Goal: Task Accomplishment & Management: Manage account settings

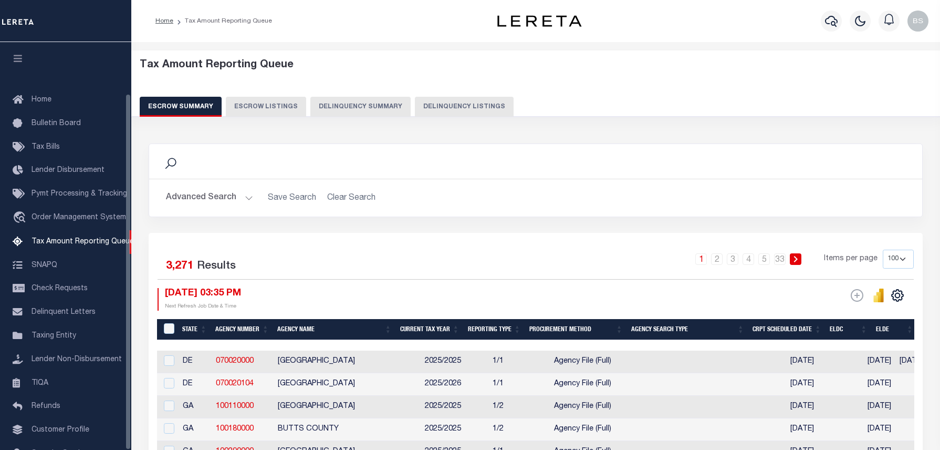
select select "100"
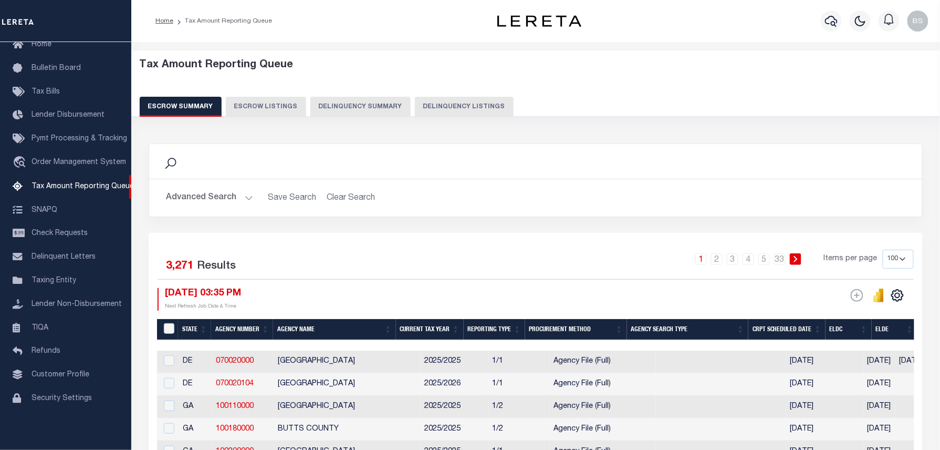
click at [426, 110] on button "Delinquency Listings" at bounding box center [464, 107] width 99 height 20
select select "100"
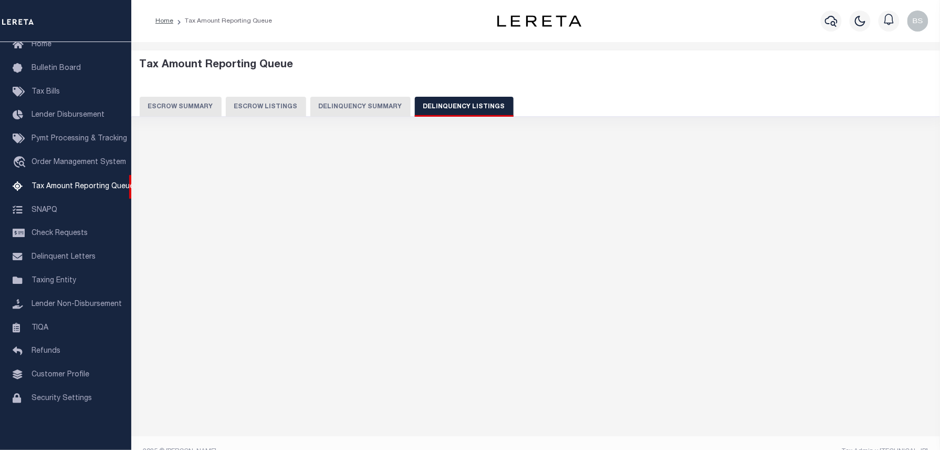
select select "100"
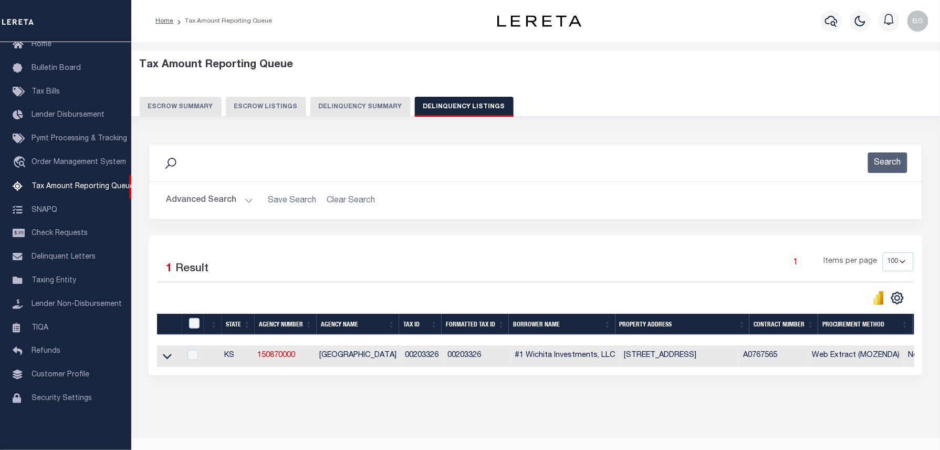
click at [202, 206] on button "Advanced Search" at bounding box center [209, 200] width 87 height 20
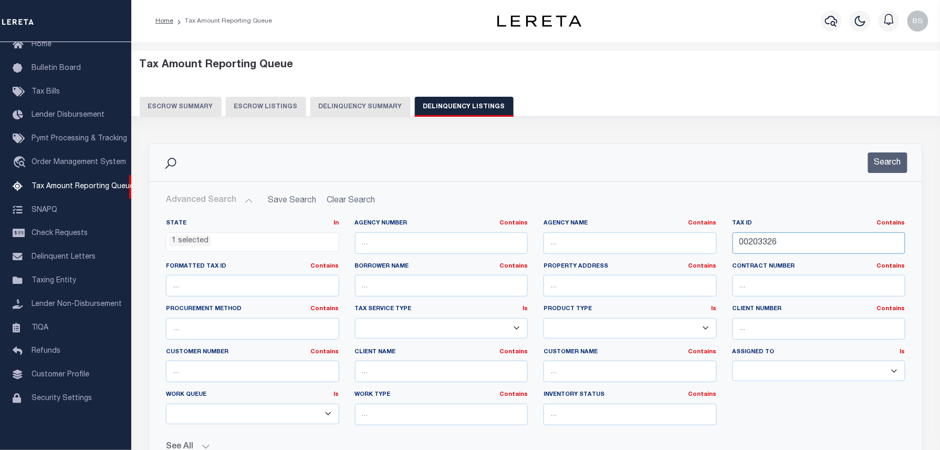
drag, startPoint x: 804, startPoint y: 244, endPoint x: 698, endPoint y: 244, distance: 106.1
click at [701, 244] on div "State In In AK AL AR AZ CA CO CT DC DE FL GA GU HI IA ID IL IN KS KY LA MA MD M…" at bounding box center [536, 326] width 756 height 214
click at [890, 173] on div "Search" at bounding box center [535, 162] width 773 height 37
click at [892, 163] on button "Search" at bounding box center [887, 162] width 39 height 20
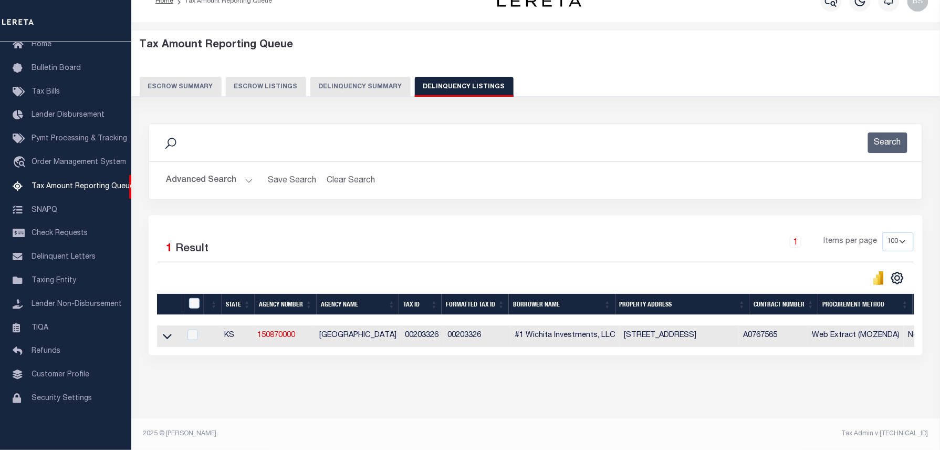
scroll to position [30, 0]
click at [165, 334] on icon at bounding box center [167, 336] width 9 height 5
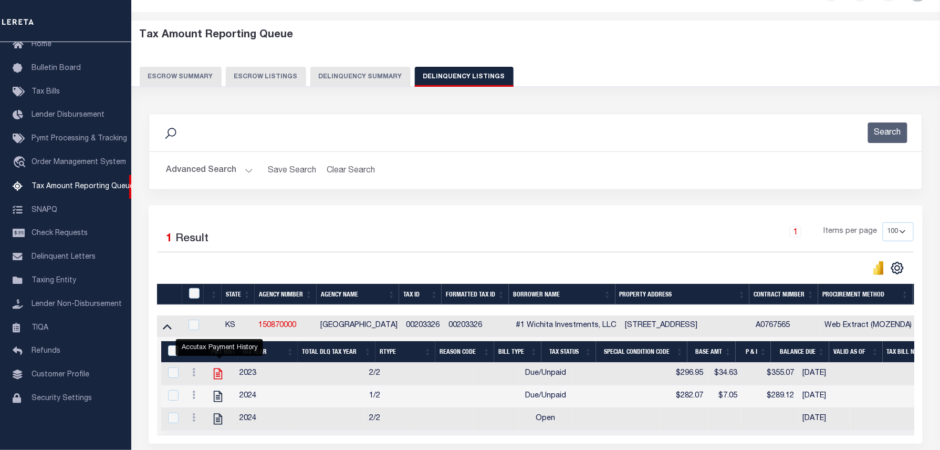
click at [219, 377] on icon "" at bounding box center [218, 373] width 8 height 11
checkbox input "true"
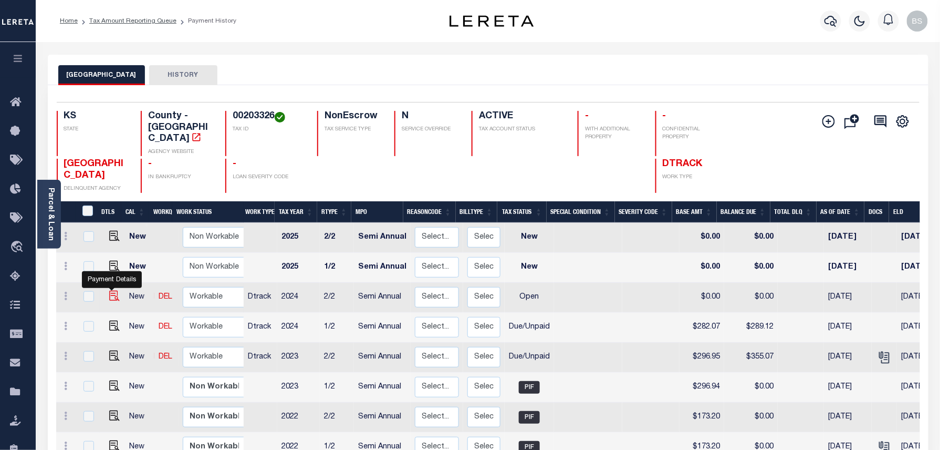
click at [112, 291] on img "" at bounding box center [114, 296] width 11 height 11
checkbox input "true"
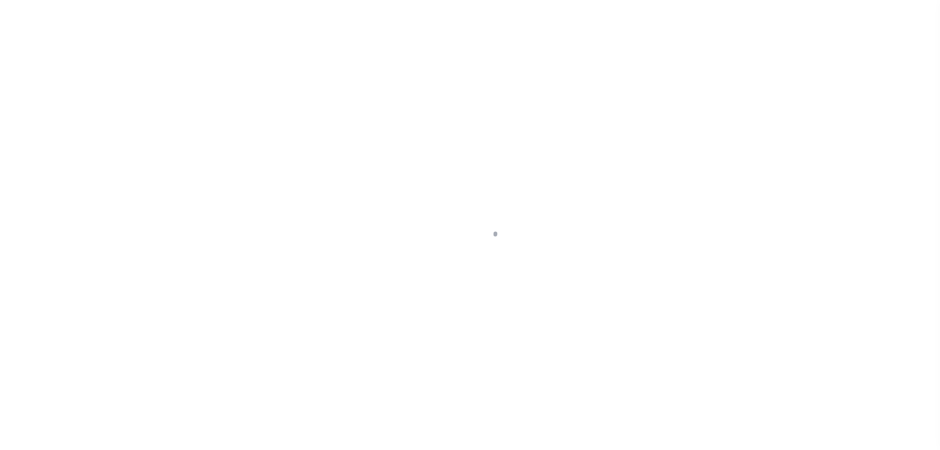
select select "OP2"
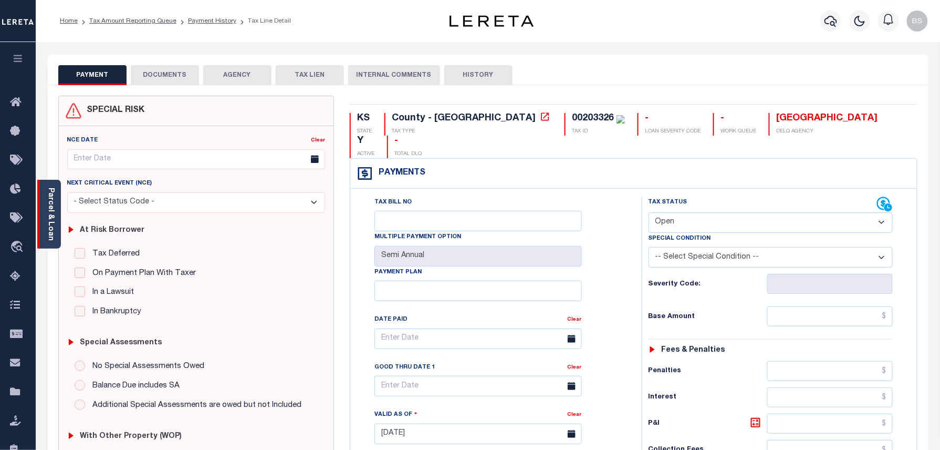
click at [54, 202] on link "Parcel & Loan" at bounding box center [50, 214] width 7 height 53
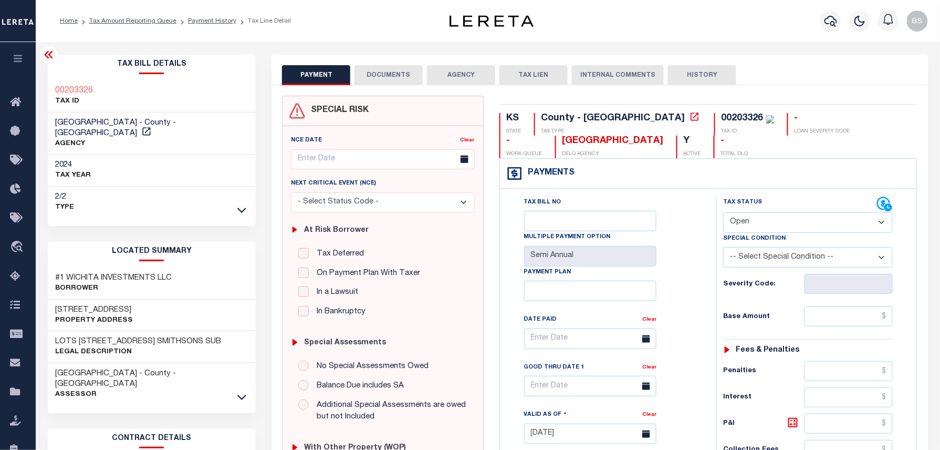
click at [185, 116] on div "SEDGWICK COUNTY - County - KS AGENCY" at bounding box center [152, 133] width 209 height 43
click at [150, 127] on icon at bounding box center [146, 131] width 8 height 8
click at [210, 24] on link "Payment History" at bounding box center [212, 21] width 48 height 6
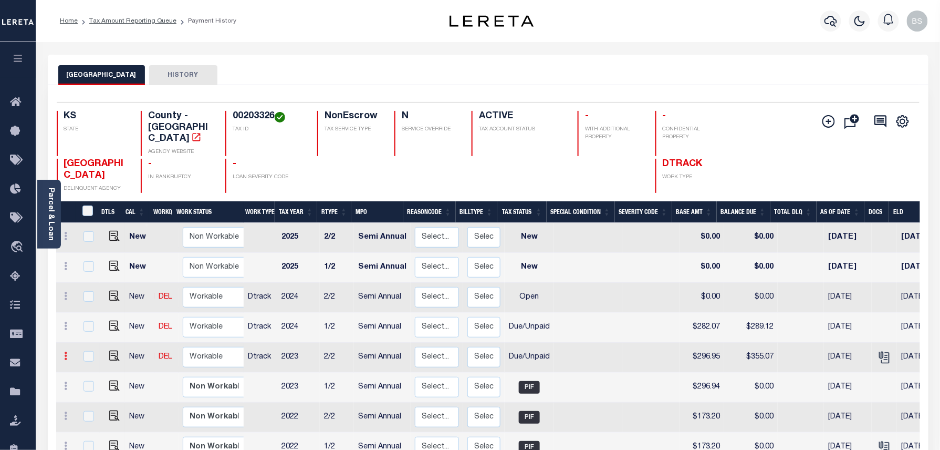
click at [65, 351] on icon at bounding box center [66, 355] width 3 height 8
click at [89, 387] on img at bounding box center [91, 392] width 11 height 11
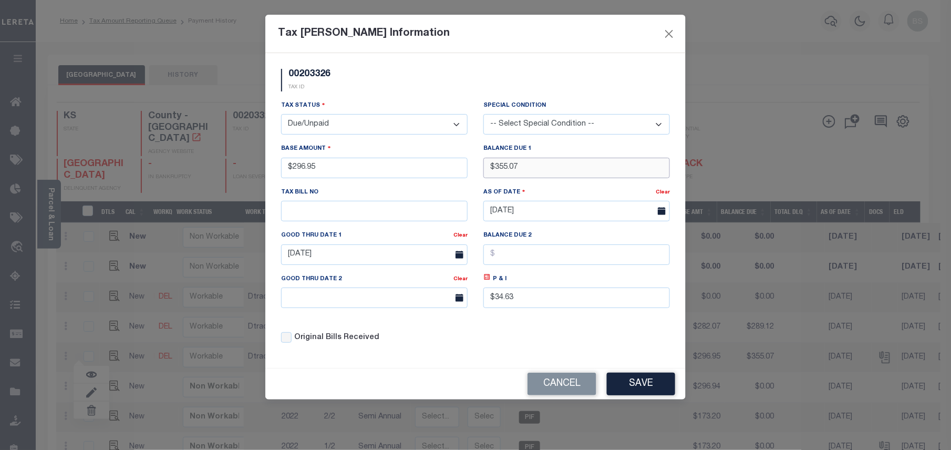
drag, startPoint x: 534, startPoint y: 173, endPoint x: 499, endPoint y: 174, distance: 35.2
click at [499, 174] on input "$355.07" at bounding box center [576, 168] width 187 height 20
type input "$374.56"
click at [490, 281] on icon at bounding box center [487, 277] width 8 height 8
type input "$77.61"
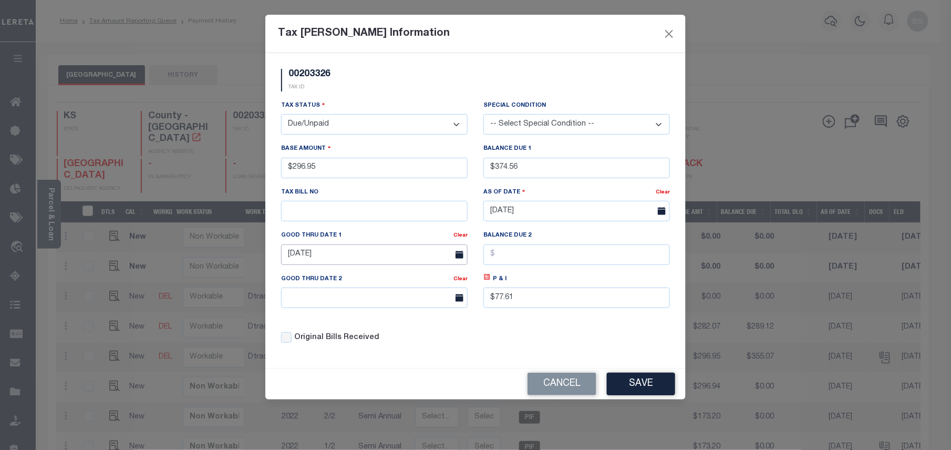
click at [384, 252] on input "[DATE]" at bounding box center [374, 254] width 187 height 20
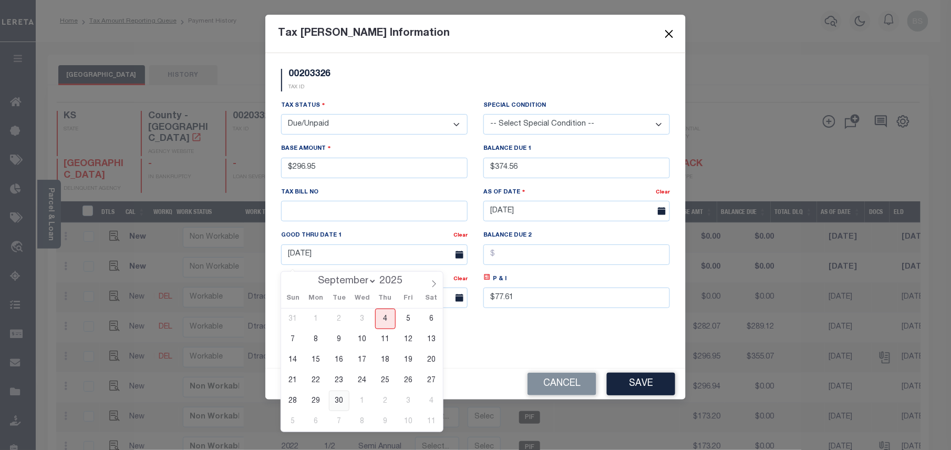
click at [343, 398] on span "30" at bounding box center [339, 400] width 20 height 20
type input "09/30/2025"
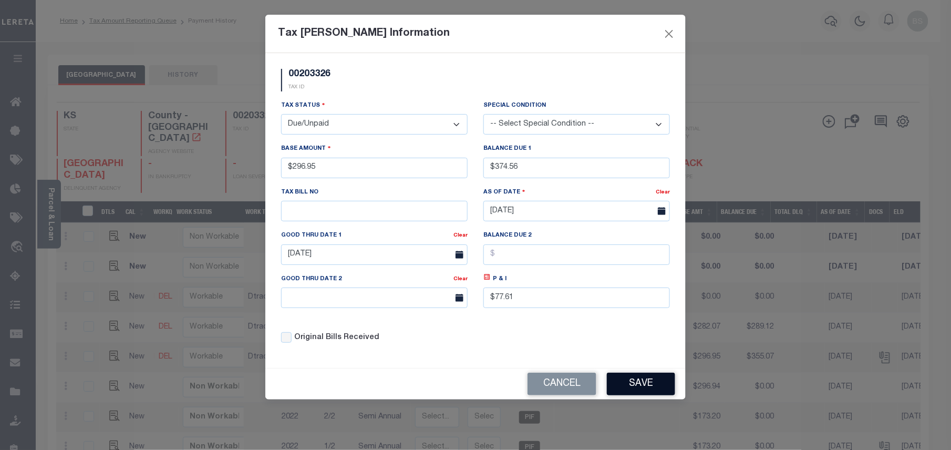
click at [641, 389] on button "Save" at bounding box center [641, 384] width 68 height 23
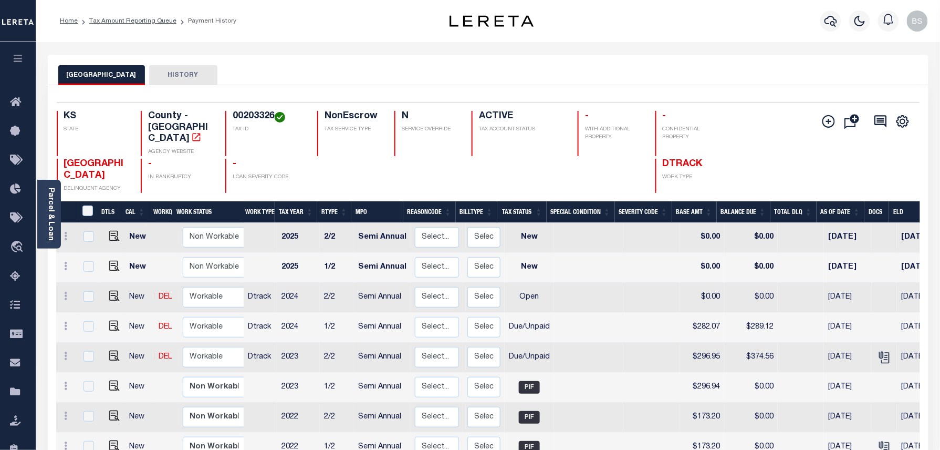
click at [512, 171] on div at bounding box center [519, 176] width 94 height 34
click at [65, 322] on icon at bounding box center [66, 326] width 3 height 8
click at [91, 357] on img at bounding box center [91, 362] width 11 height 11
type input "$282.07"
type input "$289.12"
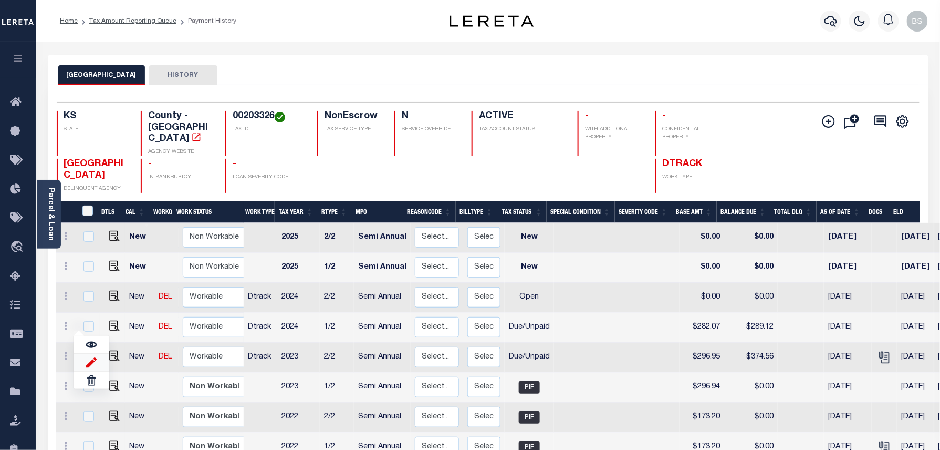
type input "$7.05"
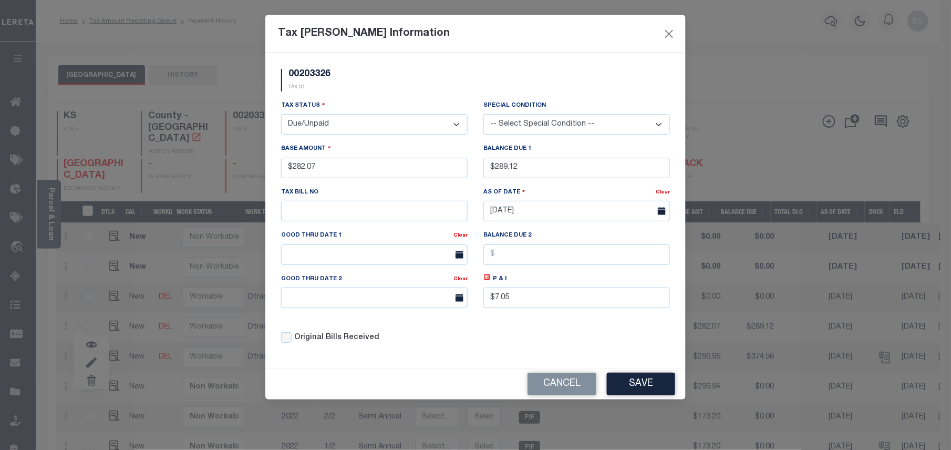
click at [339, 122] on select "- Select Status - Open Due/Unpaid Paid Incomplete No Tax Due Internal Refund Pr…" at bounding box center [374, 124] width 187 height 20
click at [281, 116] on select "- Select Status - Open Due/Unpaid Paid Incomplete No Tax Due Internal Refund Pr…" at bounding box center [374, 124] width 187 height 20
click at [318, 119] on select "- Select Status - Open Due/Unpaid Paid Incomplete No Tax Due Internal Refund Pr…" at bounding box center [374, 124] width 187 height 20
select select "DUE"
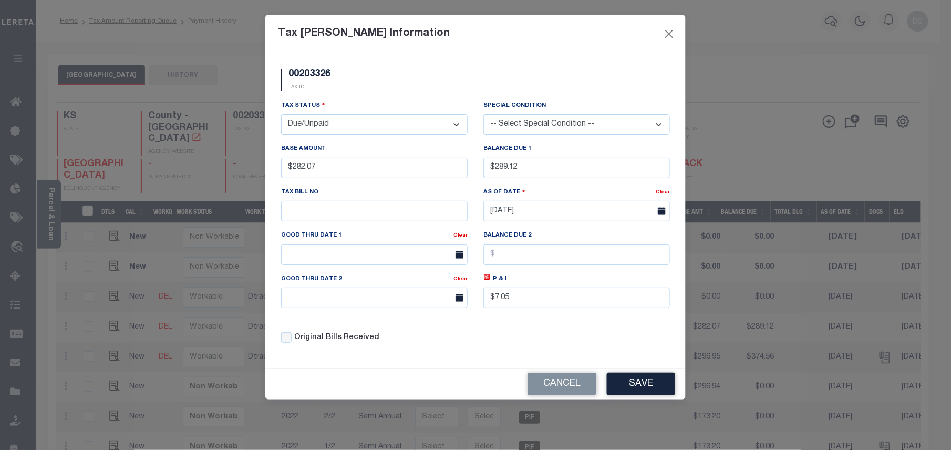
click at [281, 116] on select "- Select Status - Open Due/Unpaid Paid Incomplete No Tax Due Internal Refund Pr…" at bounding box center [374, 124] width 187 height 20
drag, startPoint x: 547, startPoint y: 172, endPoint x: 473, endPoint y: 171, distance: 74.6
click at [473, 171] on div "Tax Status - Select Status - Open Due/Unpaid Paid Incomplete No Tax Due Interna…" at bounding box center [475, 226] width 405 height 252
type input "$313.42"
click at [489, 280] on icon at bounding box center [487, 277] width 6 height 6
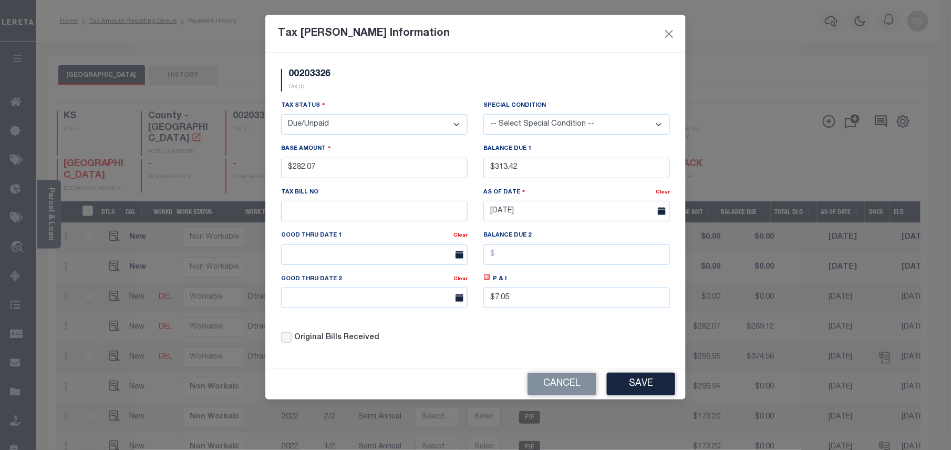
type input "$31.35"
click at [420, 270] on div "Good Thru Date 1 Clear" at bounding box center [374, 251] width 202 height 43
click at [415, 262] on input "text" at bounding box center [374, 254] width 187 height 20
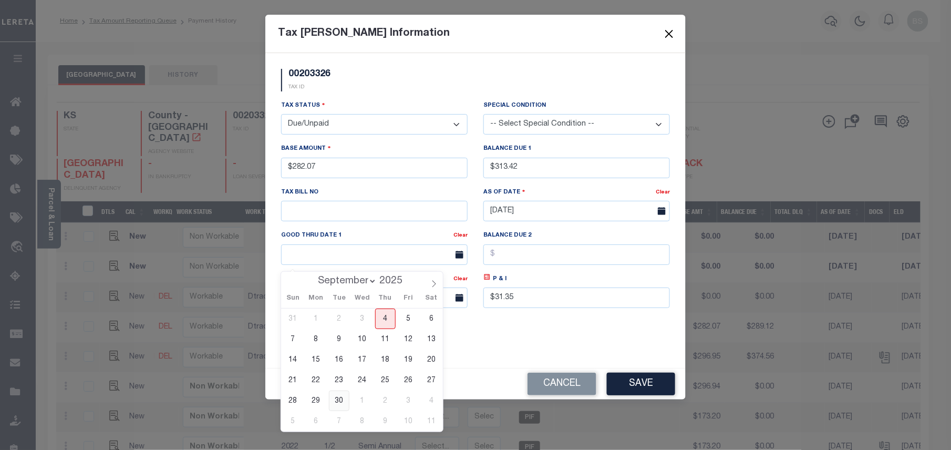
click at [338, 400] on span "30" at bounding box center [339, 400] width 20 height 20
type input "[DATE]"
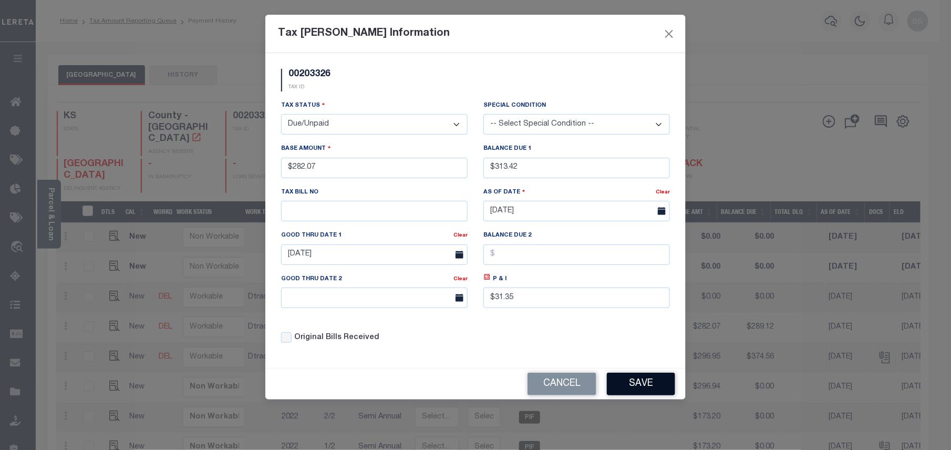
click at [633, 383] on button "Save" at bounding box center [641, 384] width 68 height 23
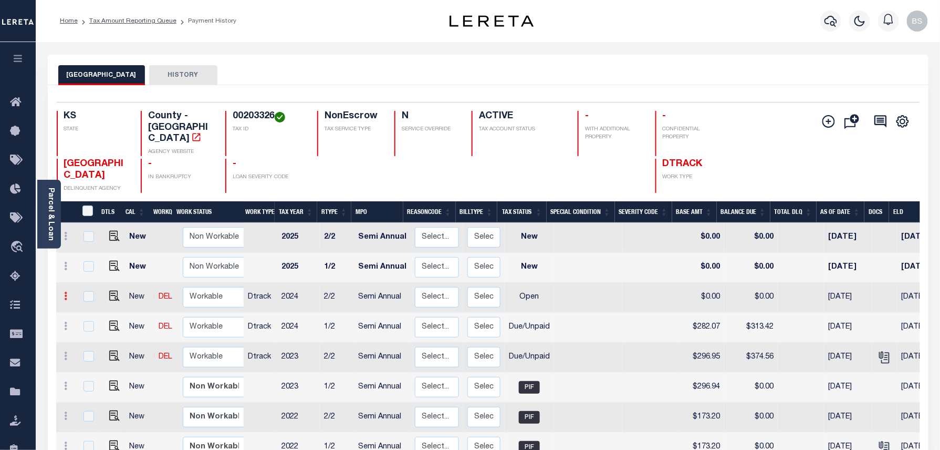
click at [69, 293] on link at bounding box center [66, 297] width 12 height 8
click at [89, 327] on img at bounding box center [91, 332] width 11 height 11
select select "OP2"
type input "$0.00"
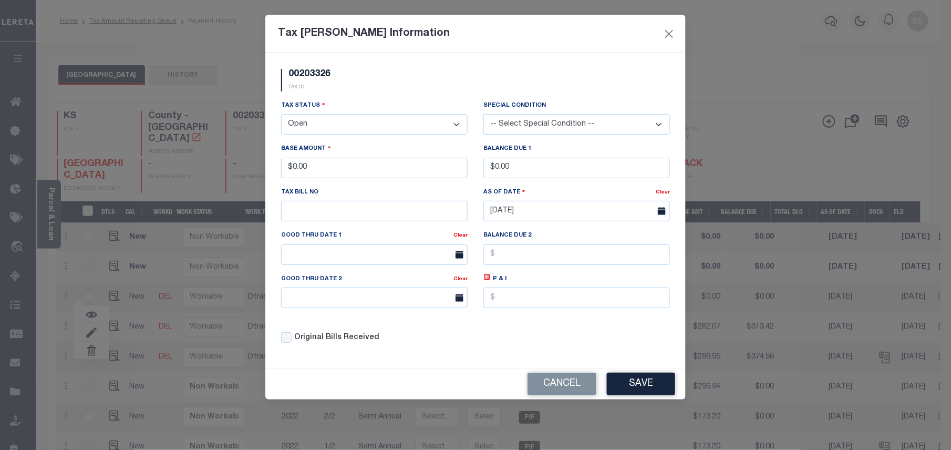
click at [355, 128] on select "- Select Status - Open Due/Unpaid Paid Incomplete No Tax Due Internal Refund Pr…" at bounding box center [374, 124] width 187 height 20
select select "DUE"
click at [281, 116] on select "- Select Status - Open Due/Unpaid Paid Incomplete No Tax Due Internal Refund Pr…" at bounding box center [374, 124] width 187 height 20
drag, startPoint x: 335, startPoint y: 174, endPoint x: 288, endPoint y: 173, distance: 47.3
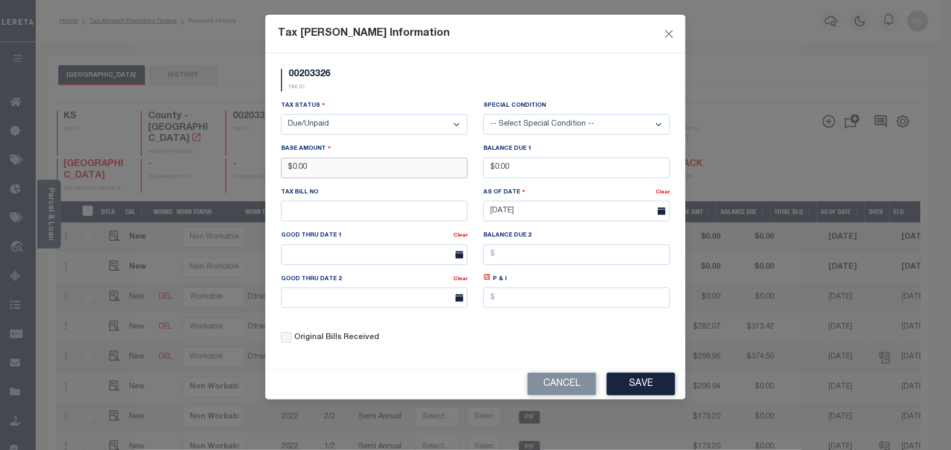
click at [288, 173] on input "$0.00" at bounding box center [374, 168] width 187 height 20
type input "$282.07"
drag, startPoint x: 526, startPoint y: 171, endPoint x: 481, endPoint y: 169, distance: 44.7
click at [481, 169] on div "Balance Due 1 $0.00" at bounding box center [576, 164] width 202 height 43
type input "$313.43"
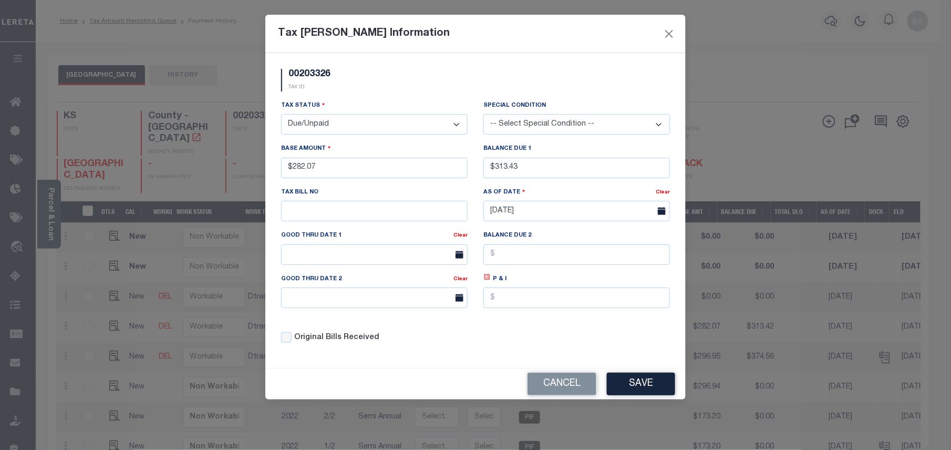
click at [486, 279] on icon at bounding box center [487, 277] width 4 height 4
type input "$31.36"
click at [357, 251] on input "text" at bounding box center [374, 254] width 187 height 20
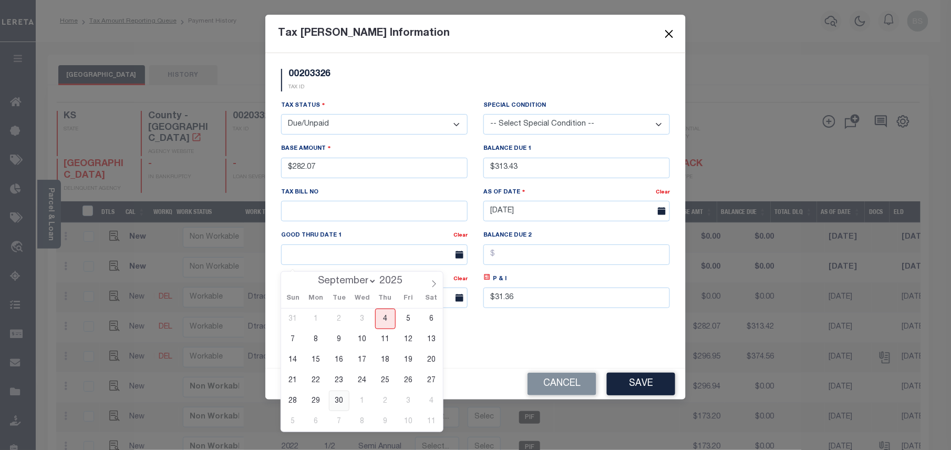
click at [346, 392] on span "30" at bounding box center [339, 400] width 20 height 20
type input "[DATE]"
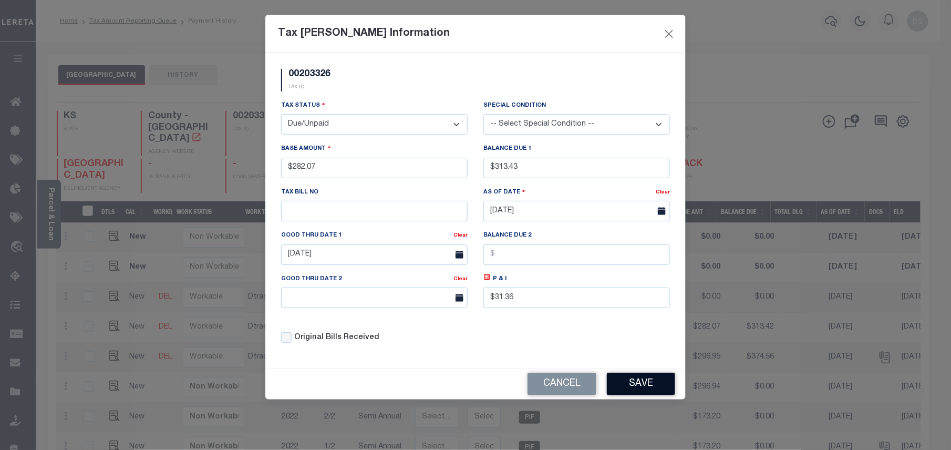
click at [648, 386] on button "Save" at bounding box center [641, 384] width 68 height 23
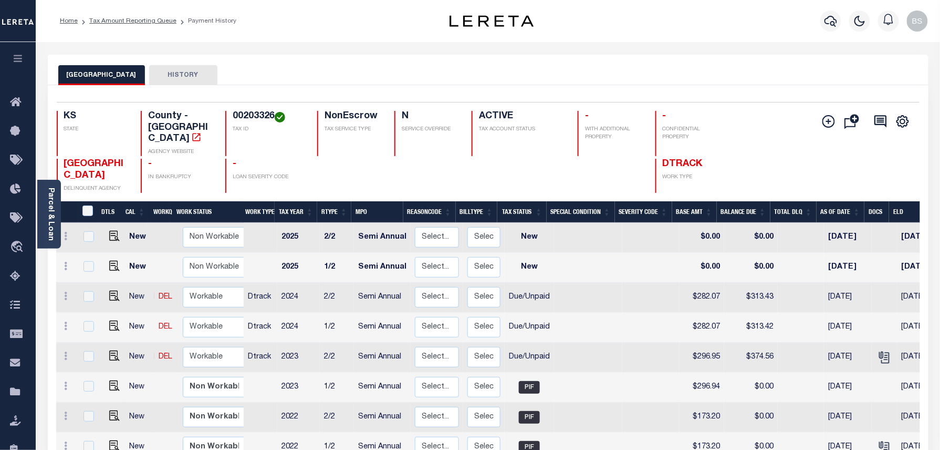
click at [572, 167] on div "SEDGWICK COUNTY DELINQUENT AGENCY - IN BANKRUPTCY - LOAN SEVERITY CODE DTRACK W…" at bounding box center [416, 176] width 719 height 34
click at [109, 350] on img at bounding box center [114, 355] width 11 height 11
checkbox input "true"
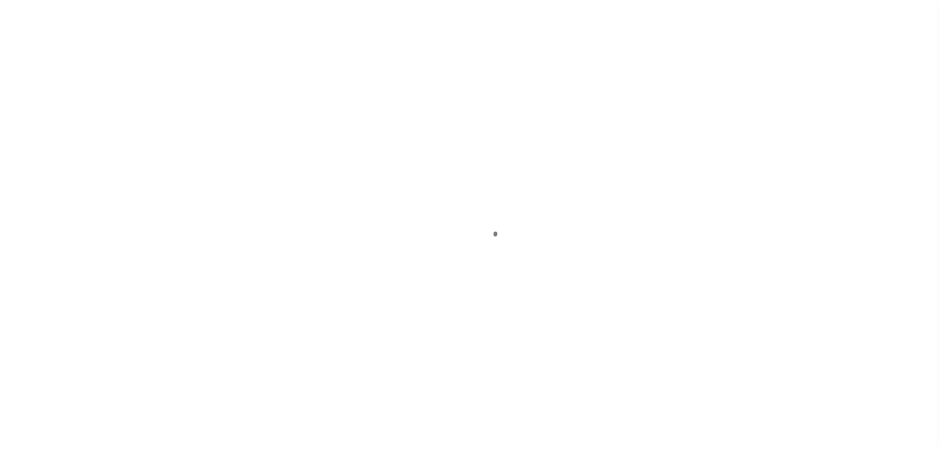
select select "DUE"
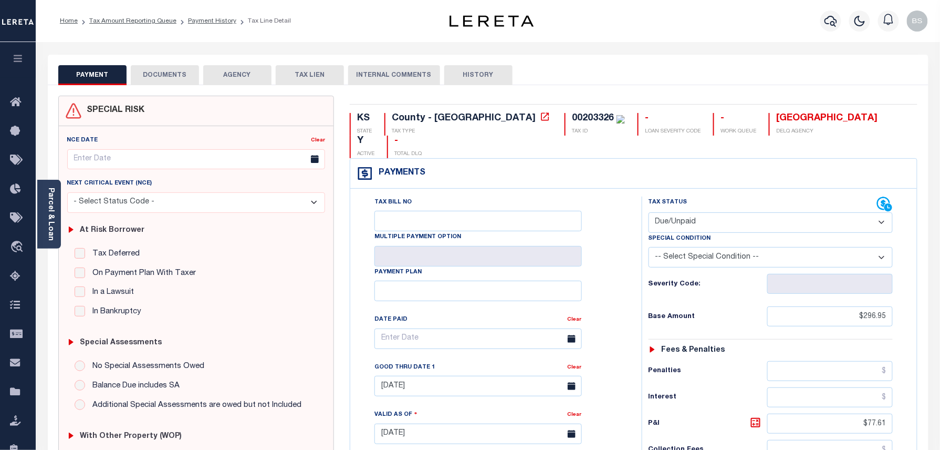
click at [166, 83] on button "DOCUMENTS" at bounding box center [165, 75] width 68 height 20
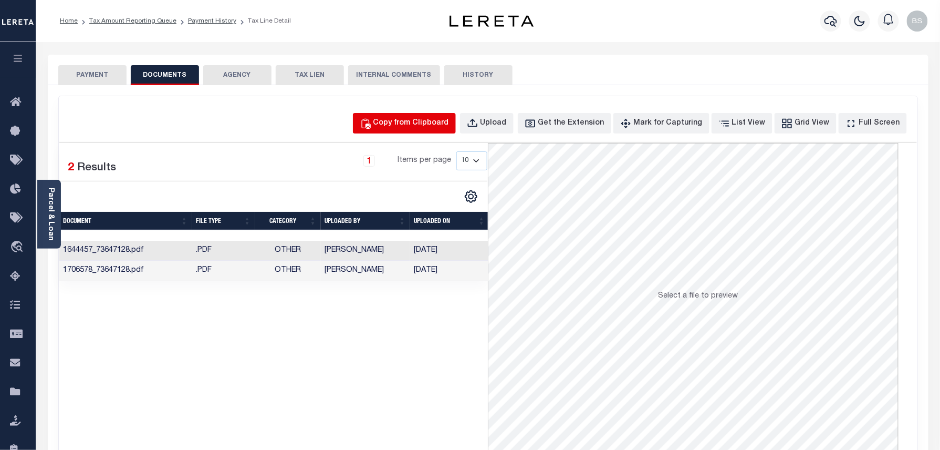
click at [437, 124] on div "Copy from Clipboard" at bounding box center [412, 124] width 76 height 12
select select "POP"
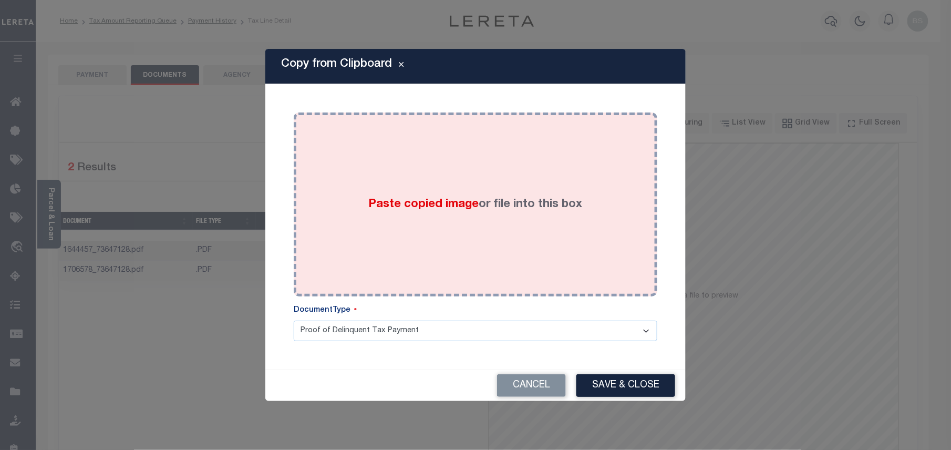
click at [419, 188] on div "Paste copied image or file into this box" at bounding box center [476, 204] width 348 height 168
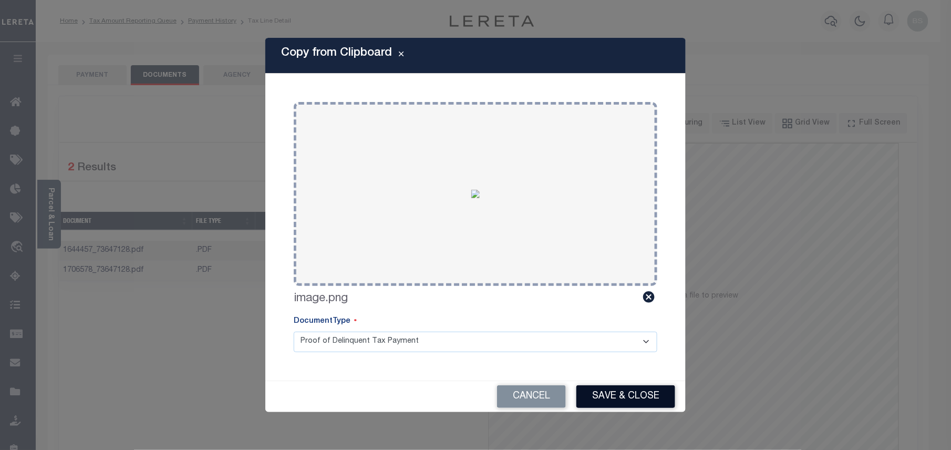
click at [619, 395] on button "Save & Close" at bounding box center [625, 396] width 99 height 23
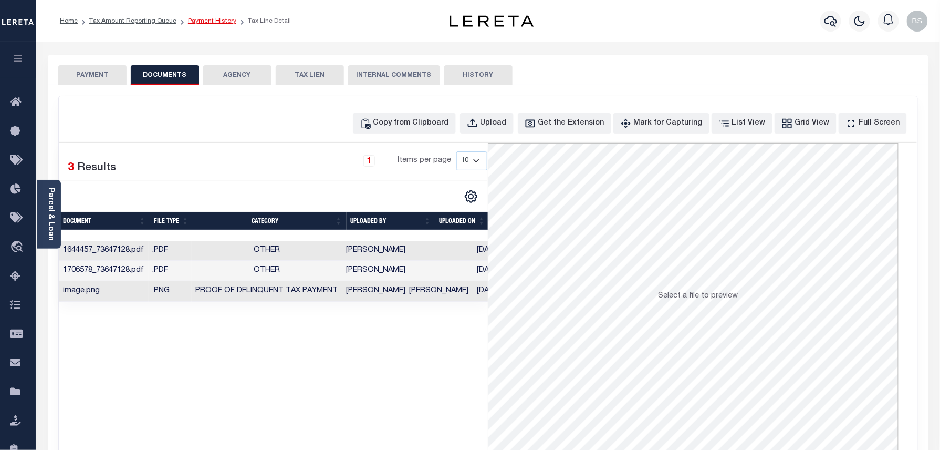
click at [206, 22] on link "Payment History" at bounding box center [212, 21] width 48 height 6
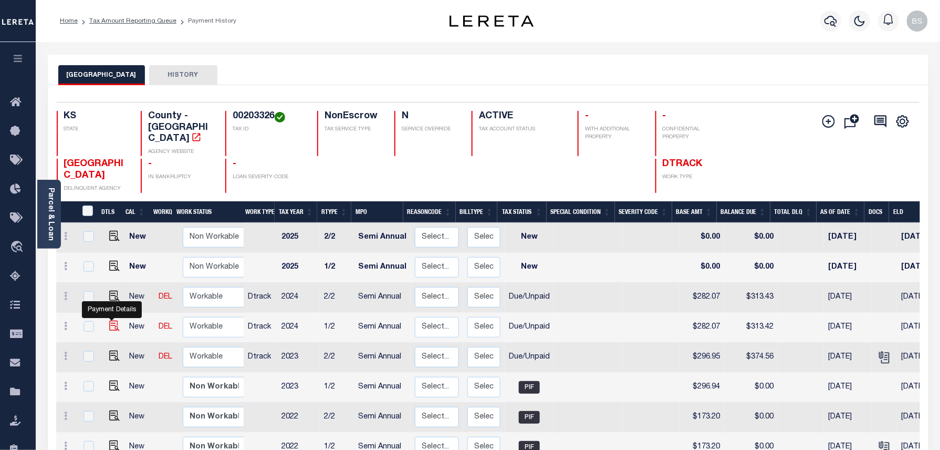
click at [109, 320] on img "" at bounding box center [114, 325] width 11 height 11
checkbox input "true"
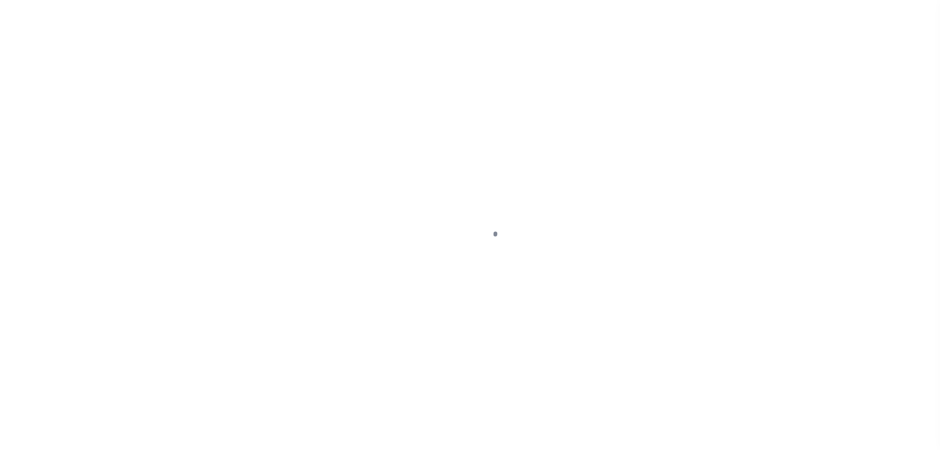
select select "DUE"
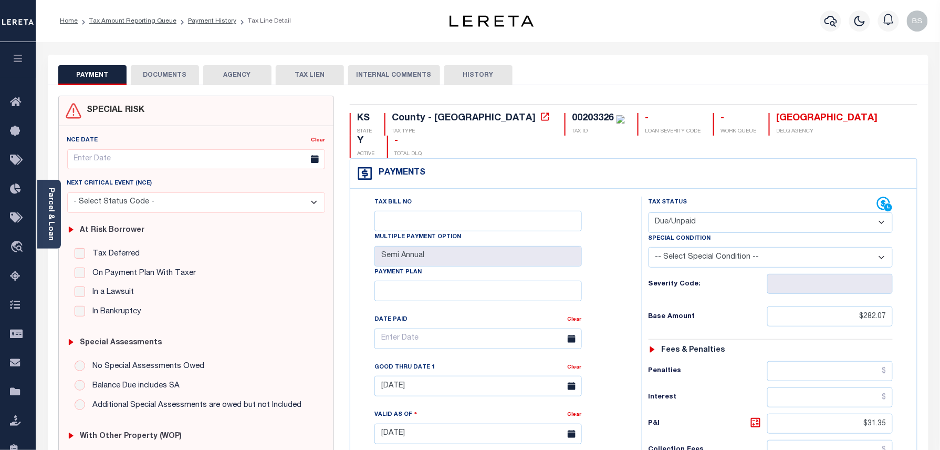
click at [164, 73] on button "DOCUMENTS" at bounding box center [165, 75] width 68 height 20
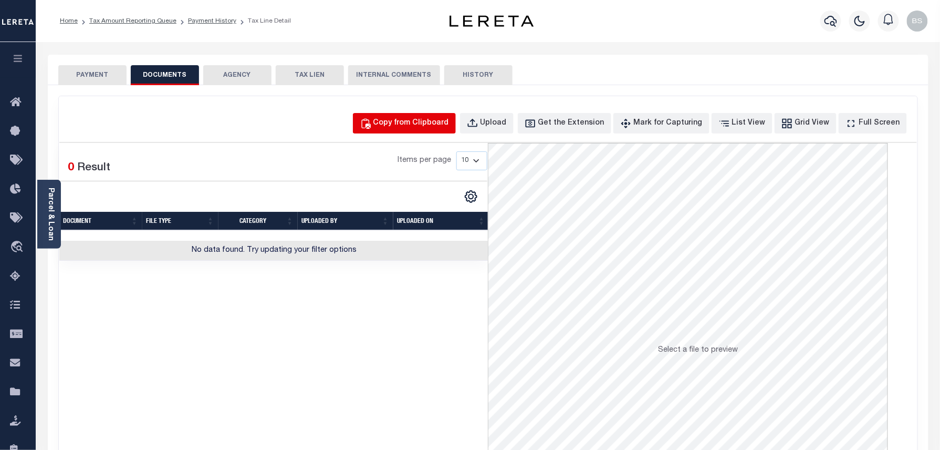
click at [444, 121] on div "Copy from Clipboard" at bounding box center [412, 124] width 76 height 12
select select "POP"
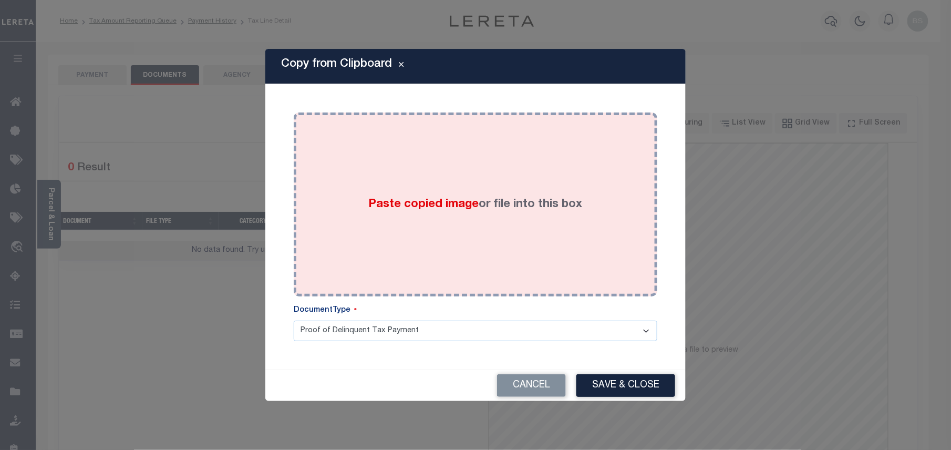
click at [450, 189] on div "Paste copied image or file into this box" at bounding box center [476, 204] width 348 height 168
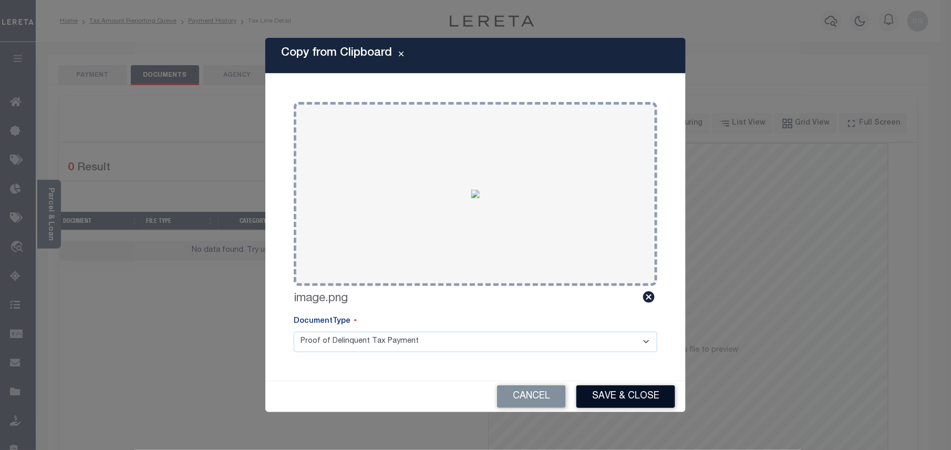
click at [613, 396] on button "Save & Close" at bounding box center [625, 396] width 99 height 23
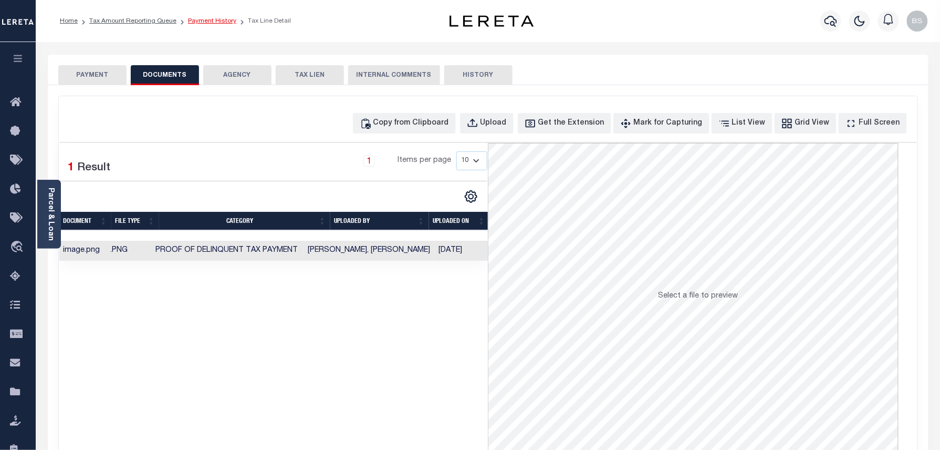
click at [207, 18] on link "Payment History" at bounding box center [212, 21] width 48 height 6
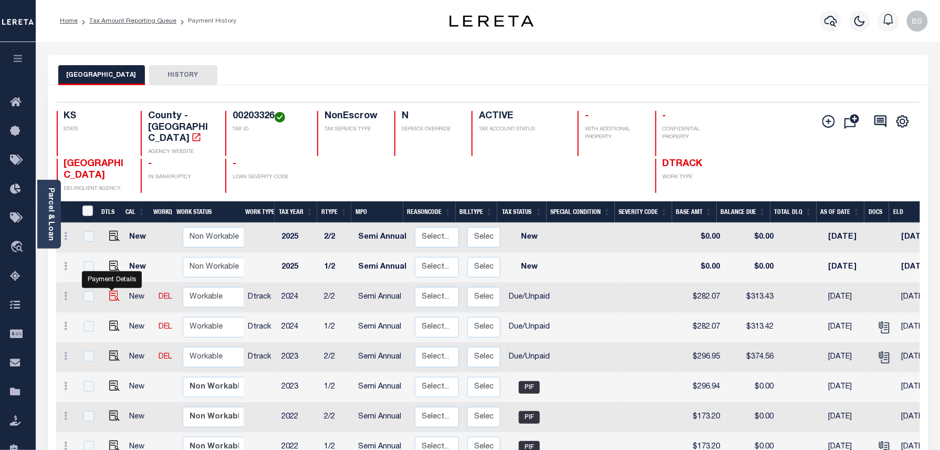
click at [109, 291] on img "" at bounding box center [114, 296] width 11 height 11
checkbox input "true"
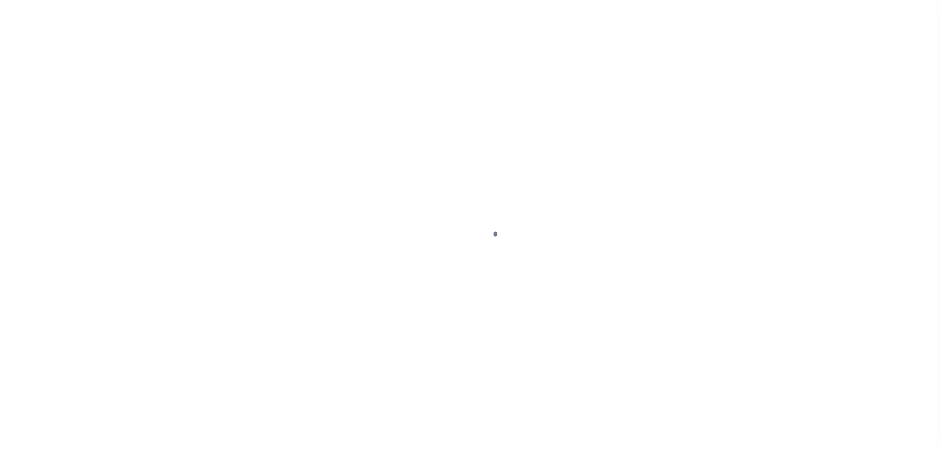
select select "DUE"
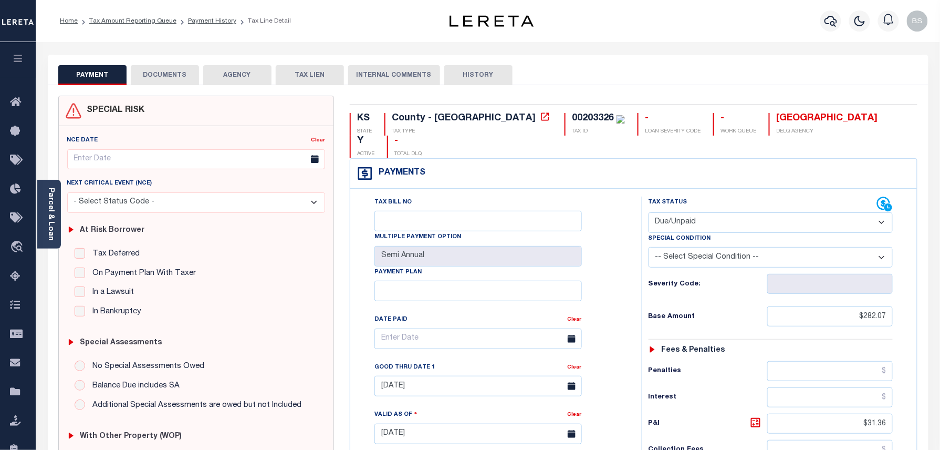
click at [158, 78] on button "DOCUMENTS" at bounding box center [165, 75] width 68 height 20
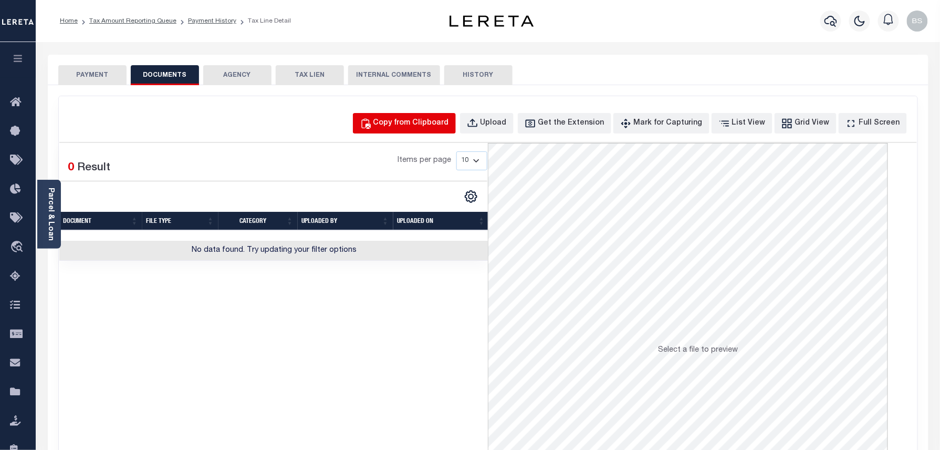
click at [423, 118] on div "Copy from Clipboard" at bounding box center [412, 124] width 76 height 12
select select "POP"
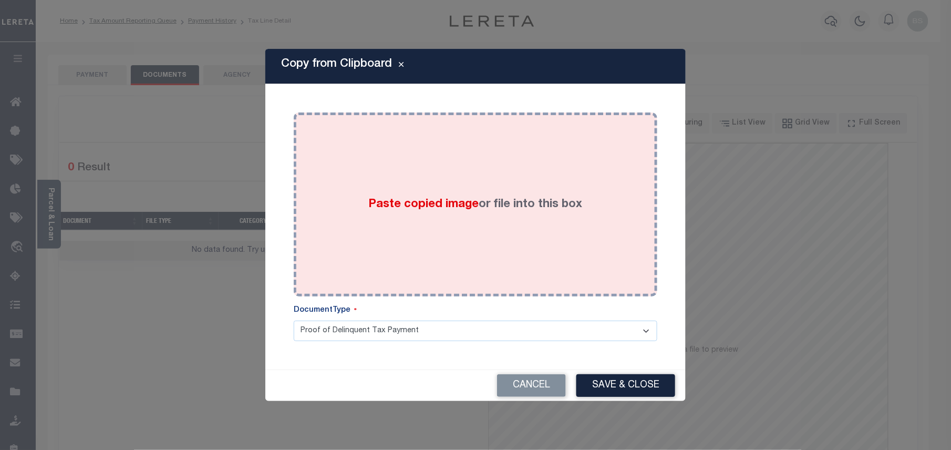
click at [441, 192] on div "Paste copied image or file into this box" at bounding box center [476, 204] width 348 height 168
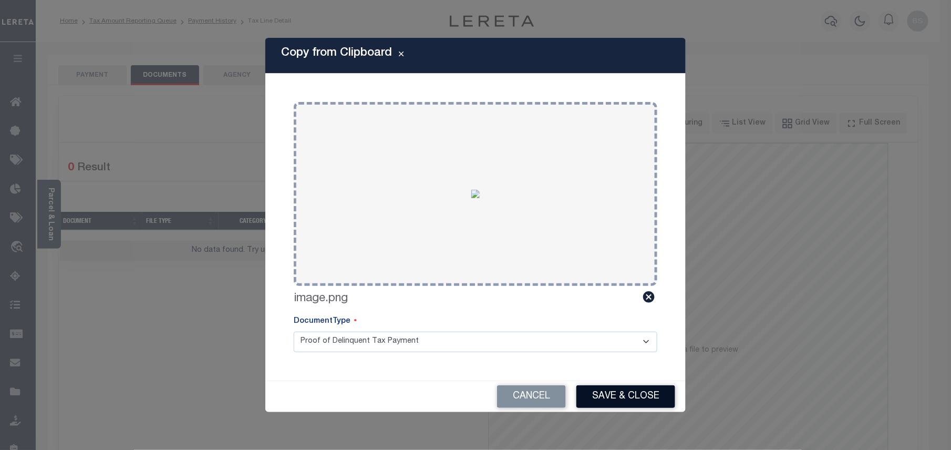
click at [621, 390] on button "Save & Close" at bounding box center [625, 396] width 99 height 23
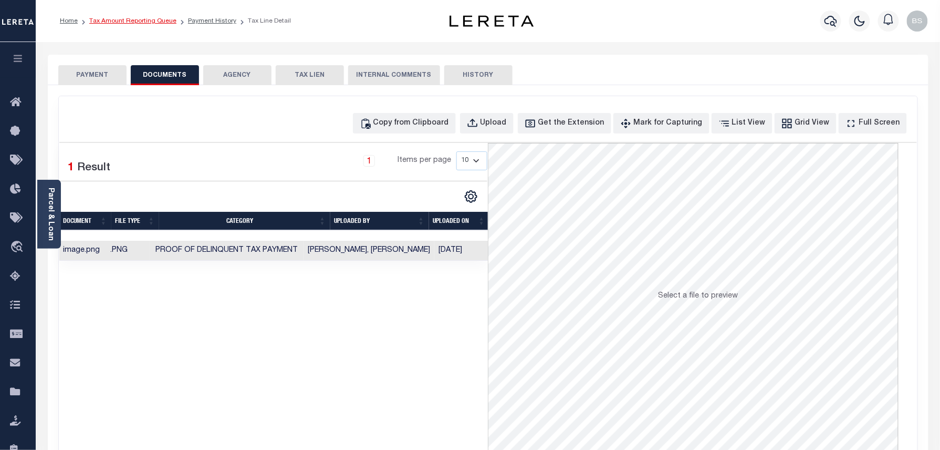
click at [146, 22] on link "Tax Amount Reporting Queue" at bounding box center [132, 21] width 87 height 6
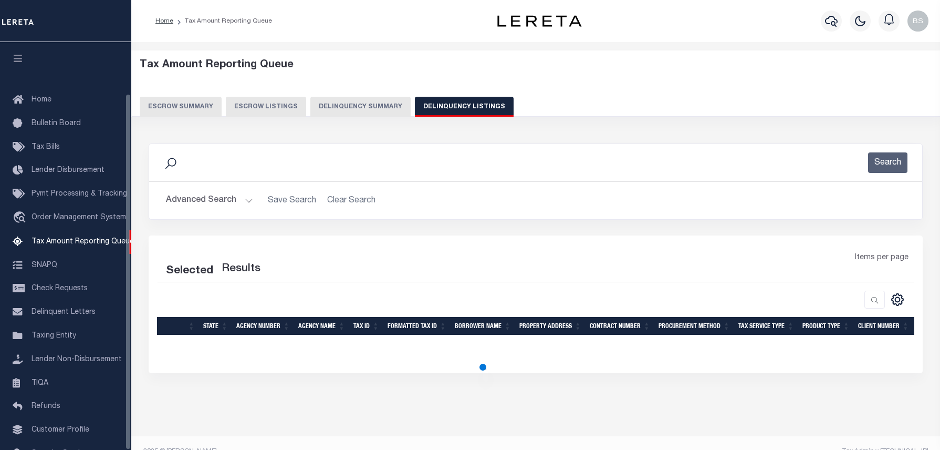
select select "100"
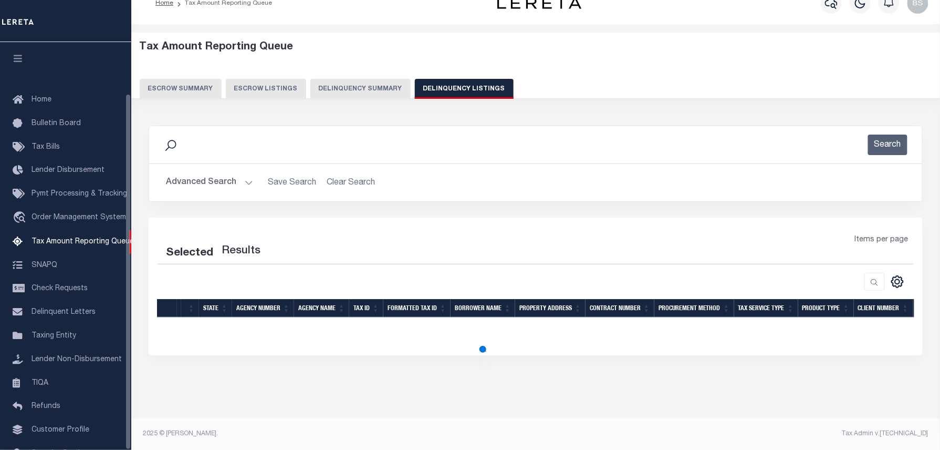
select select "100"
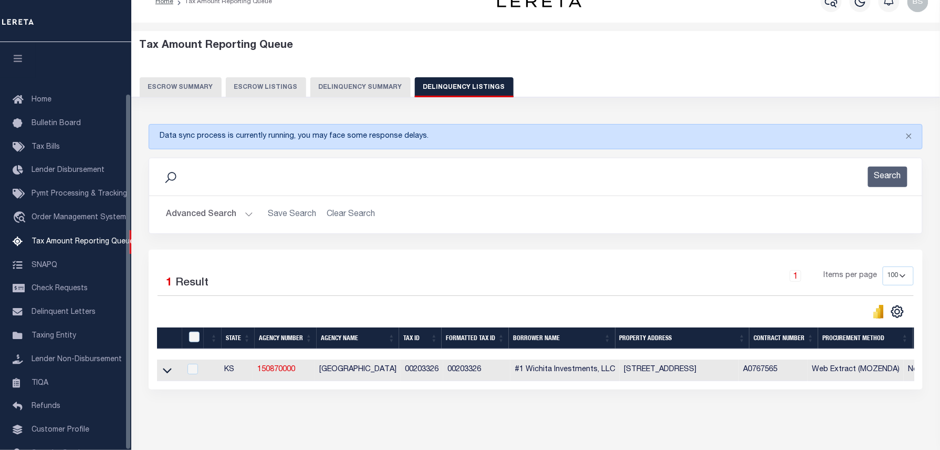
scroll to position [59, 0]
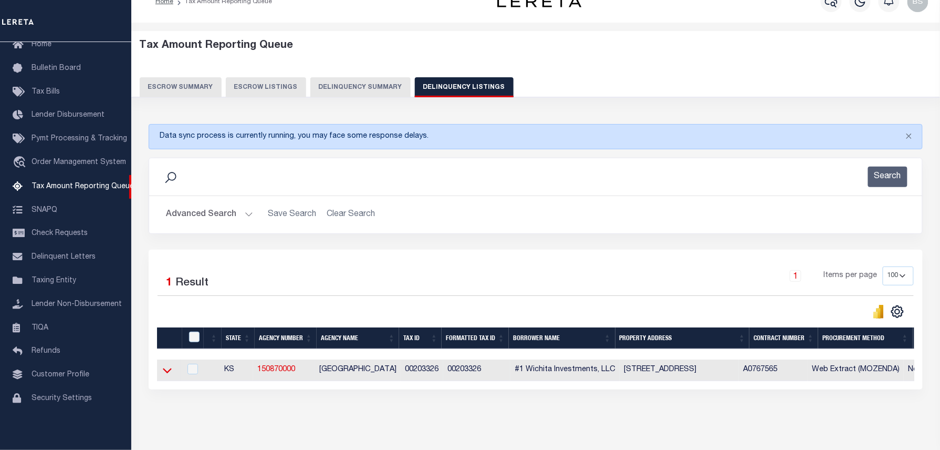
click at [168, 374] on icon at bounding box center [167, 370] width 9 height 11
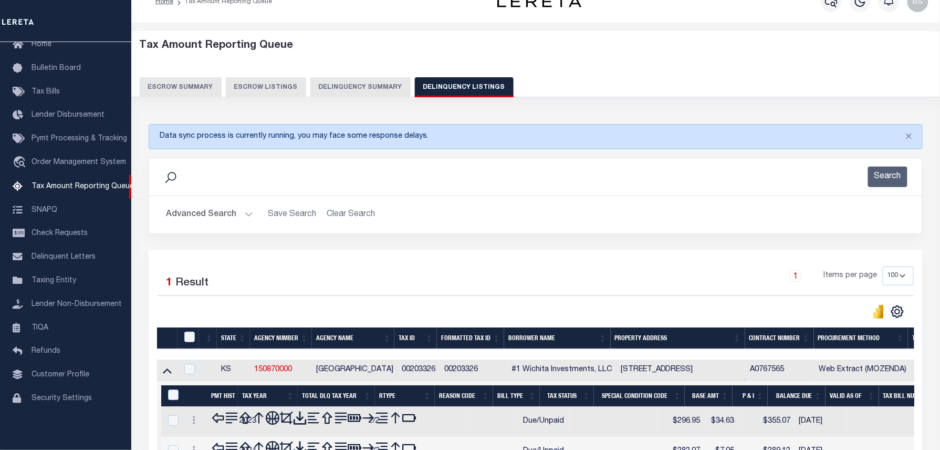
scroll to position [64, 0]
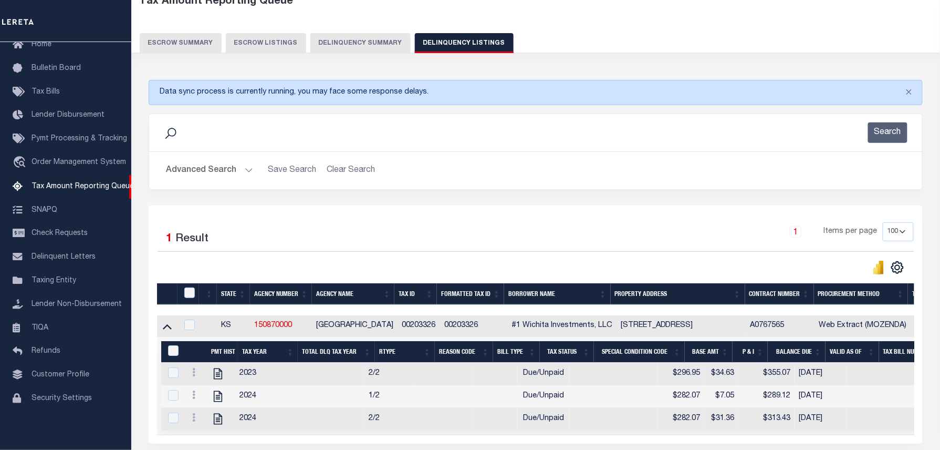
click at [182, 290] on div at bounding box center [190, 293] width 17 height 12
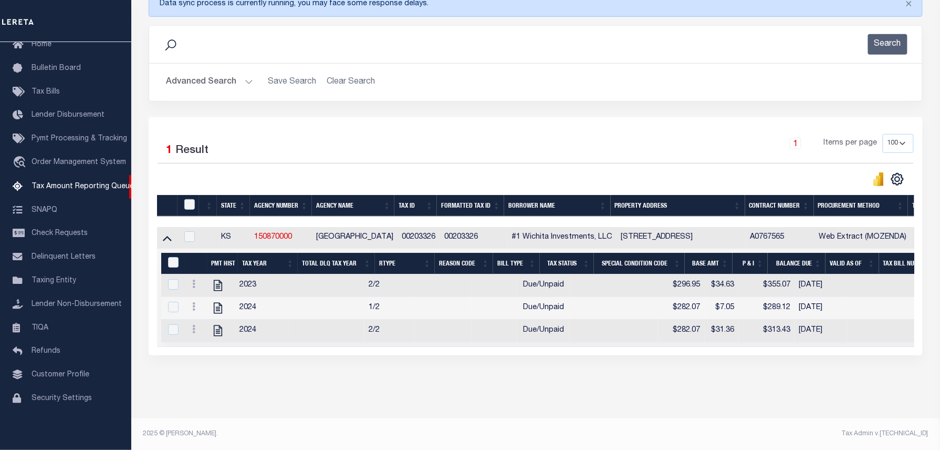
scroll to position [164, 0]
click at [187, 199] on input "checkbox" at bounding box center [189, 204] width 11 height 11
checkbox input "true"
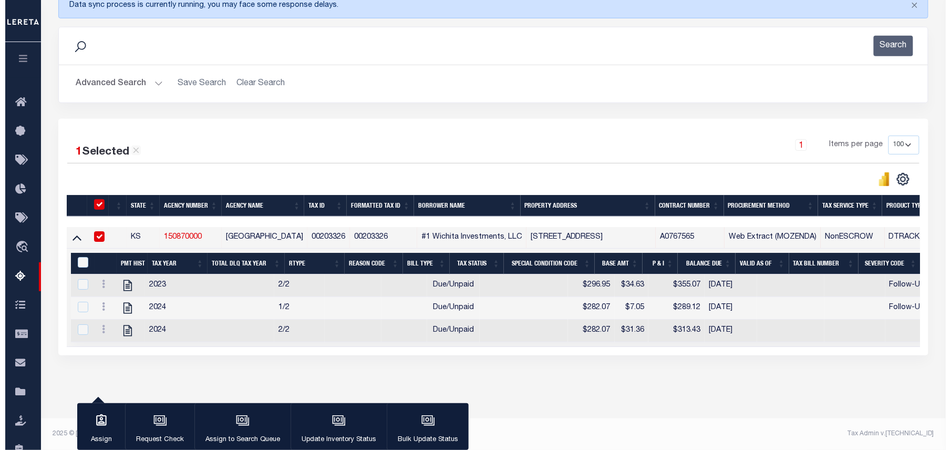
scroll to position [162, 0]
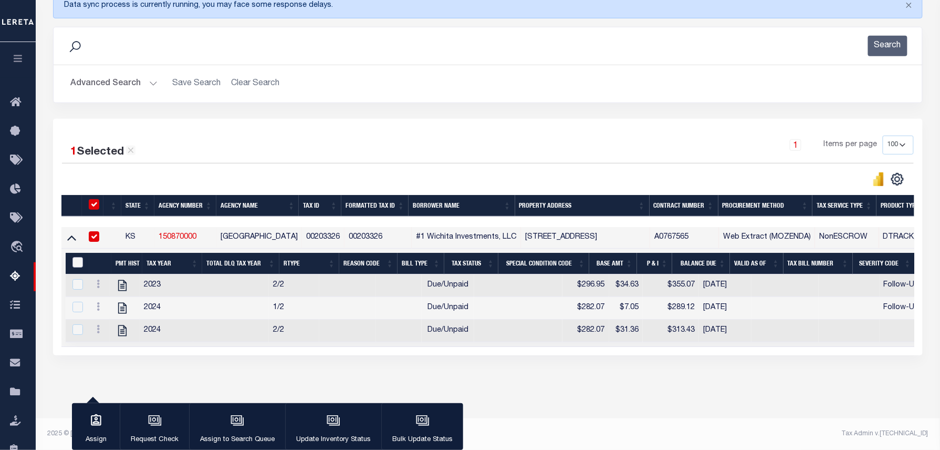
click at [78, 257] on input "&nbsp;" at bounding box center [78, 262] width 11 height 11
checkbox input "true"
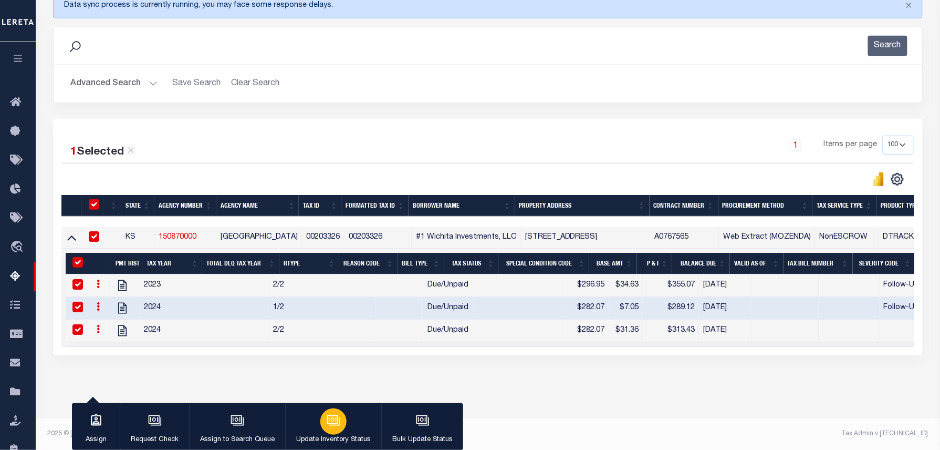
click at [302, 415] on button "Update Inventory Status" at bounding box center [333, 426] width 96 height 47
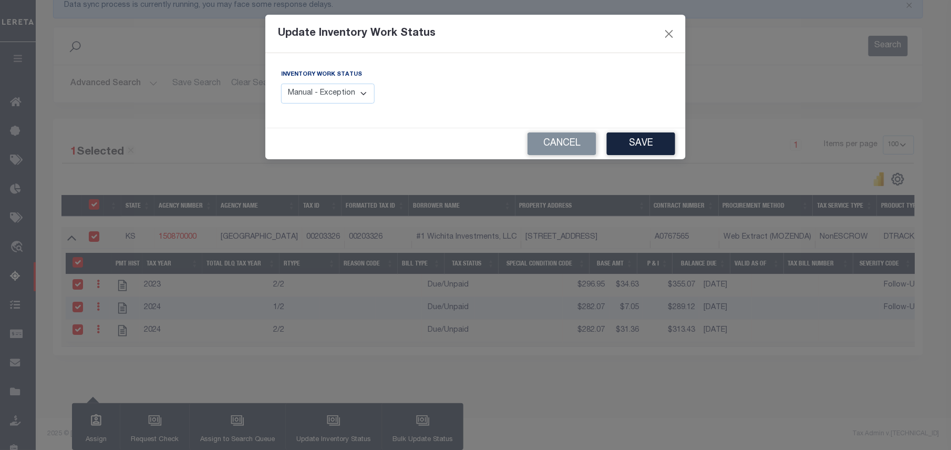
click at [323, 101] on select "Manual - Exception Pended - Awaiting Search Late Add Exception Completed" at bounding box center [328, 94] width 94 height 20
select select "4"
click at [281, 84] on select "Manual - Exception Pended - Awaiting Search Late Add Exception Completed" at bounding box center [328, 94] width 94 height 20
click at [637, 144] on button "Save" at bounding box center [641, 143] width 68 height 23
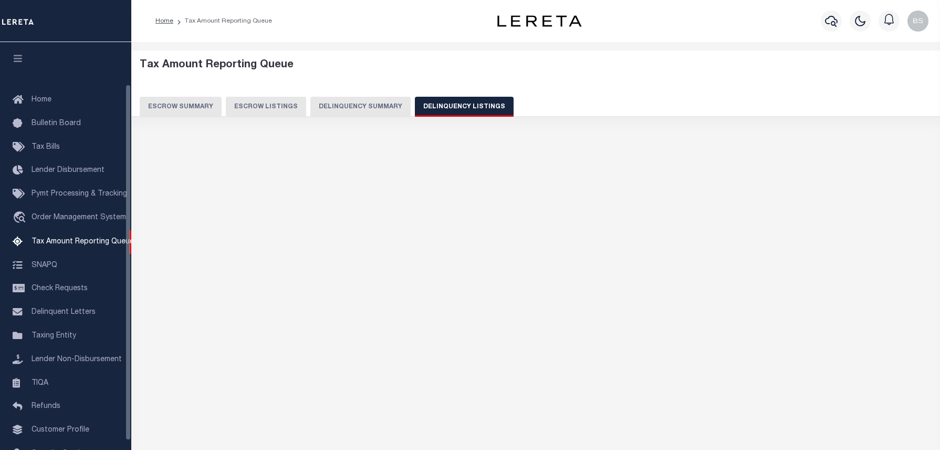
select select "100"
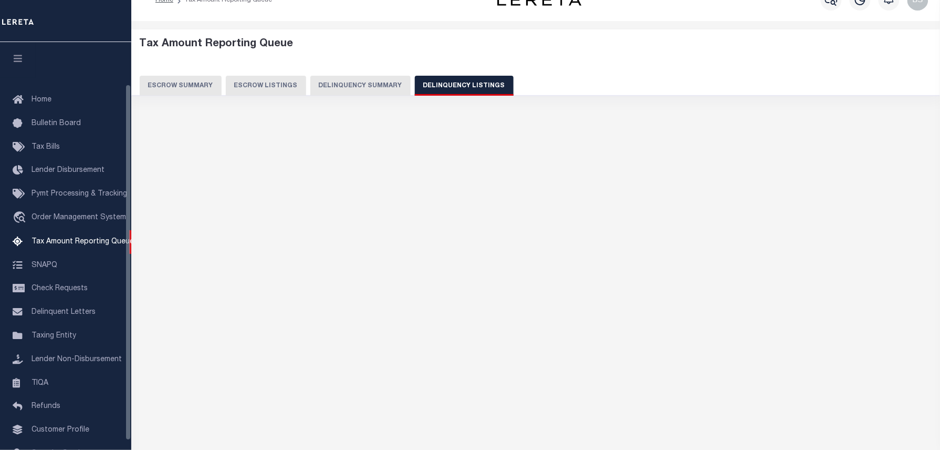
select select "100"
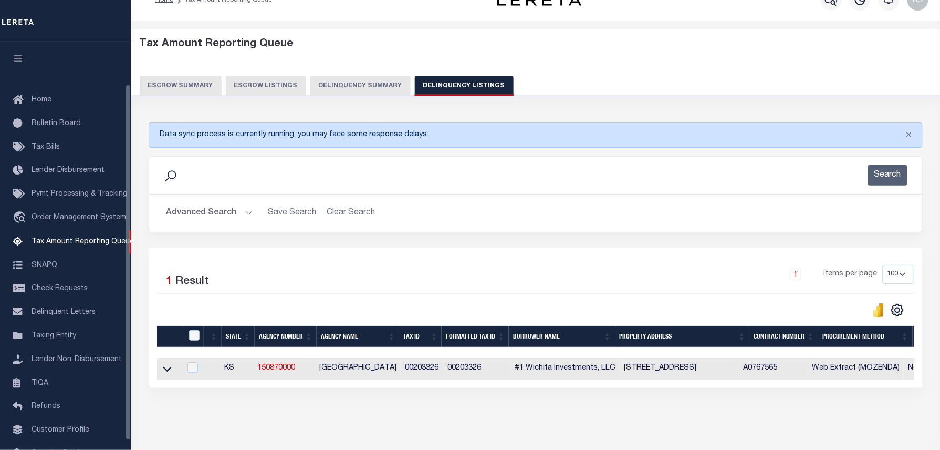
scroll to position [48, 0]
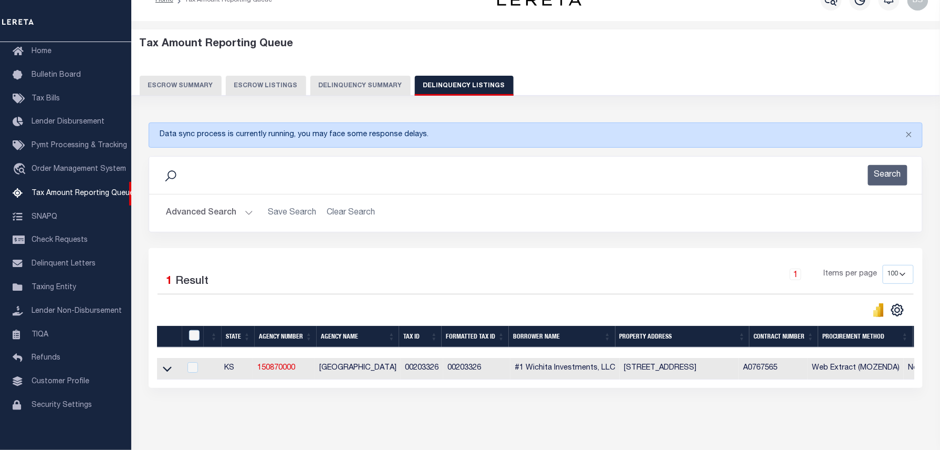
click at [194, 209] on button "Advanced Search" at bounding box center [209, 213] width 87 height 20
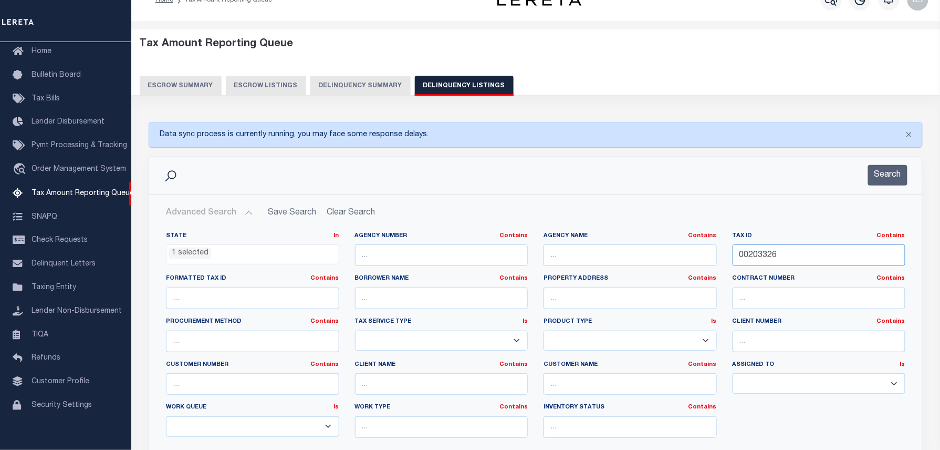
drag, startPoint x: 798, startPoint y: 255, endPoint x: 650, endPoint y: 255, distance: 147.6
click at [650, 255] on div "State In In AK AL AR AZ CA CO CT DC DE FL GA GU HI IA ID IL IN KS KY LA MA MD M…" at bounding box center [536, 339] width 756 height 214
paste input "44"
type input "00203344"
click at [870, 183] on button "Search" at bounding box center [887, 175] width 39 height 20
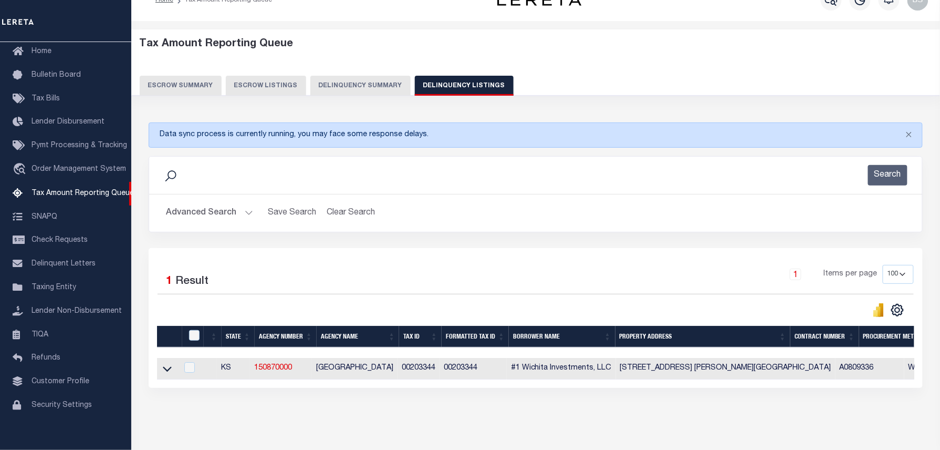
drag, startPoint x: 169, startPoint y: 375, endPoint x: 284, endPoint y: 303, distance: 135.4
click at [169, 374] on icon at bounding box center [167, 368] width 9 height 11
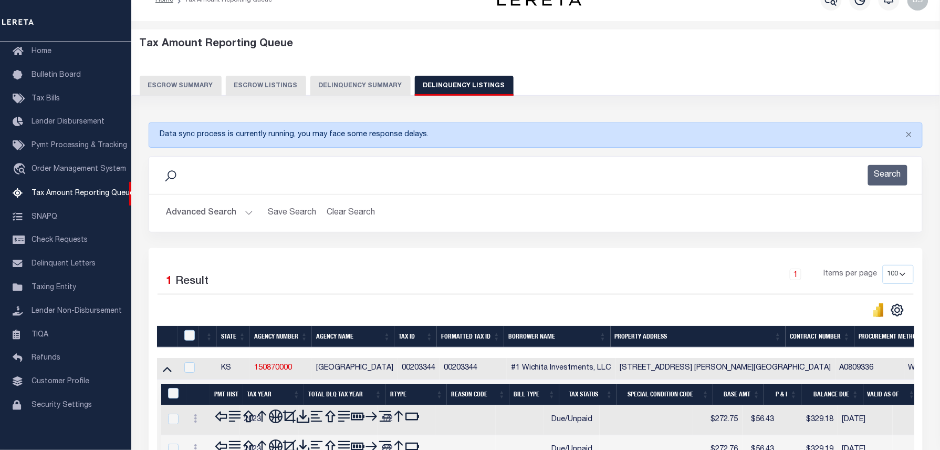
scroll to position [114, 0]
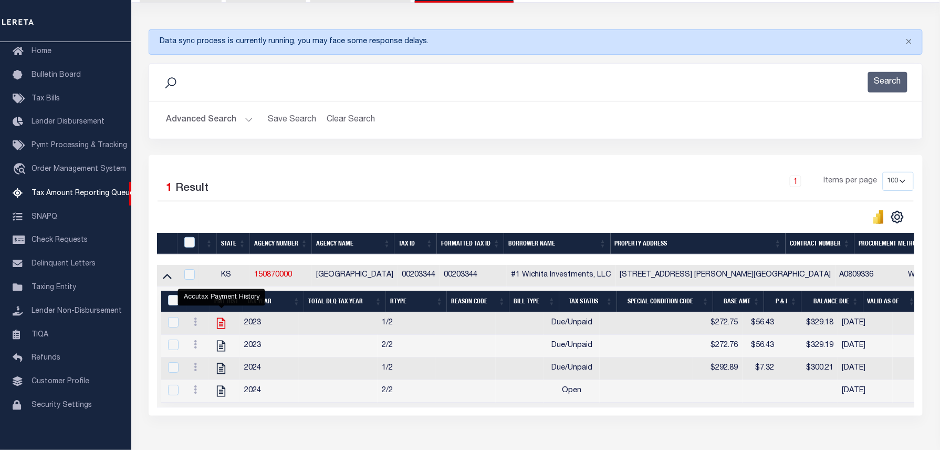
click at [221, 330] on icon "" at bounding box center [221, 323] width 14 height 14
checkbox input "true"
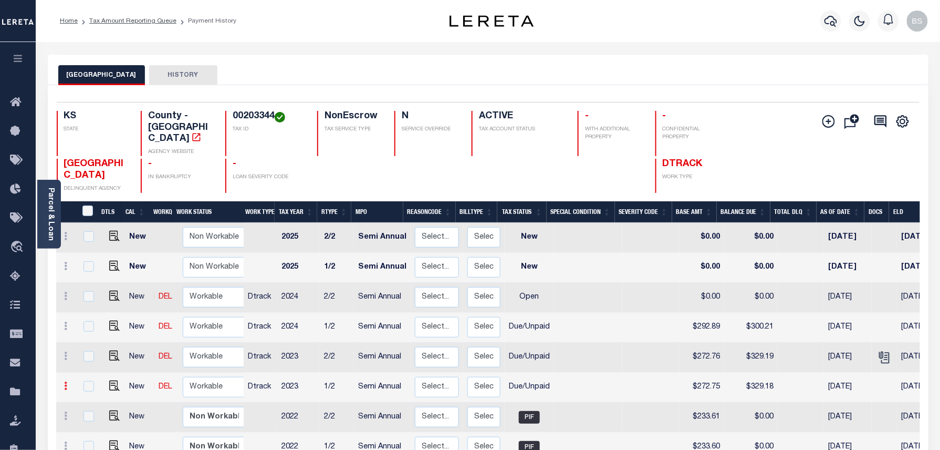
click at [65, 381] on icon at bounding box center [66, 385] width 3 height 8
click at [96, 417] on img at bounding box center [91, 422] width 11 height 11
select select "DUE"
type input "$272.75"
type input "$329.18"
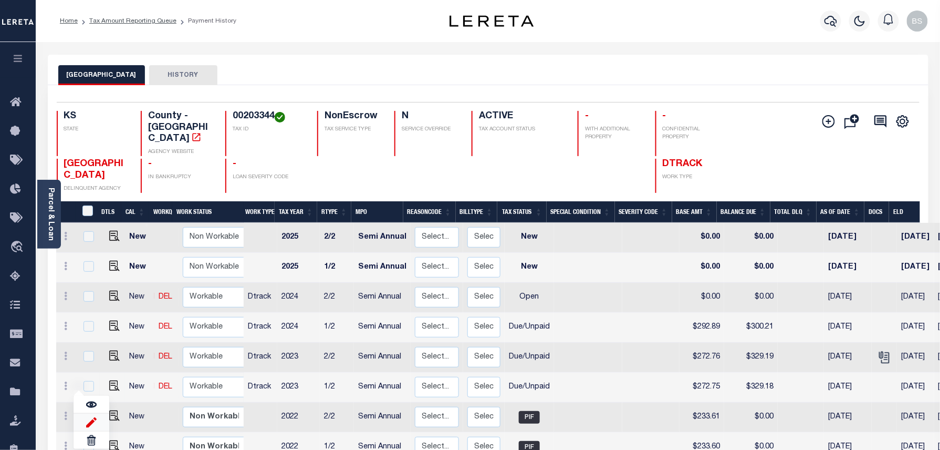
type input "[DATE]"
type input "$56.43"
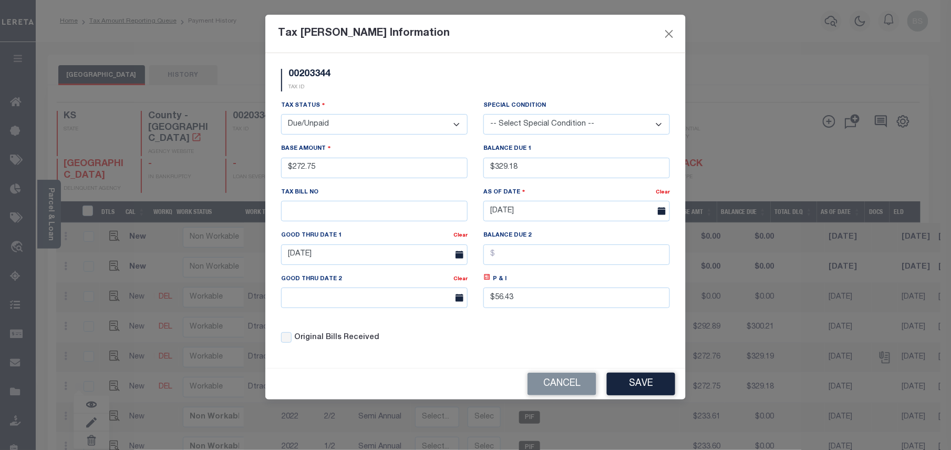
click at [560, 115] on select "-- Select Special Condition -- 3RD PARTY TAX LIEN AGENCY TAX LIEN (A.K.A Inside…" at bounding box center [576, 124] width 187 height 20
drag, startPoint x: 533, startPoint y: 171, endPoint x: 493, endPoint y: 171, distance: 39.9
click at [493, 171] on input "$329.18" at bounding box center [576, 168] width 187 height 20
type input "$347.64"
click at [488, 280] on icon at bounding box center [487, 277] width 6 height 6
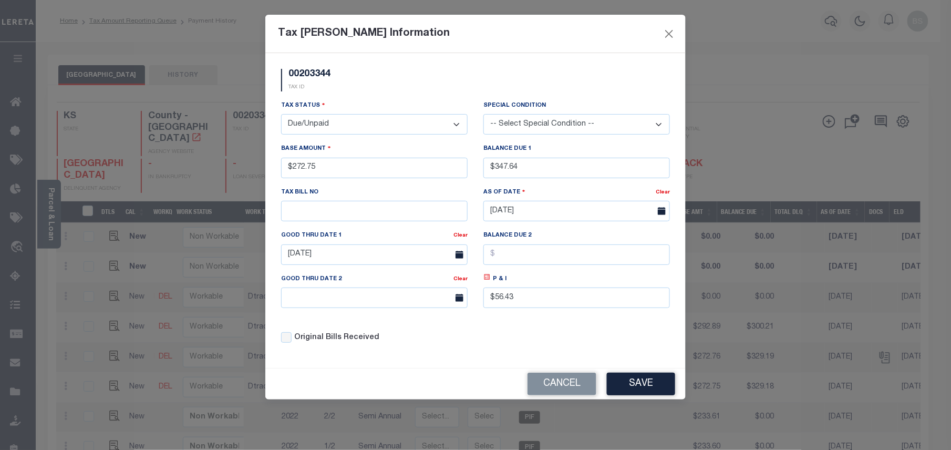
type input "$74.89"
click at [333, 265] on input "[DATE]" at bounding box center [374, 254] width 187 height 20
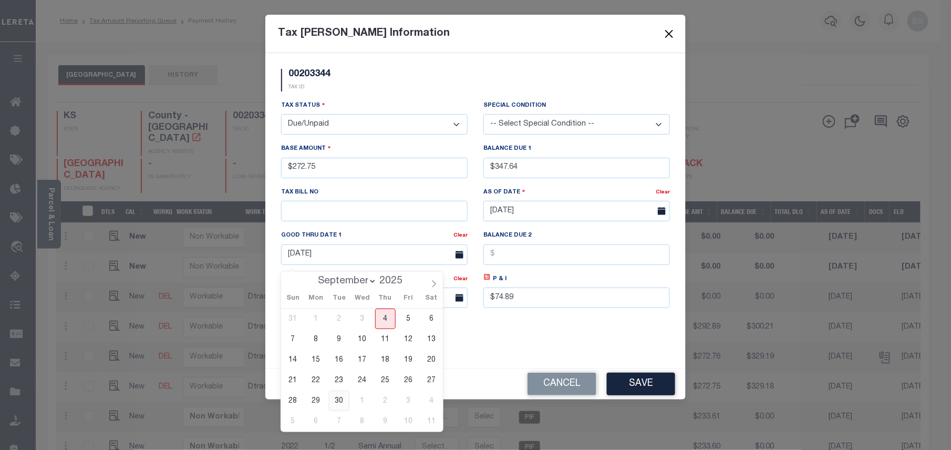
click at [339, 398] on span "30" at bounding box center [339, 400] width 20 height 20
type input "[DATE]"
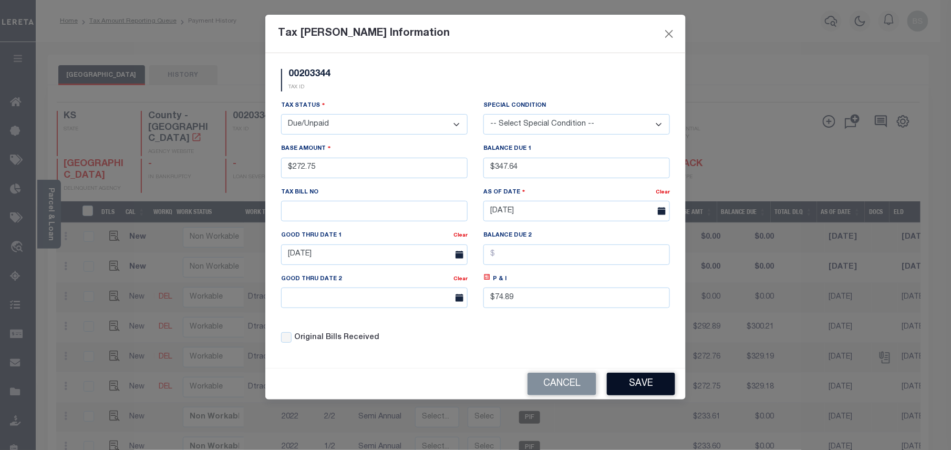
click at [646, 395] on button "Save" at bounding box center [641, 384] width 68 height 23
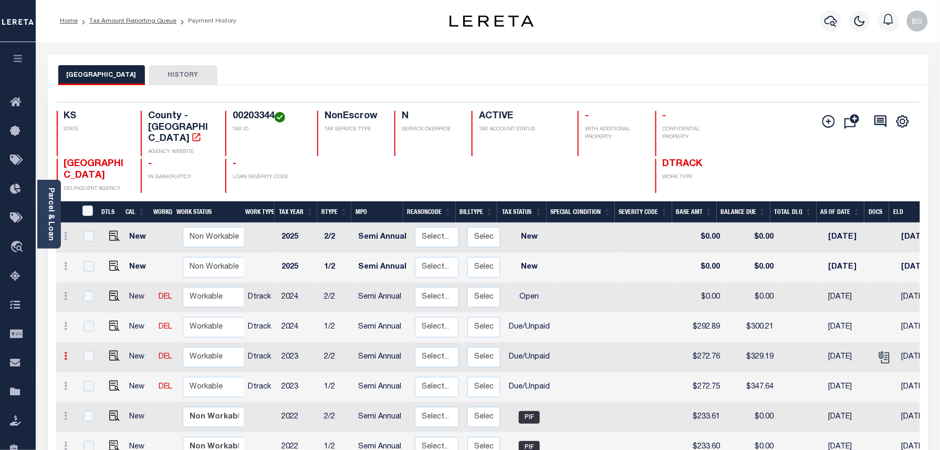
click at [62, 353] on link at bounding box center [66, 357] width 12 height 8
click at [91, 387] on img at bounding box center [91, 392] width 11 height 11
type input "$272.76"
type input "$329.19"
type input "10/17/2024"
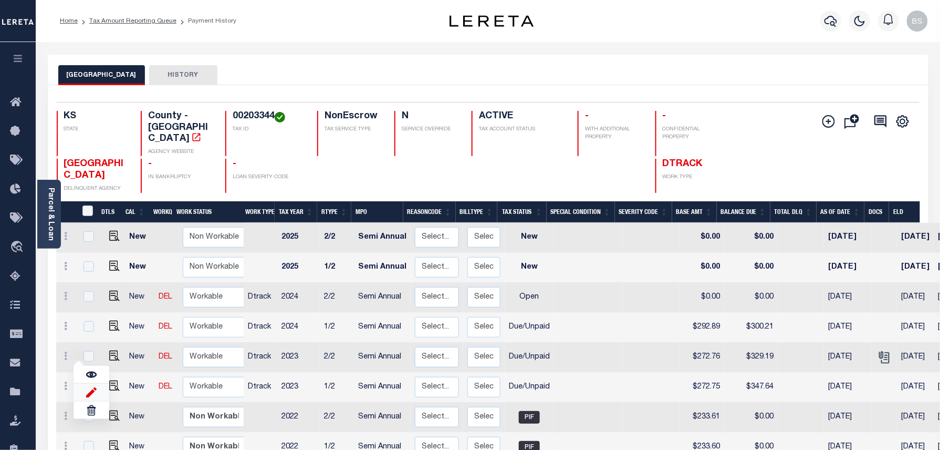
type input "$56.43"
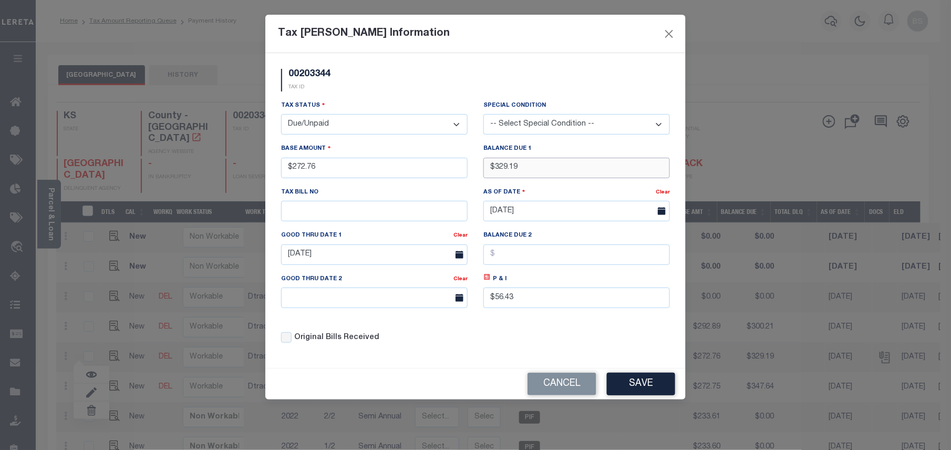
drag, startPoint x: 543, startPoint y: 170, endPoint x: 492, endPoint y: 168, distance: 50.5
click at [492, 168] on input "$329.19" at bounding box center [576, 168] width 187 height 20
type input "$347.65"
click at [489, 281] on icon at bounding box center [487, 277] width 8 height 8
type input "$74.89"
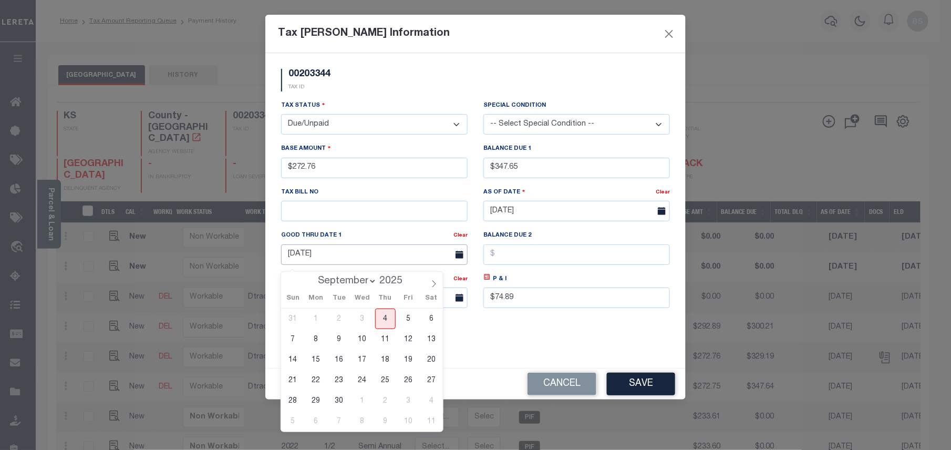
click at [381, 253] on input "[DATE]" at bounding box center [374, 254] width 187 height 20
click at [340, 402] on span "30" at bounding box center [339, 400] width 20 height 20
type input "[DATE]"
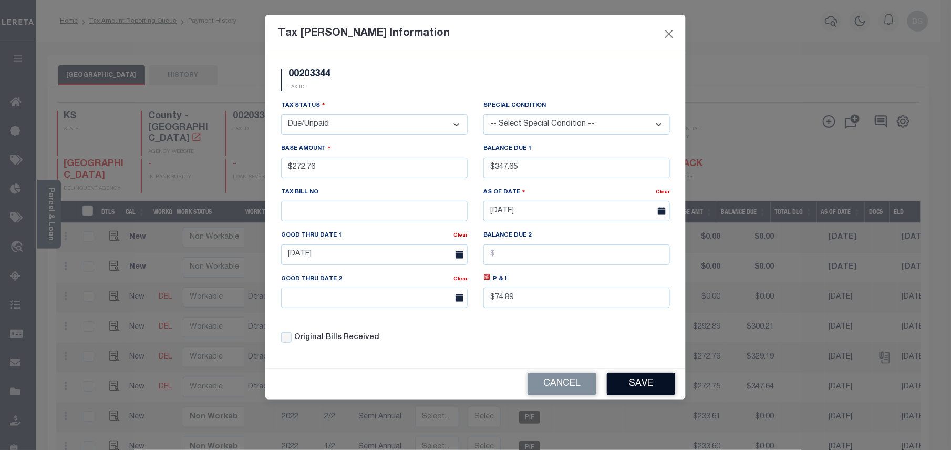
click at [627, 390] on button "Save" at bounding box center [641, 384] width 68 height 23
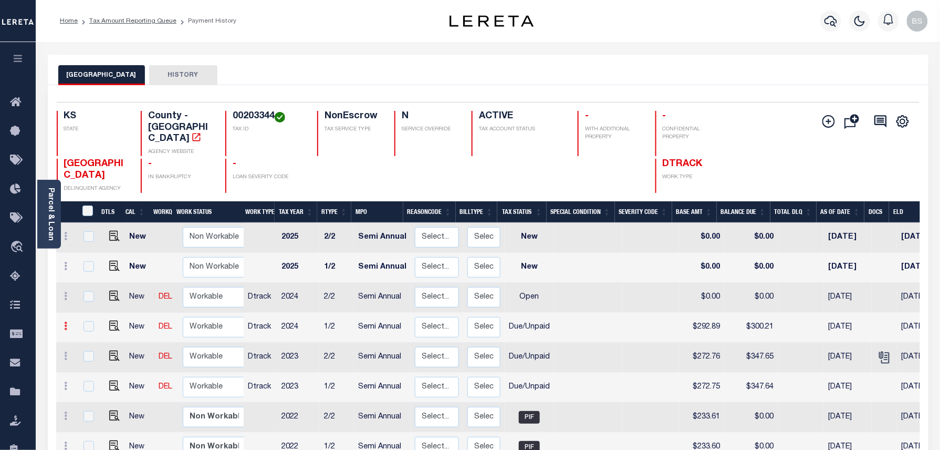
click at [66, 322] on icon at bounding box center [66, 326] width 3 height 8
click at [91, 357] on img at bounding box center [91, 362] width 11 height 11
type input "$292.89"
type input "$300.21"
type input "$7.32"
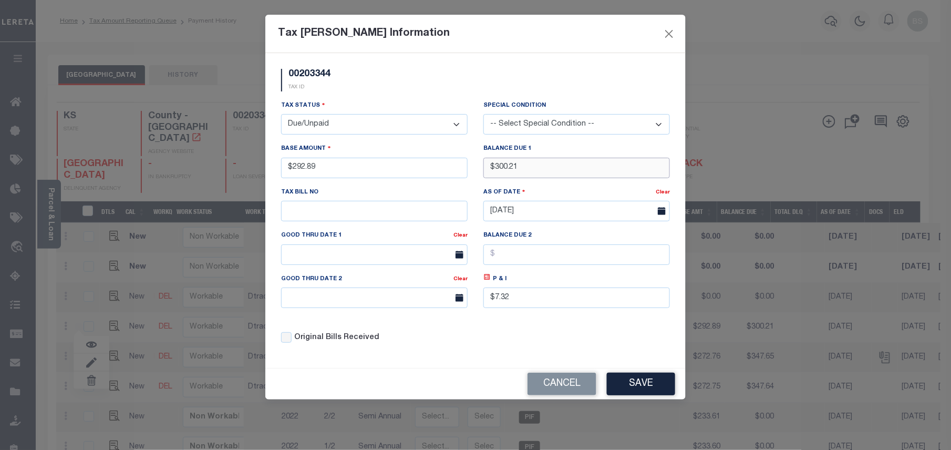
drag, startPoint x: 539, startPoint y: 168, endPoint x: 473, endPoint y: 172, distance: 66.3
click at [473, 172] on div "Tax Status - Select Status - Open Due/Unpaid Paid Incomplete No Tax Due Interna…" at bounding box center [475, 226] width 405 height 252
type input "$325.14"
click at [490, 281] on icon at bounding box center [487, 277] width 8 height 8
type input "$32.25"
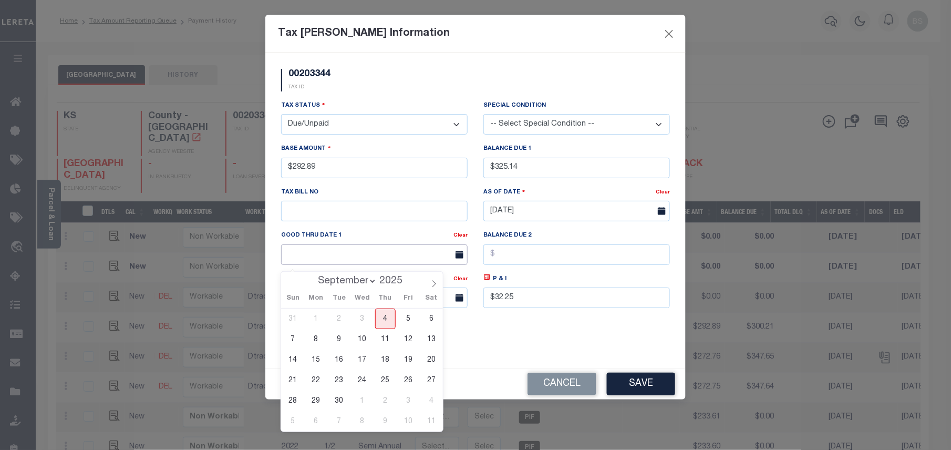
click at [366, 257] on input "text" at bounding box center [374, 254] width 187 height 20
click at [340, 400] on span "30" at bounding box center [339, 400] width 20 height 20
type input "[DATE]"
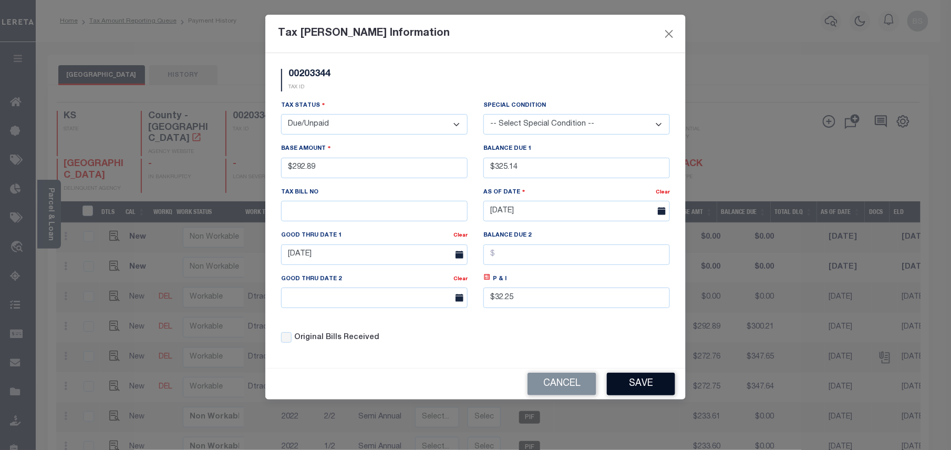
click at [642, 387] on button "Save" at bounding box center [641, 384] width 68 height 23
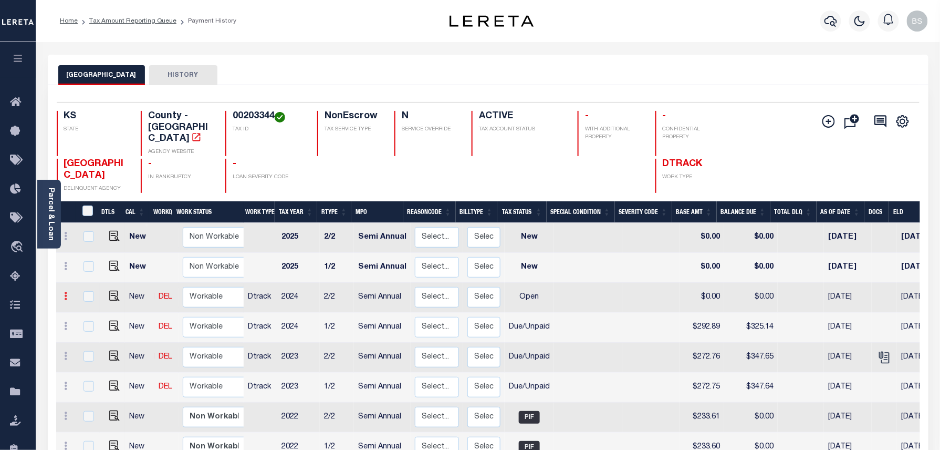
click at [65, 292] on icon at bounding box center [66, 296] width 3 height 8
click at [91, 327] on img at bounding box center [91, 332] width 11 height 11
select select "OP2"
type input "$0.00"
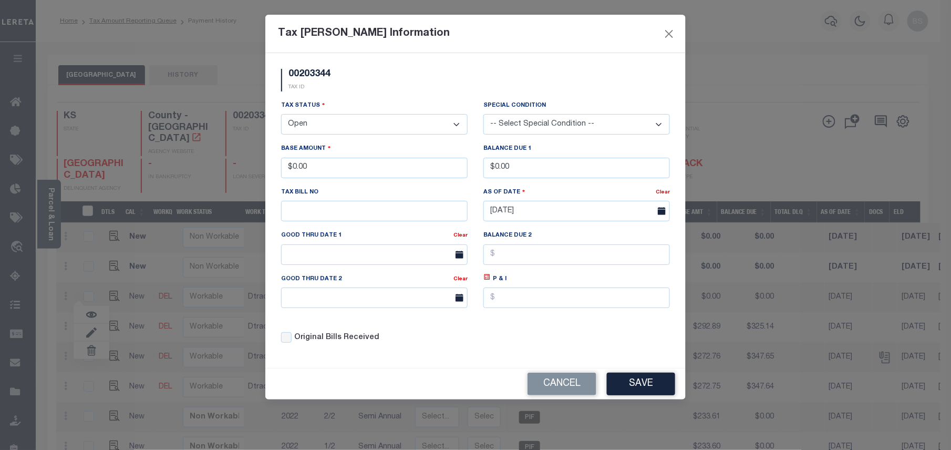
click at [362, 127] on select "- Select Status - Open Due/Unpaid Paid Incomplete No Tax Due Internal Refund Pr…" at bounding box center [374, 124] width 187 height 20
select select "DUE"
click at [281, 116] on select "- Select Status - Open Due/Unpaid Paid Incomplete No Tax Due Internal Refund Pr…" at bounding box center [374, 124] width 187 height 20
drag, startPoint x: 329, startPoint y: 178, endPoint x: 295, endPoint y: 173, distance: 34.4
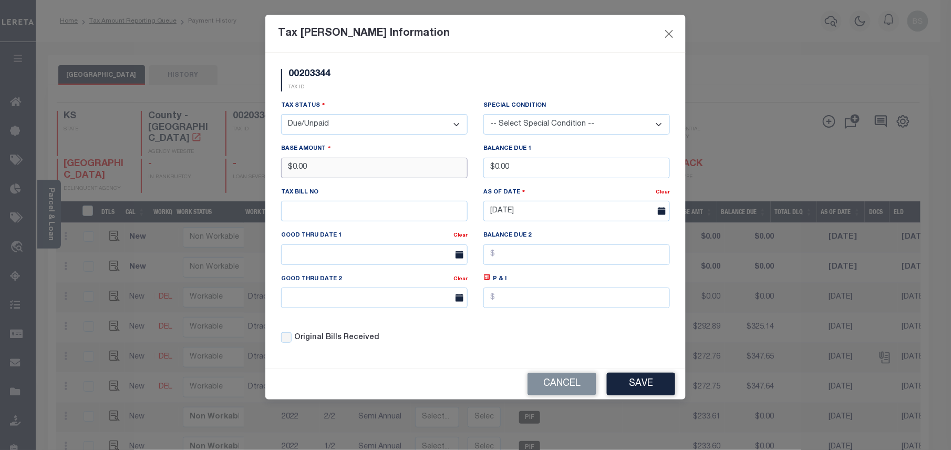
click at [295, 173] on input "$0.00" at bounding box center [374, 168] width 187 height 20
click at [315, 171] on input "$0.00" at bounding box center [374, 168] width 187 height 20
drag, startPoint x: 333, startPoint y: 166, endPoint x: 290, endPoint y: 167, distance: 43.1
click at [290, 167] on input "$0.00" at bounding box center [374, 168] width 187 height 20
type input "$292.89"
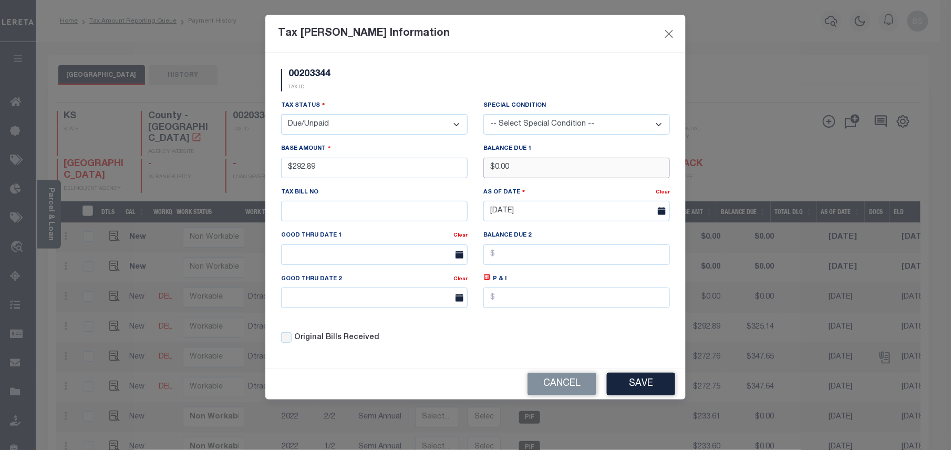
drag, startPoint x: 532, startPoint y: 168, endPoint x: 473, endPoint y: 164, distance: 59.0
click at [473, 164] on div "Tax Status - Select Status - Open Due/Unpaid Paid Incomplete No Tax Due Interna…" at bounding box center [475, 226] width 405 height 252
type input "$325.15"
click at [487, 281] on icon at bounding box center [487, 277] width 8 height 8
type input "$32.26"
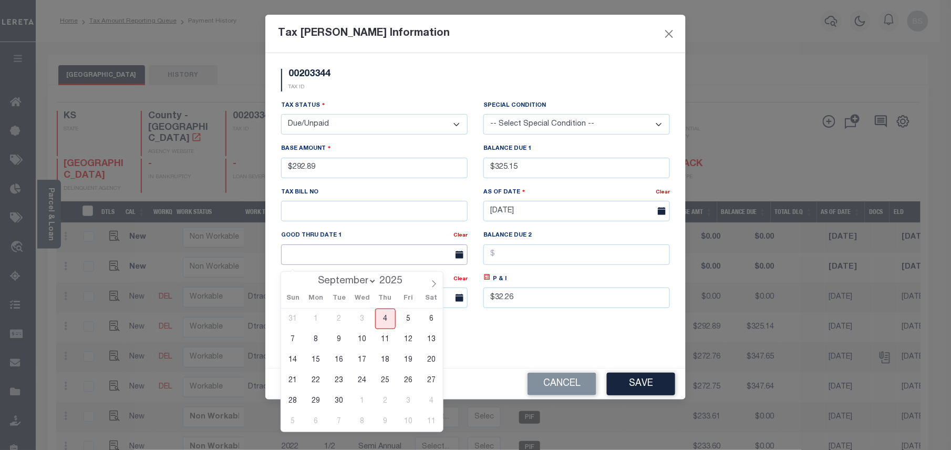
click at [391, 258] on input "text" at bounding box center [374, 254] width 187 height 20
click at [338, 399] on span "30" at bounding box center [339, 400] width 20 height 20
type input "[DATE]"
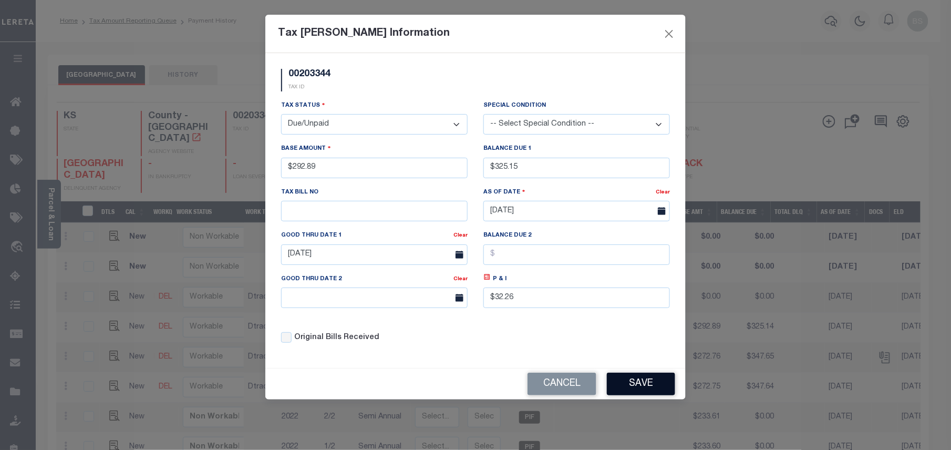
click at [644, 387] on button "Save" at bounding box center [641, 384] width 68 height 23
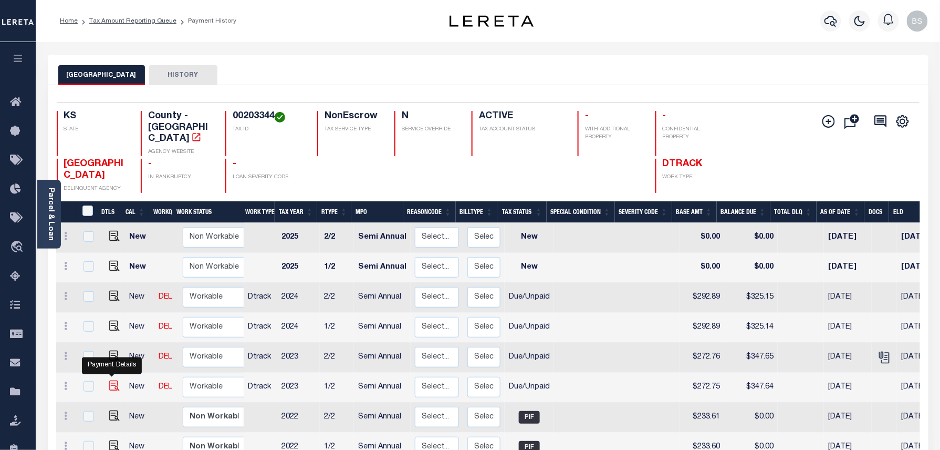
click at [109, 380] on img at bounding box center [114, 385] width 11 height 11
checkbox input "true"
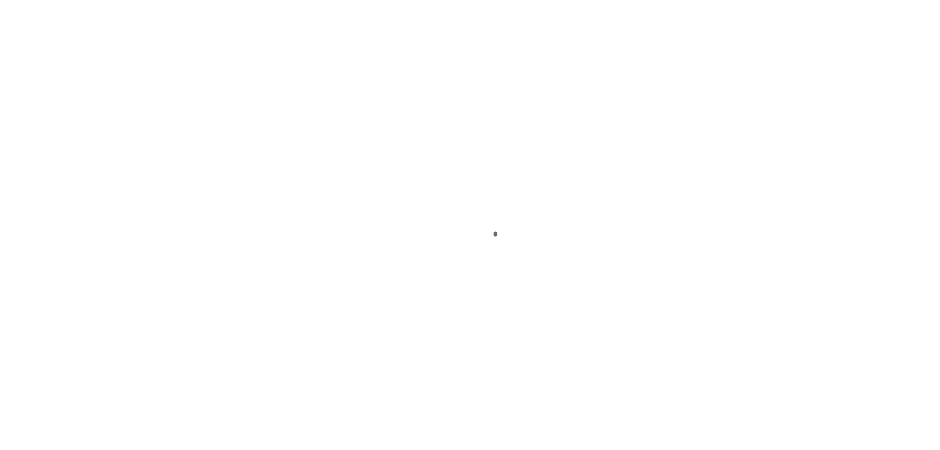
select select "DUE"
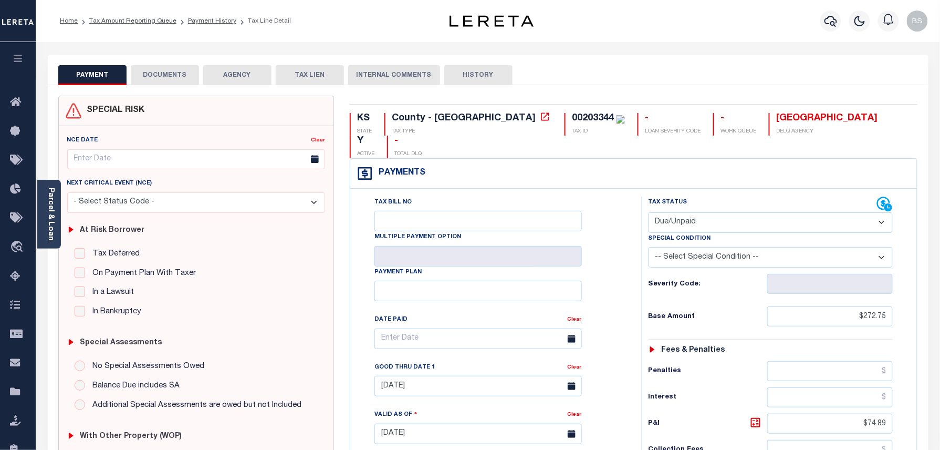
click at [157, 80] on button "DOCUMENTS" at bounding box center [165, 75] width 68 height 20
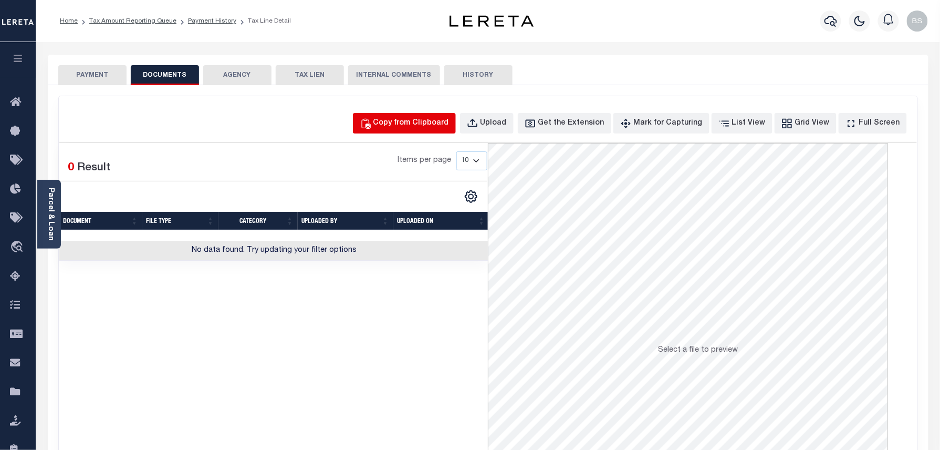
click at [385, 113] on button "Copy from Clipboard" at bounding box center [404, 123] width 103 height 20
select select "POP"
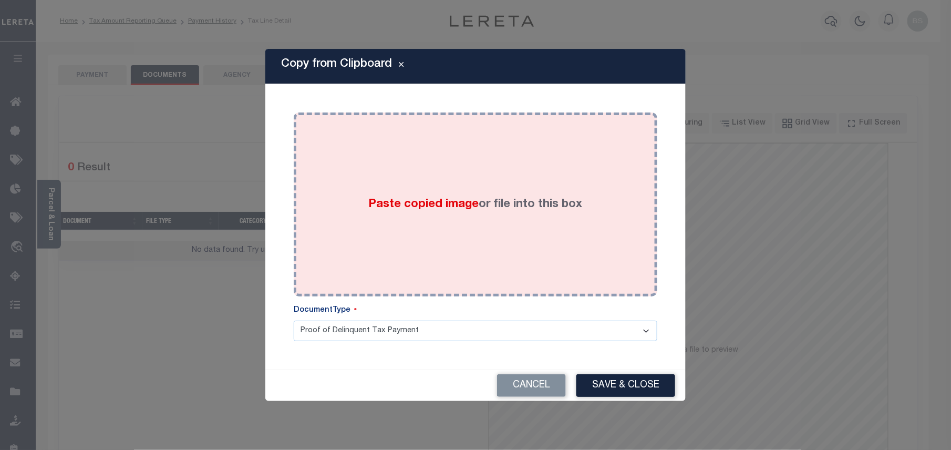
click at [471, 199] on span "Paste copied image" at bounding box center [424, 205] width 110 height 12
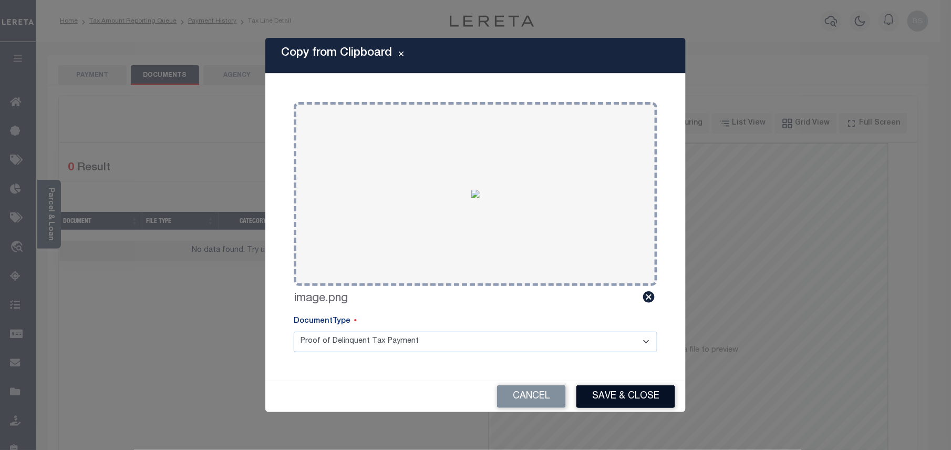
click at [588, 397] on button "Save & Close" at bounding box center [625, 396] width 99 height 23
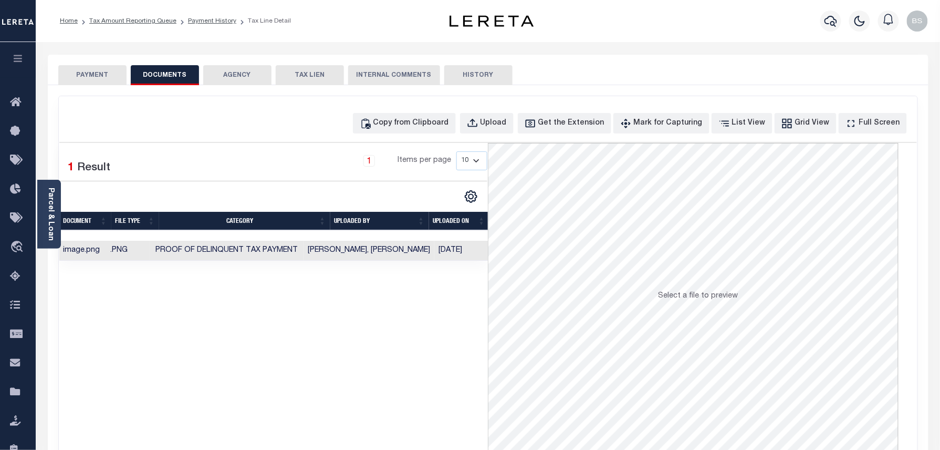
click at [211, 15] on ol "Home Tax Amount Reporting Queue Payment History Tax Line Detail" at bounding box center [175, 21] width 248 height 22
click at [211, 18] on link "Payment History" at bounding box center [212, 21] width 48 height 6
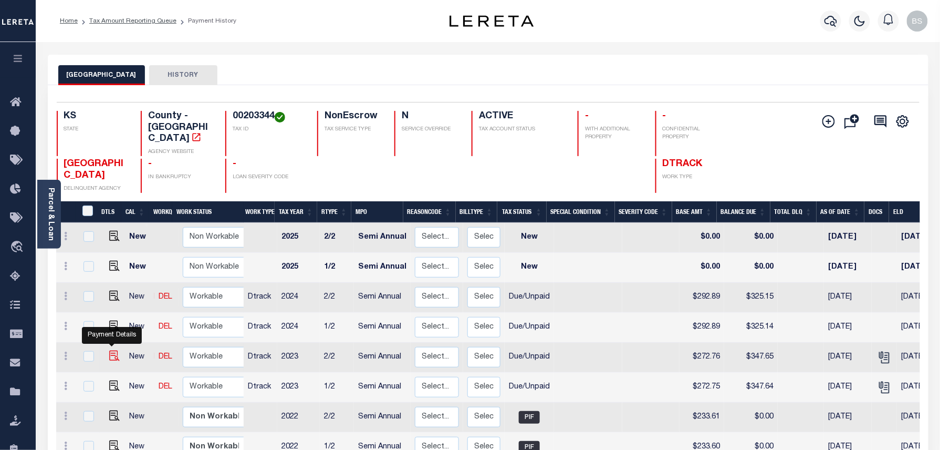
click at [109, 350] on img "" at bounding box center [114, 355] width 11 height 11
checkbox input "true"
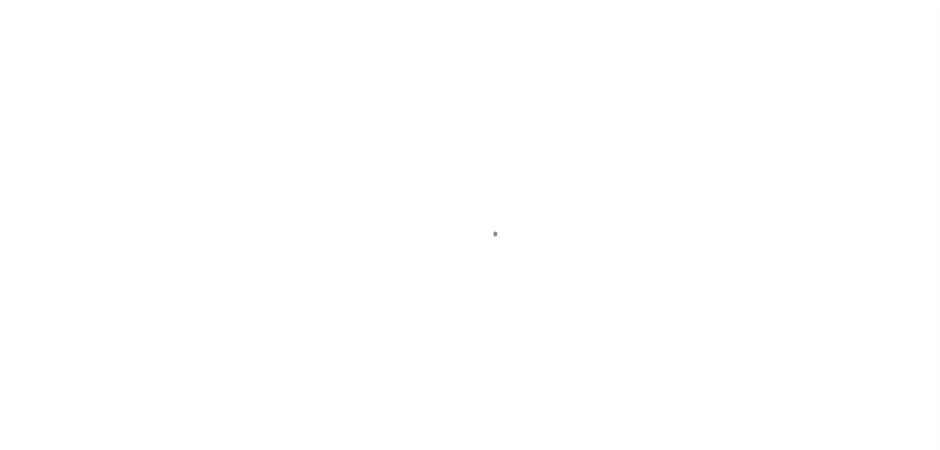
select select "DUE"
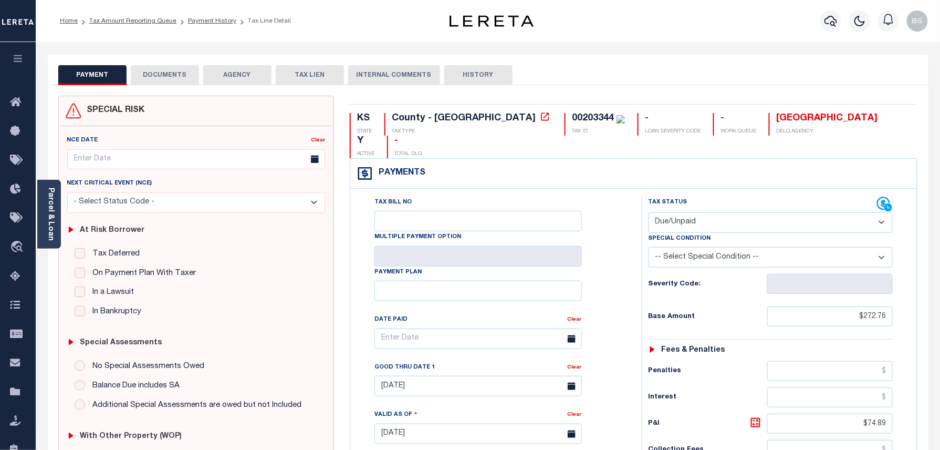
click at [163, 72] on button "DOCUMENTS" at bounding box center [165, 75] width 68 height 20
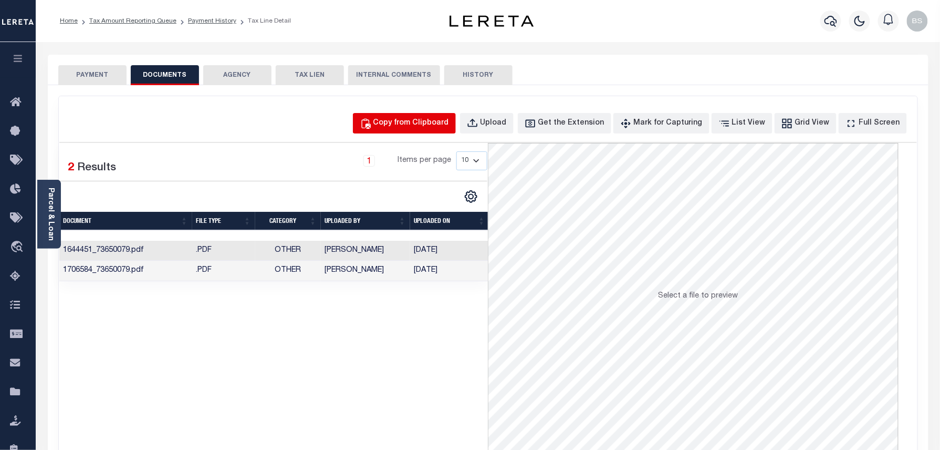
click at [427, 121] on div "Copy from Clipboard" at bounding box center [412, 124] width 76 height 12
select select "POP"
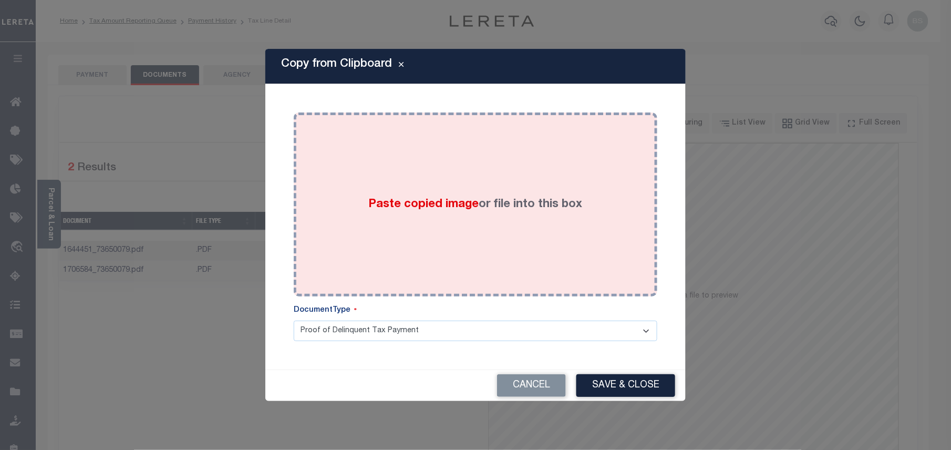
click at [513, 172] on div "Paste copied image or file into this box" at bounding box center [476, 204] width 348 height 168
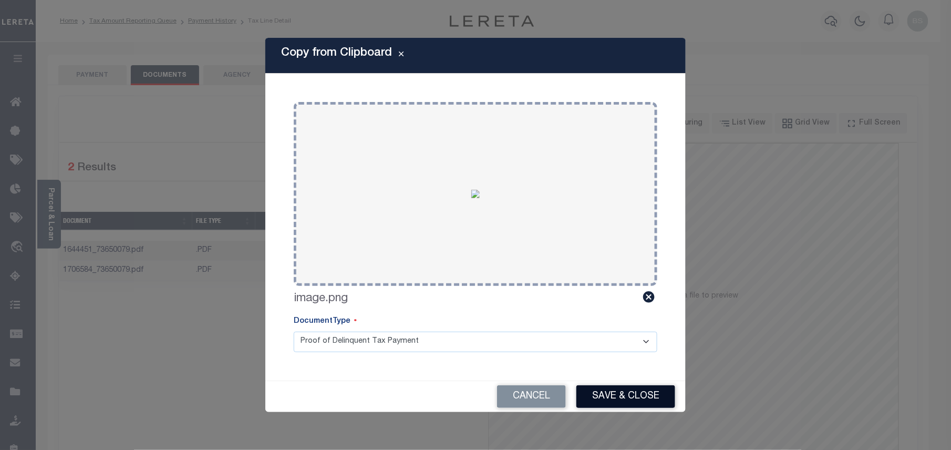
click at [640, 400] on button "Save & Close" at bounding box center [625, 396] width 99 height 23
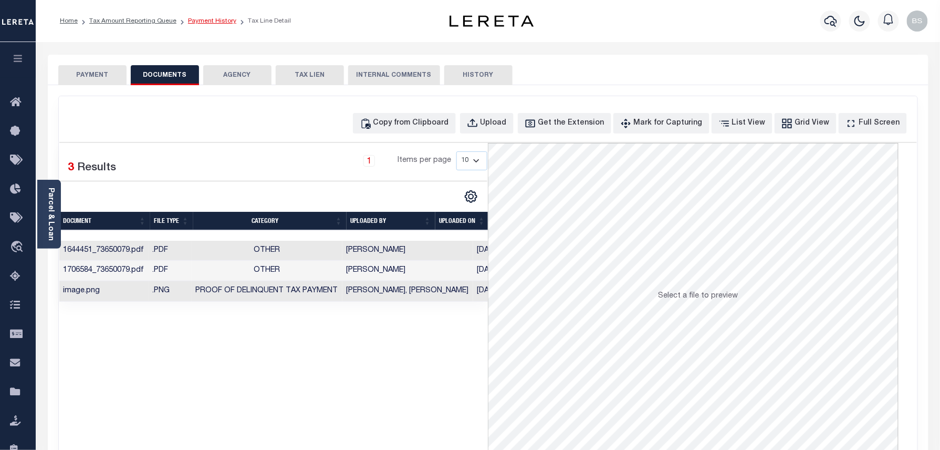
click at [210, 23] on link "Payment History" at bounding box center [212, 21] width 48 height 6
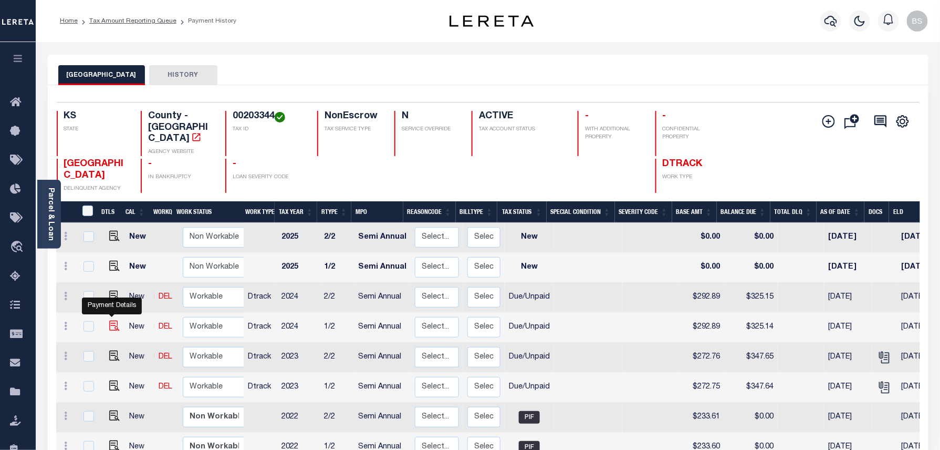
click at [110, 320] on img "" at bounding box center [114, 325] width 11 height 11
checkbox input "true"
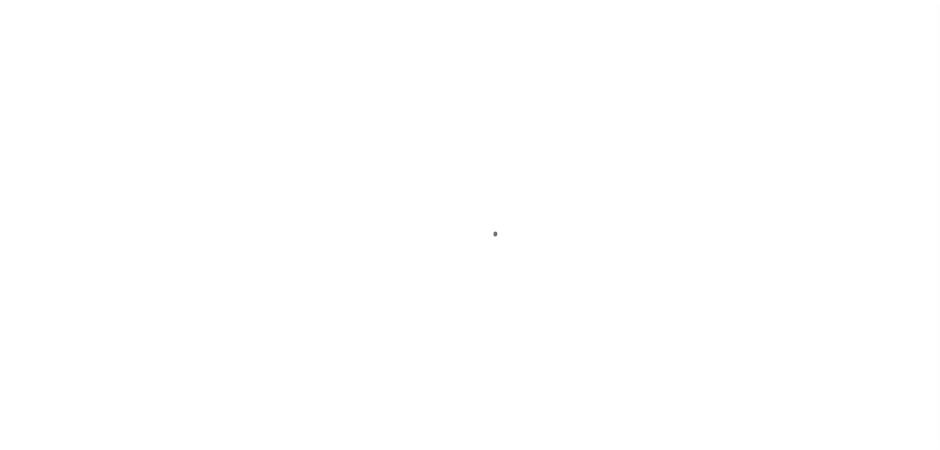
select select "DUE"
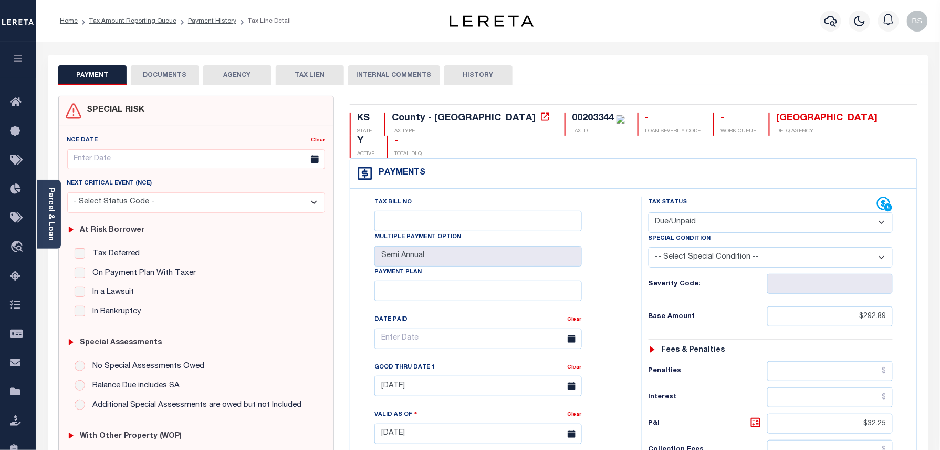
click at [209, 76] on button "AGENCY" at bounding box center [237, 75] width 68 height 20
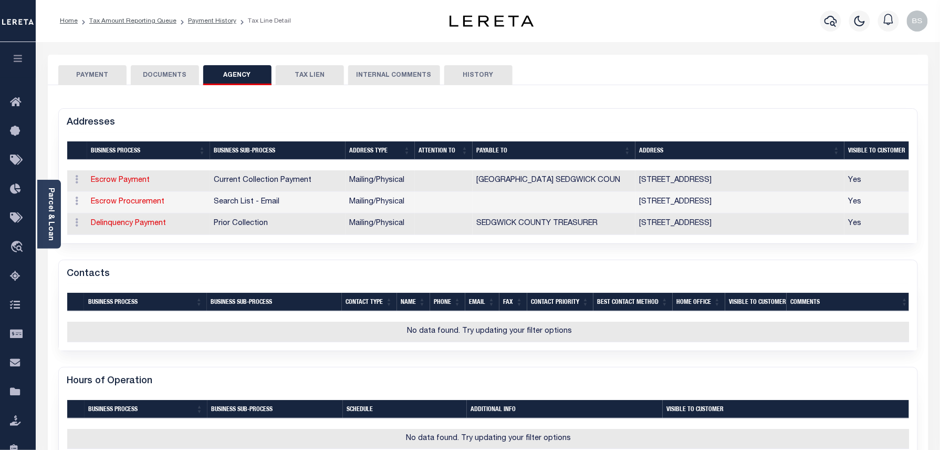
click at [171, 76] on button "DOCUMENTS" at bounding box center [165, 75] width 68 height 20
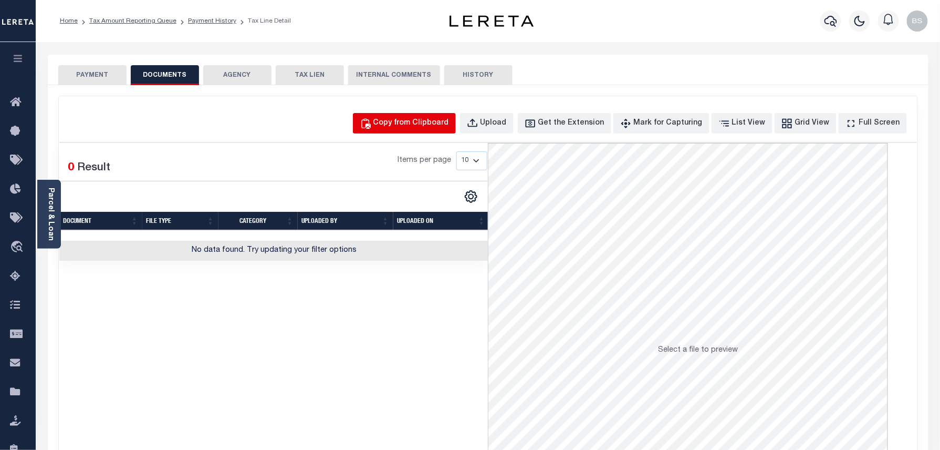
click at [400, 133] on button "Copy from Clipboard" at bounding box center [404, 123] width 103 height 20
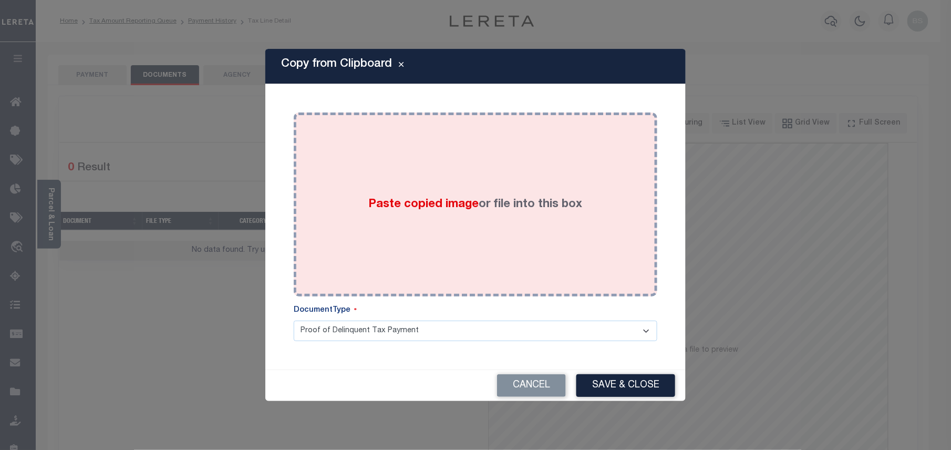
click at [429, 200] on span "Paste copied image" at bounding box center [424, 205] width 110 height 12
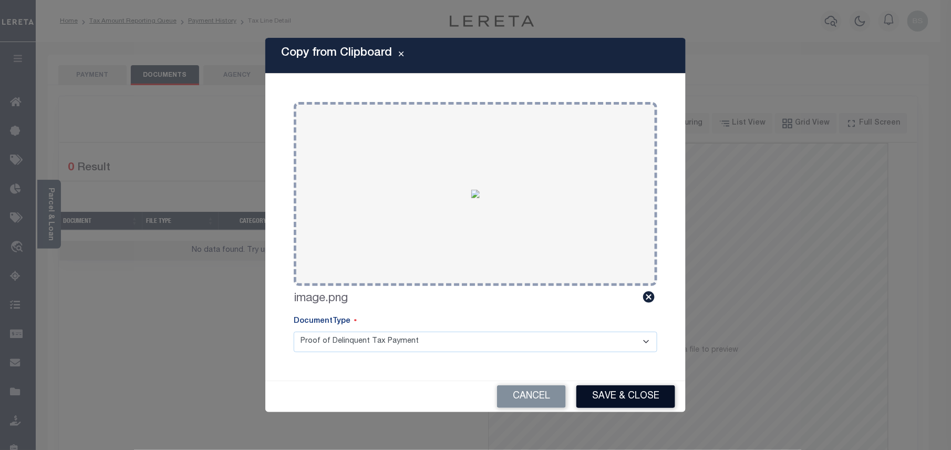
click at [629, 394] on button "Save & Close" at bounding box center [625, 396] width 99 height 23
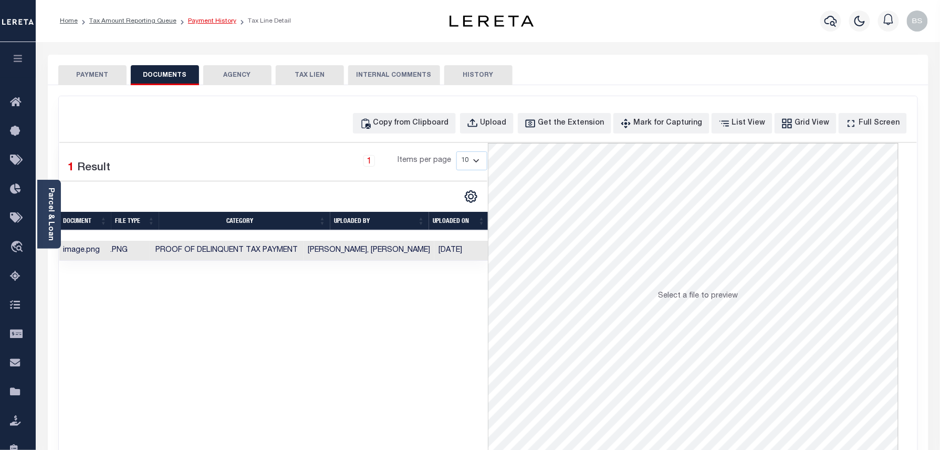
click at [213, 24] on link "Payment History" at bounding box center [212, 21] width 48 height 6
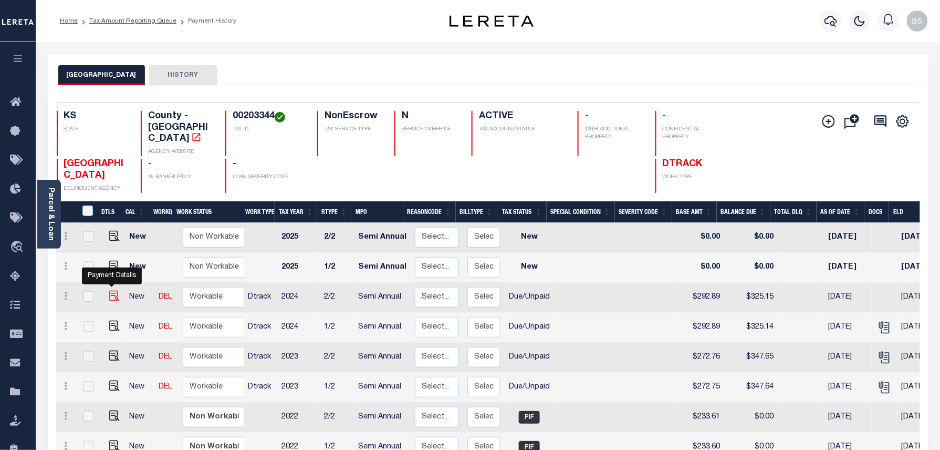
click at [115, 291] on img "" at bounding box center [114, 296] width 11 height 11
checkbox input "true"
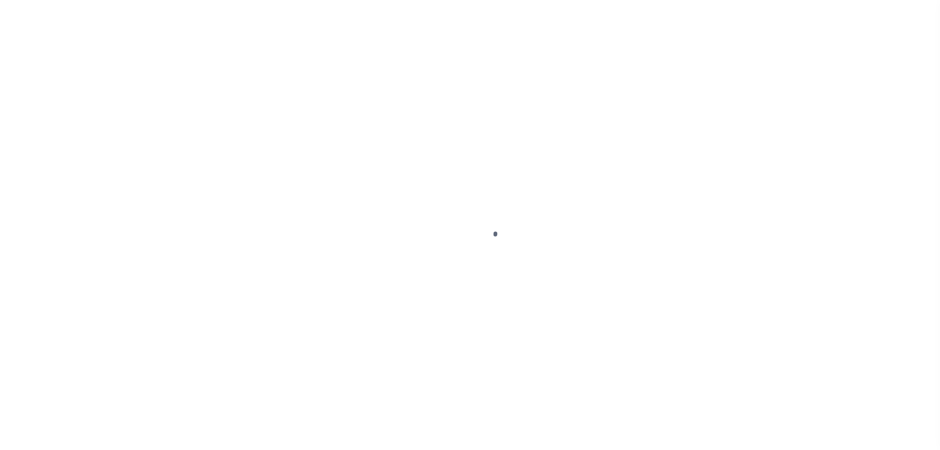
select select "DUE"
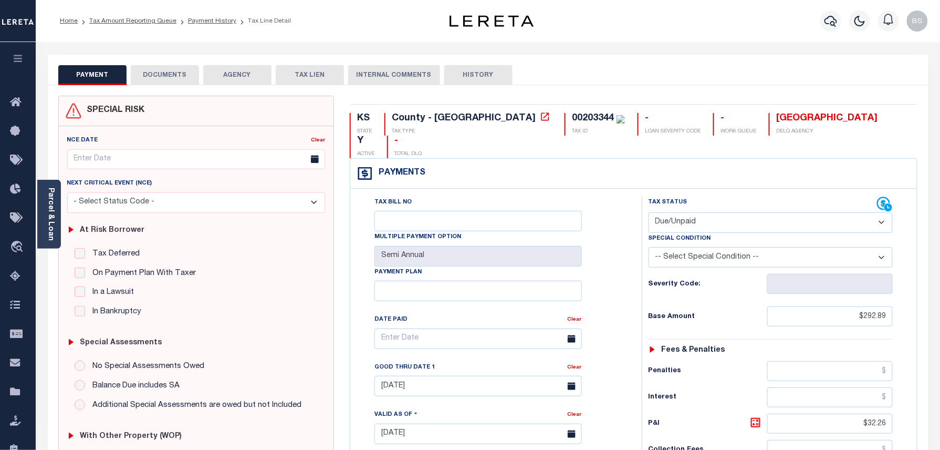
click at [171, 74] on button "DOCUMENTS" at bounding box center [165, 75] width 68 height 20
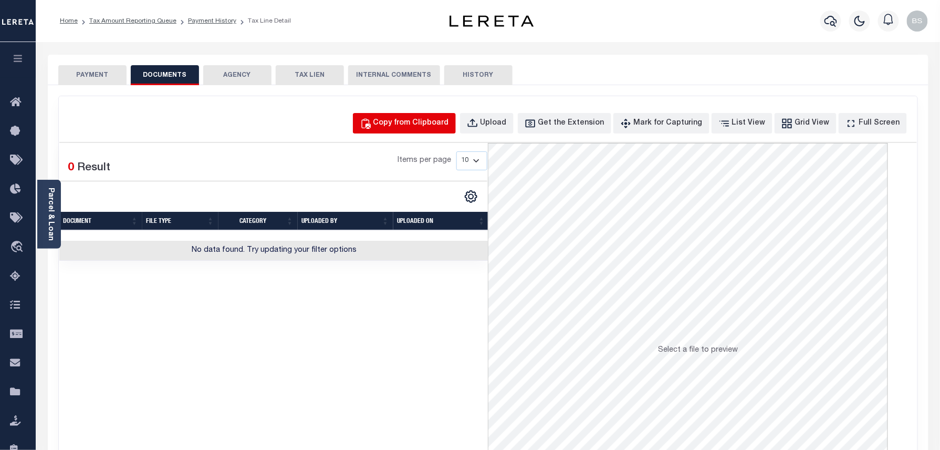
click at [419, 113] on button "Copy from Clipboard" at bounding box center [404, 123] width 103 height 20
select select "POP"
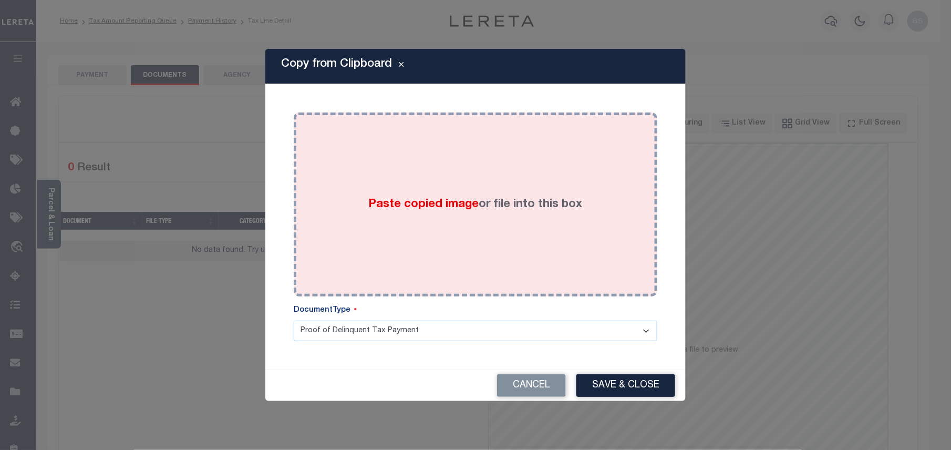
click at [443, 190] on div "Paste copied image or file into this box" at bounding box center [476, 204] width 348 height 168
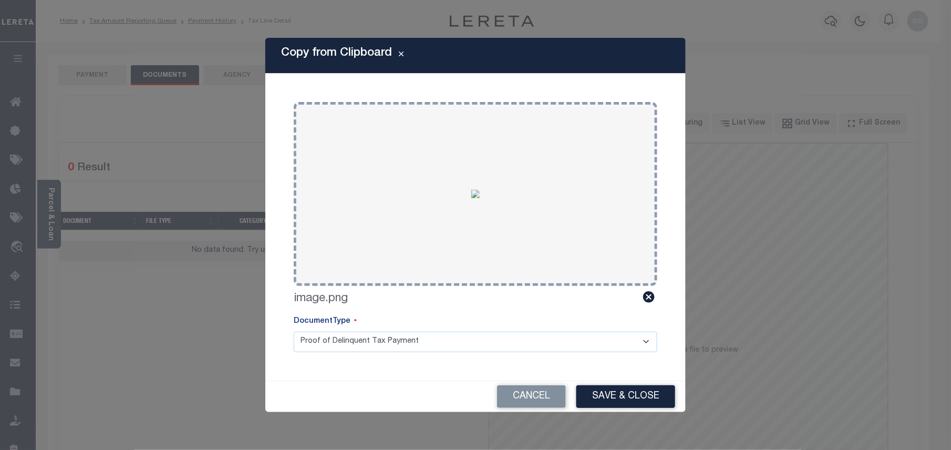
click at [623, 417] on div "Copy from Clipboard Paste copied image or file into this box Select file or dra…" at bounding box center [475, 225] width 951 height 450
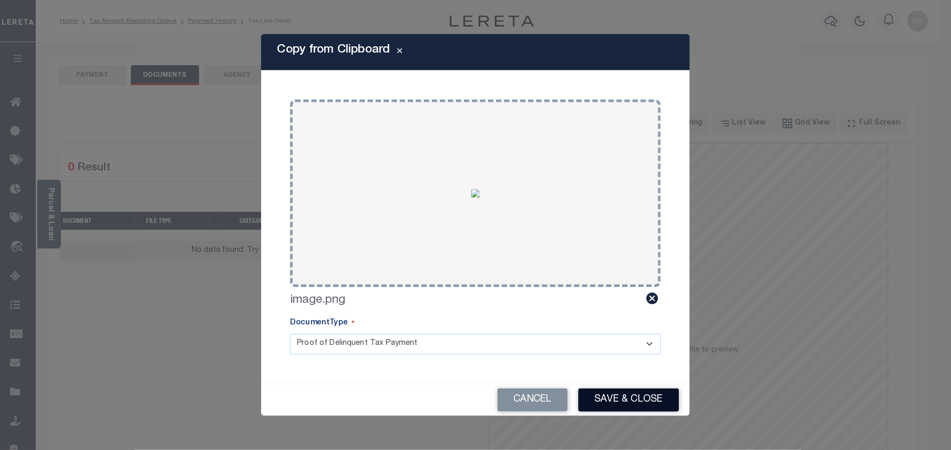
click at [628, 399] on button "Save & Close" at bounding box center [628, 399] width 101 height 23
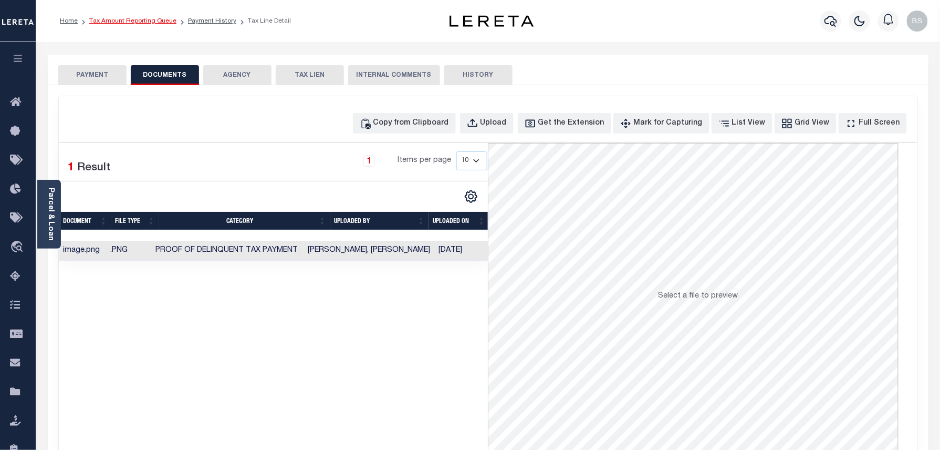
click at [156, 19] on link "Tax Amount Reporting Queue" at bounding box center [132, 21] width 87 height 6
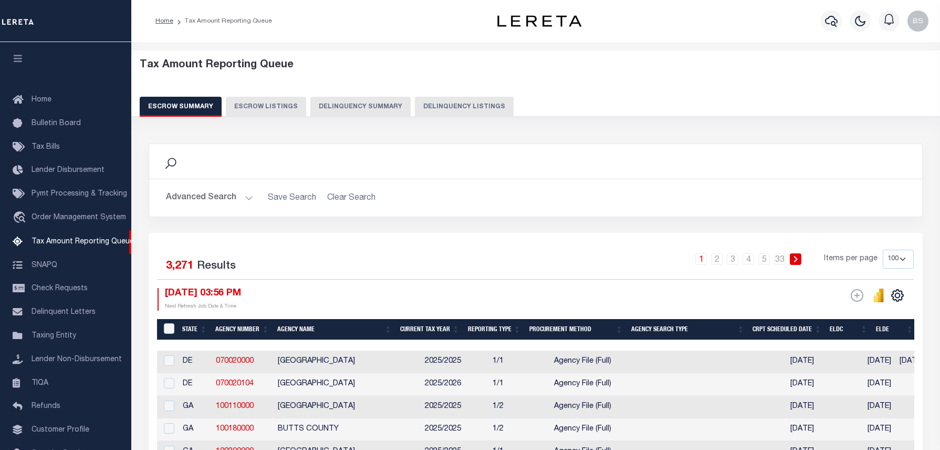
select select "100"
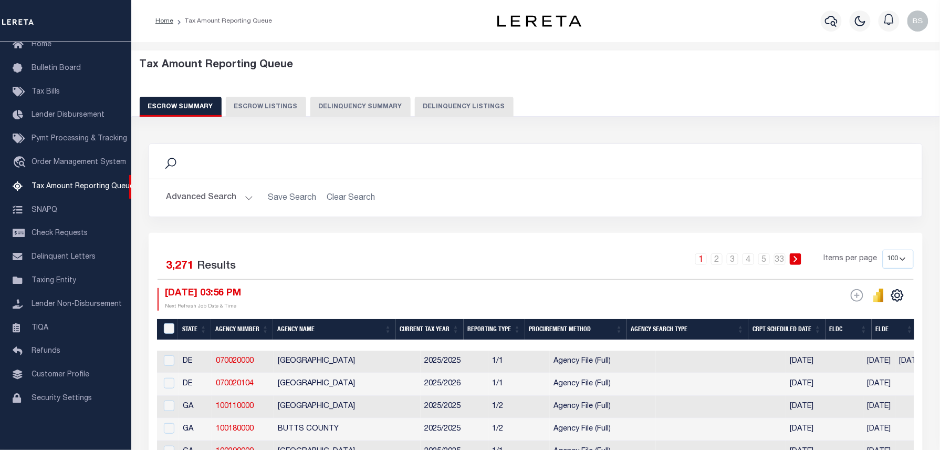
click at [444, 108] on button "Delinquency Listings" at bounding box center [464, 107] width 99 height 20
select select "100"
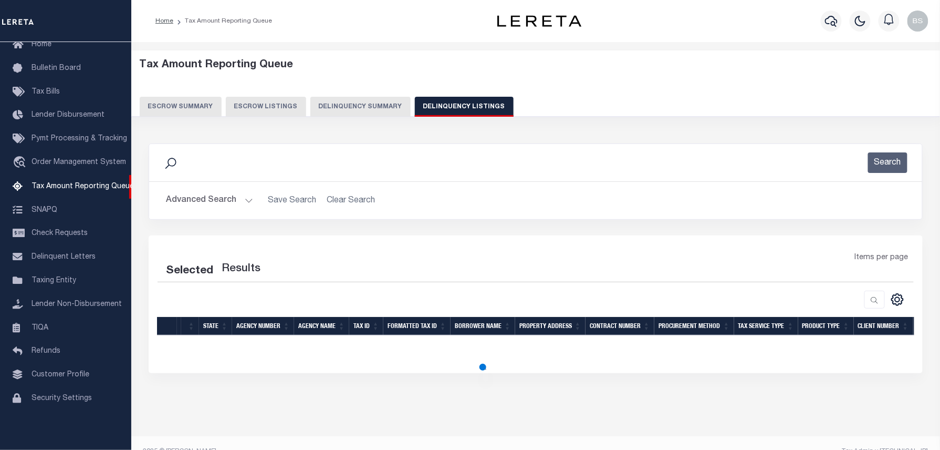
select select "100"
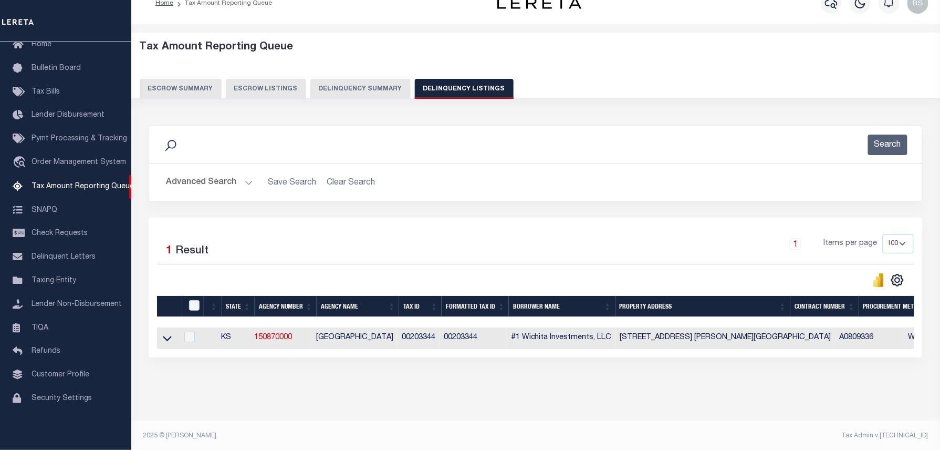
scroll to position [30, 0]
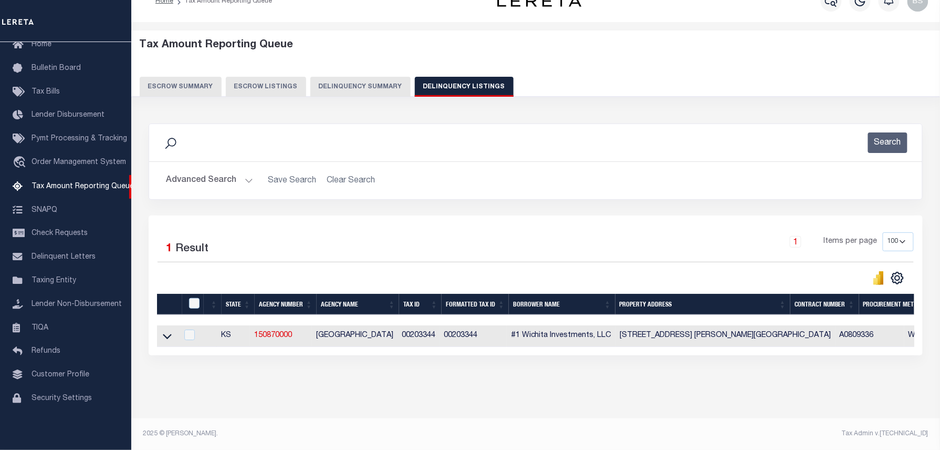
click at [160, 331] on td at bounding box center [167, 336] width 20 height 22
checkbox input "true"
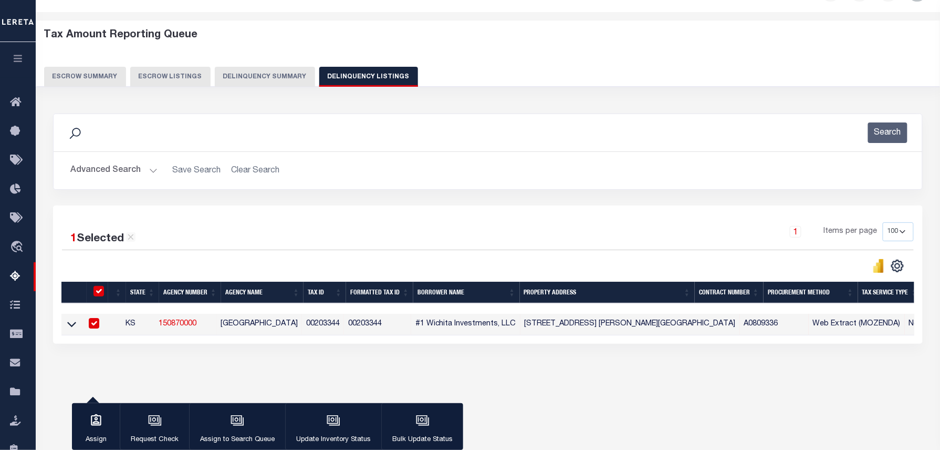
scroll to position [28, 0]
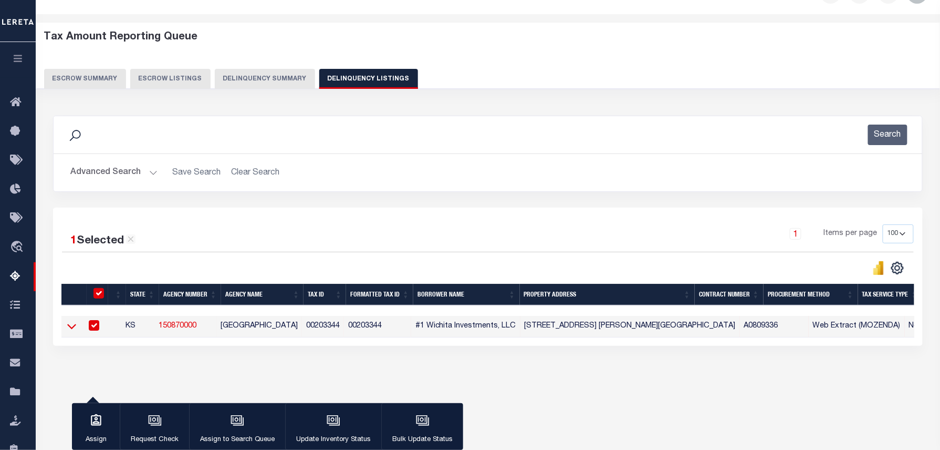
click at [67, 331] on icon at bounding box center [71, 325] width 9 height 11
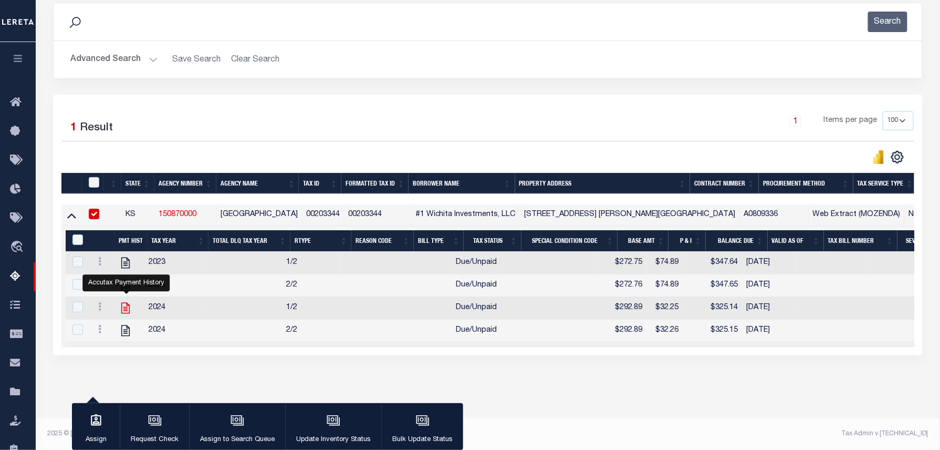
scroll to position [154, 0]
click at [97, 177] on input "checkbox" at bounding box center [94, 182] width 11 height 11
checkbox input "true"
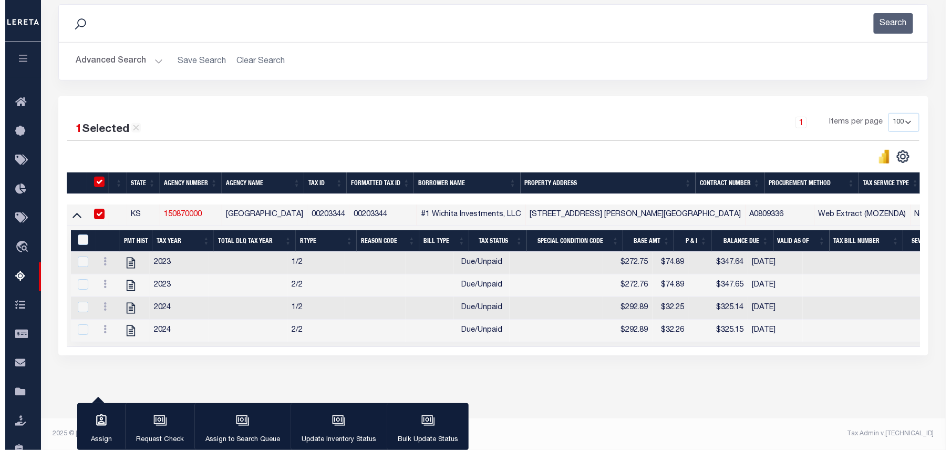
scroll to position [152, 0]
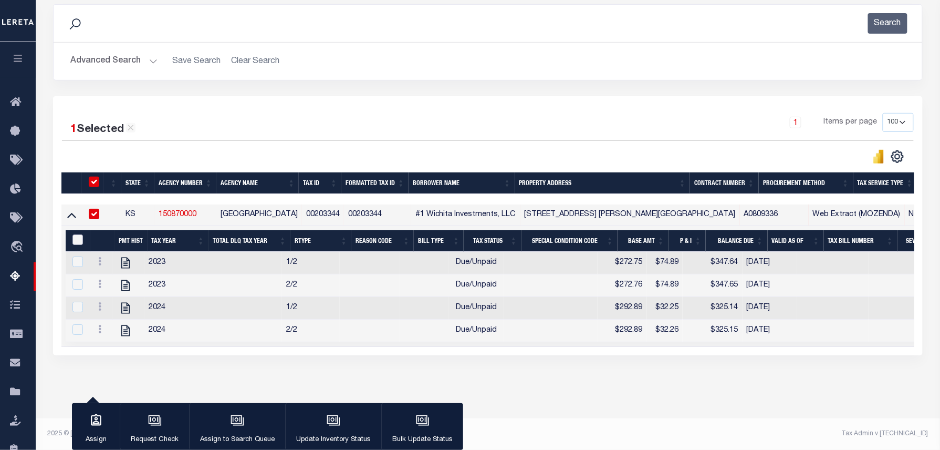
click at [78, 234] on input "&nbsp;" at bounding box center [78, 239] width 11 height 11
checkbox input "true"
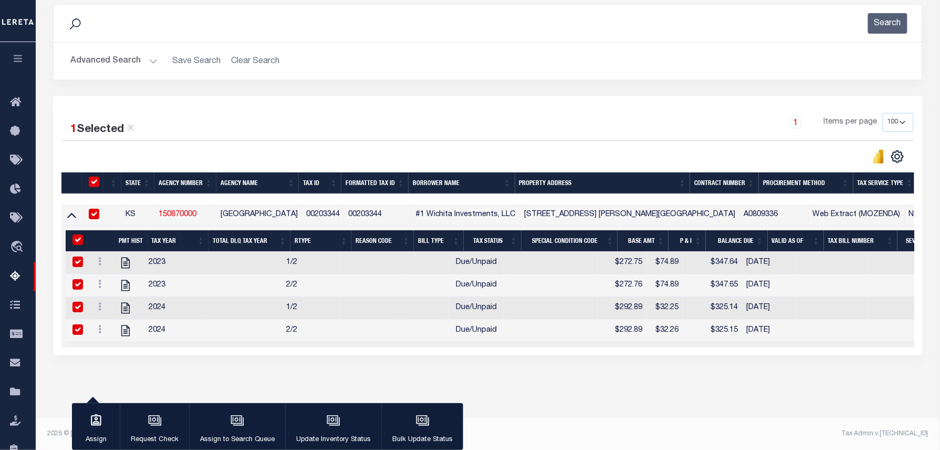
checkbox input "true"
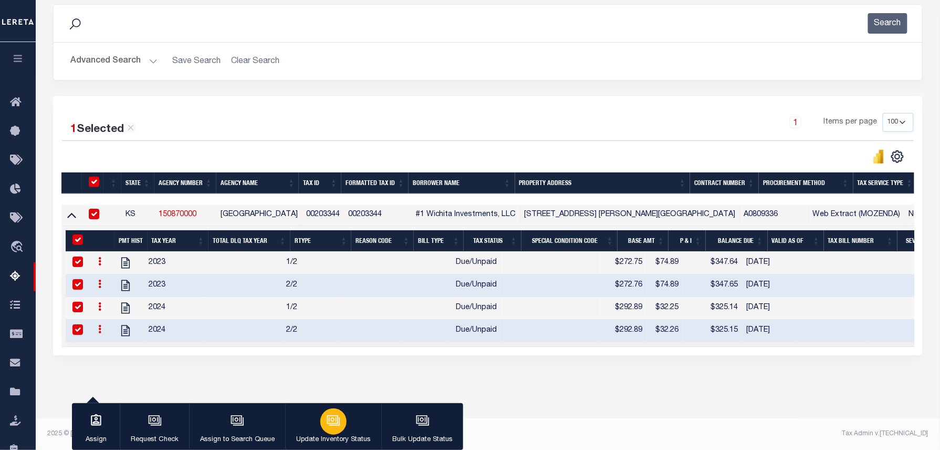
click at [338, 420] on icon "button" at bounding box center [334, 421] width 11 height 8
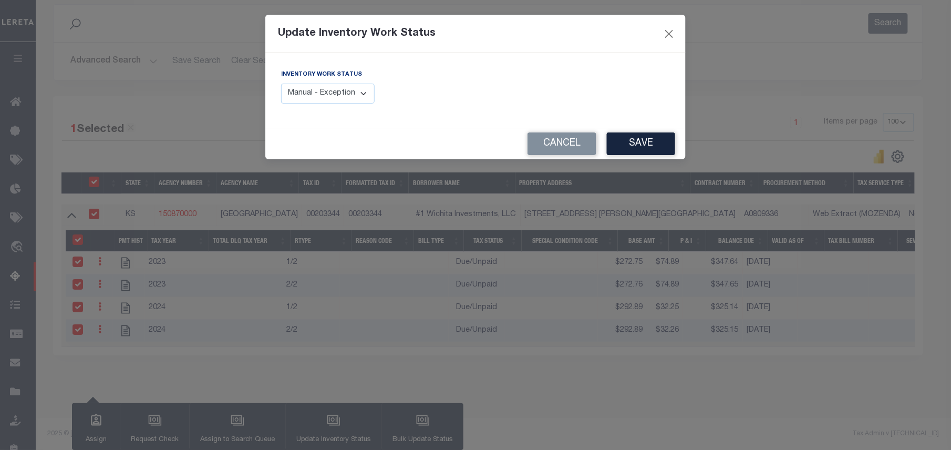
click at [343, 96] on select "Manual - Exception Pended - Awaiting Search Late Add Exception Completed" at bounding box center [328, 94] width 94 height 20
select select "4"
click at [281, 84] on select "Manual - Exception Pended - Awaiting Search Late Add Exception Completed" at bounding box center [328, 94] width 94 height 20
click at [646, 145] on button "Save" at bounding box center [641, 143] width 68 height 23
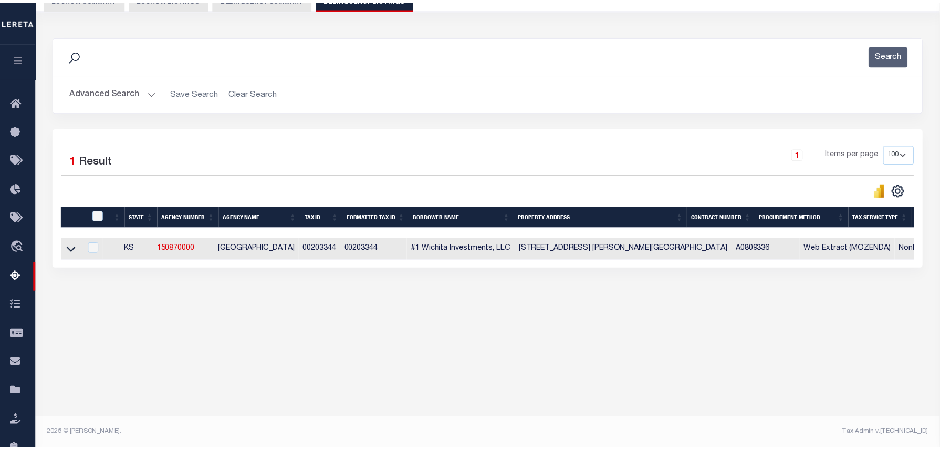
scroll to position [107, 0]
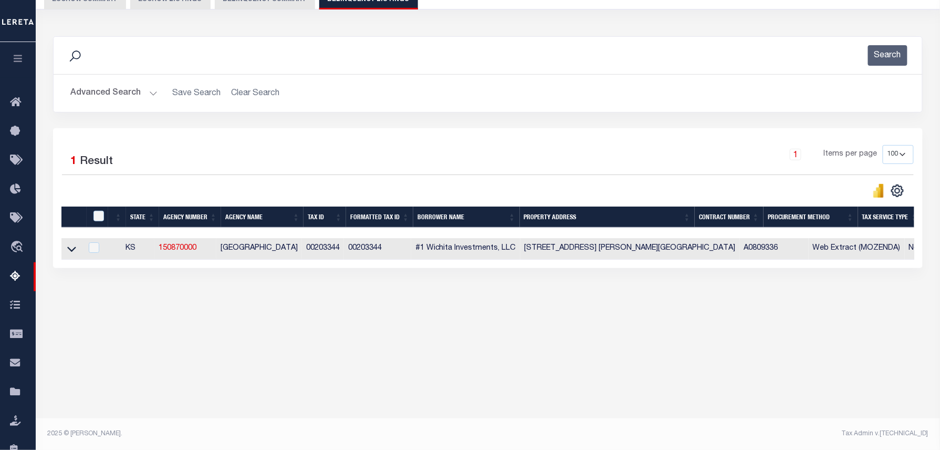
click at [133, 95] on button "Advanced Search" at bounding box center [113, 93] width 87 height 20
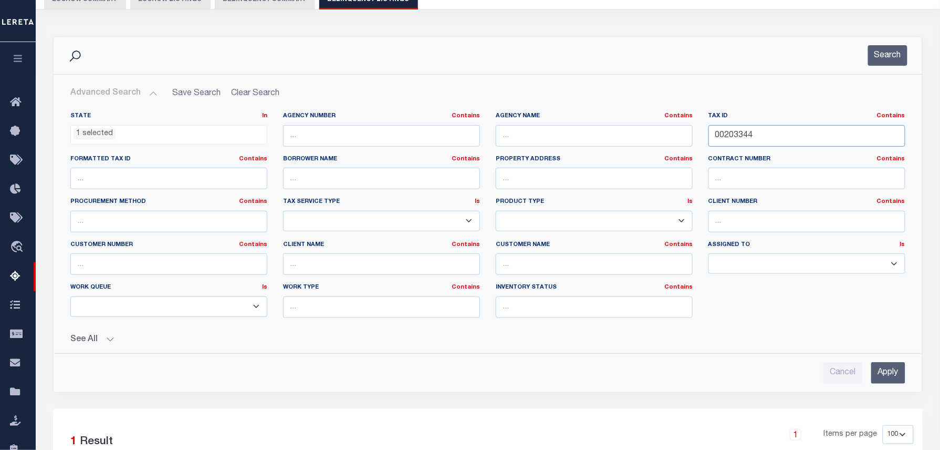
drag, startPoint x: 778, startPoint y: 127, endPoint x: 633, endPoint y: 129, distance: 145.0
click at [633, 129] on div "State In In AK AL AR AZ CA CO CT DC DE FL GA GU HI IA ID IL IN KS [GEOGRAPHIC_D…" at bounding box center [488, 219] width 851 height 214
paste input "582"
type input "00203582"
click at [885, 55] on button "Search" at bounding box center [887, 55] width 39 height 20
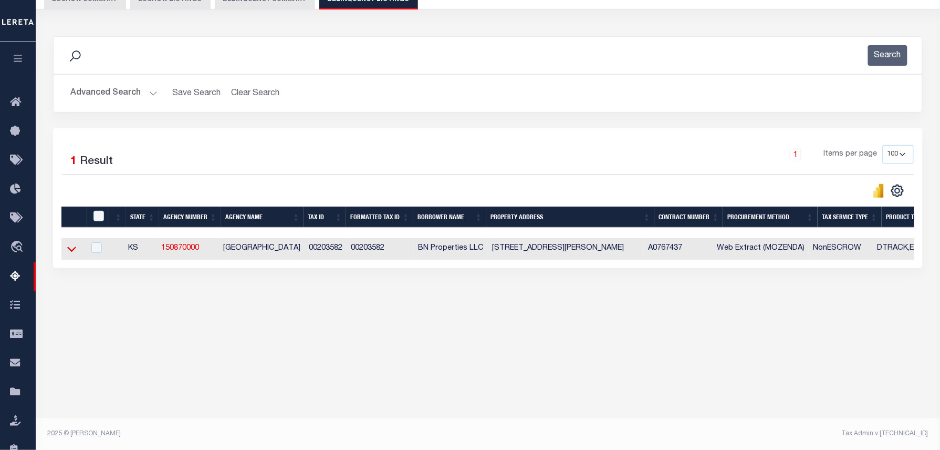
click at [74, 252] on icon at bounding box center [71, 249] width 9 height 5
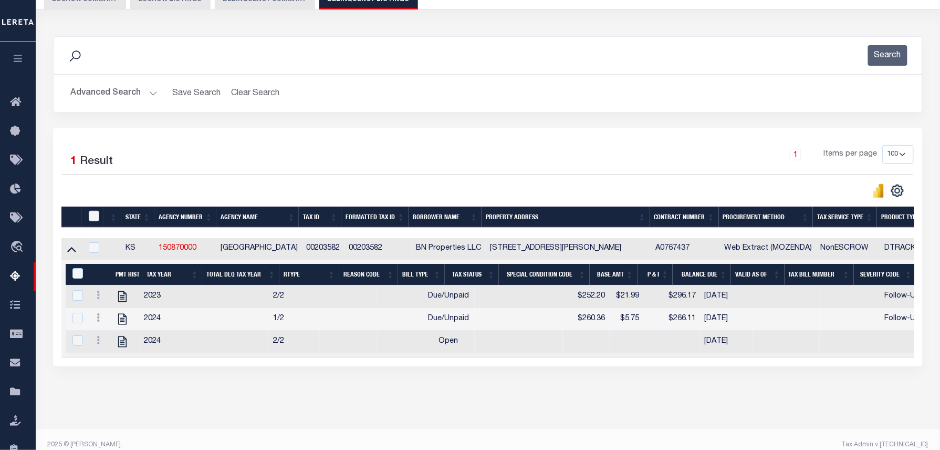
drag, startPoint x: 347, startPoint y: 318, endPoint x: 226, endPoint y: 305, distance: 121.6
click at [244, 309] on tbody "2023 2/2 Due/Unpaid $252.20 $21.99 $296.17 03/25/2025 Follow-Up AI - Failed QA …" at bounding box center [831, 319] width 1531 height 68
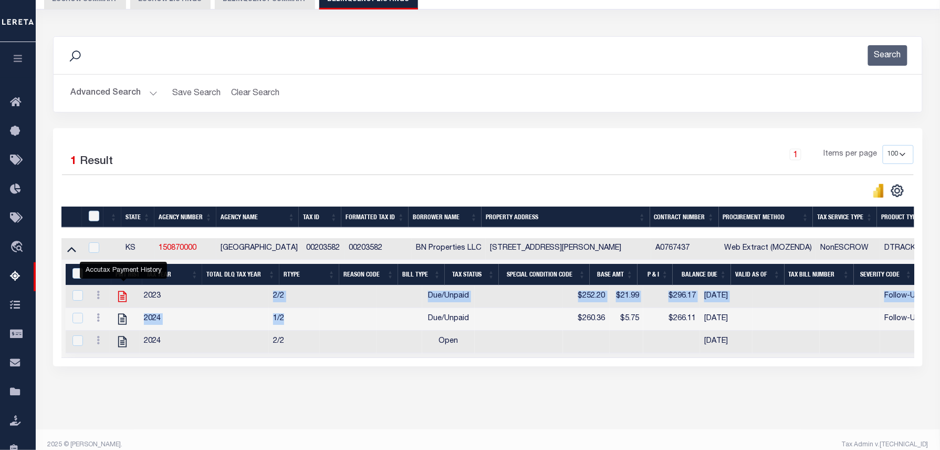
click at [125, 301] on icon "" at bounding box center [122, 296] width 8 height 11
checkbox input "false"
checkbox input "true"
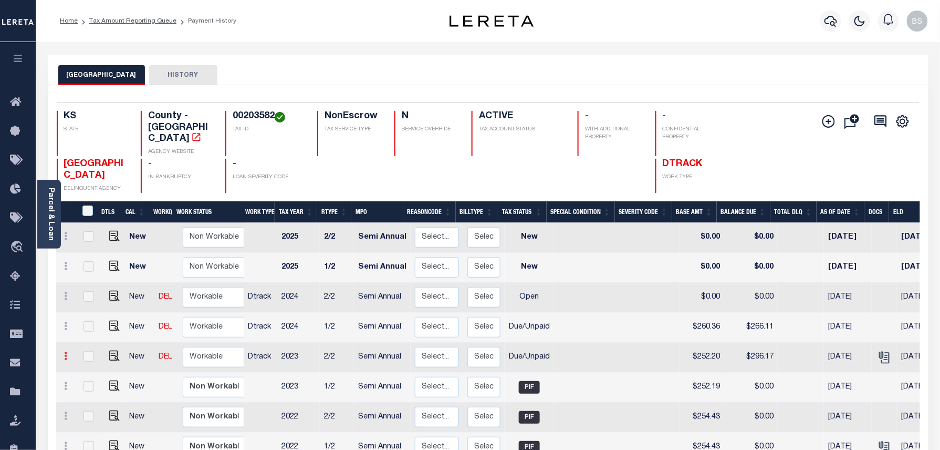
click at [70, 353] on link at bounding box center [66, 357] width 12 height 8
click at [88, 387] on img at bounding box center [91, 392] width 11 height 11
select select "DUE"
type input "$252.20"
type input "$296.17"
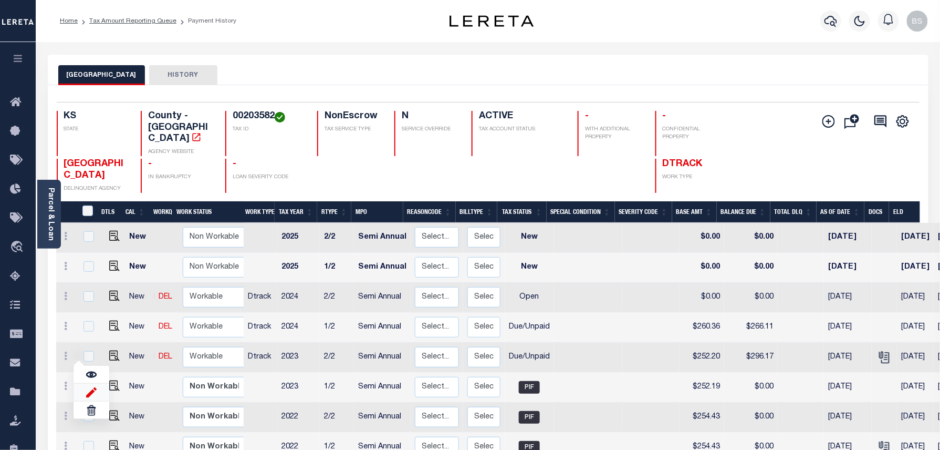
type input "[DATE]"
type input "$21.99"
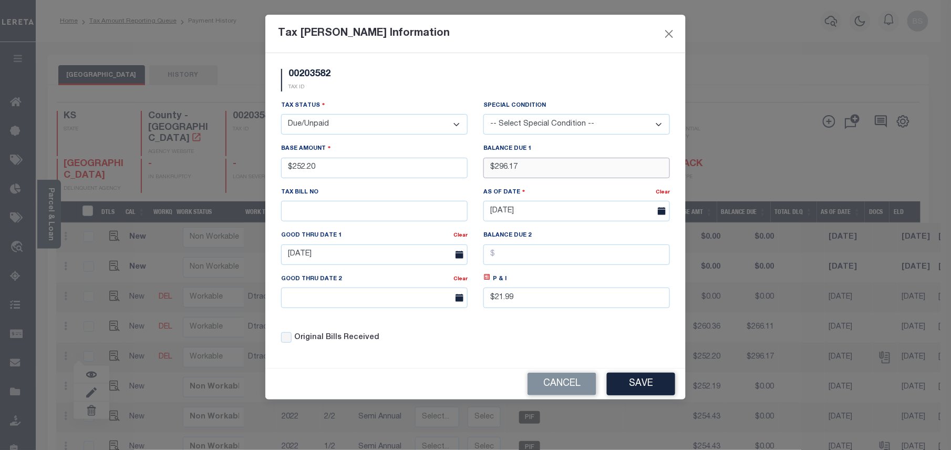
drag, startPoint x: 554, startPoint y: 169, endPoint x: 483, endPoint y: 171, distance: 70.4
click at [483, 171] on input "$296.17" at bounding box center [576, 168] width 187 height 20
type input "$311.42"
click at [485, 281] on icon at bounding box center [487, 277] width 8 height 8
type input "$59.22"
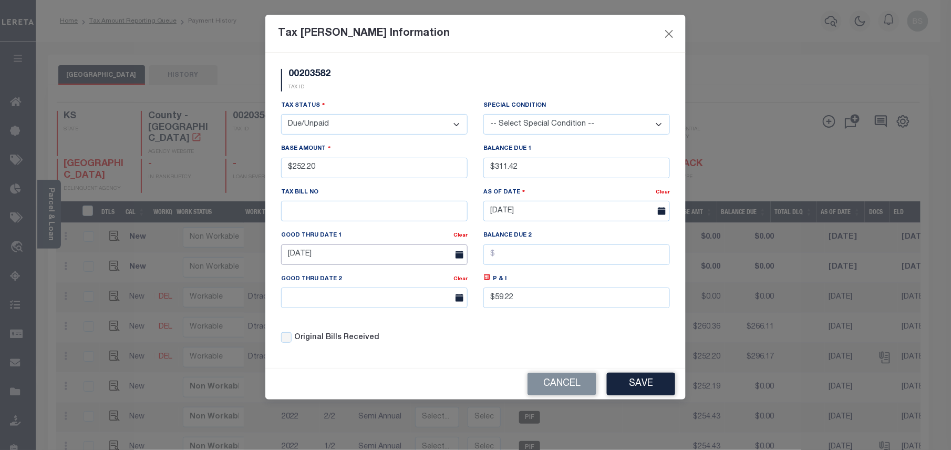
click at [389, 257] on input "10/17/2024" at bounding box center [374, 254] width 187 height 20
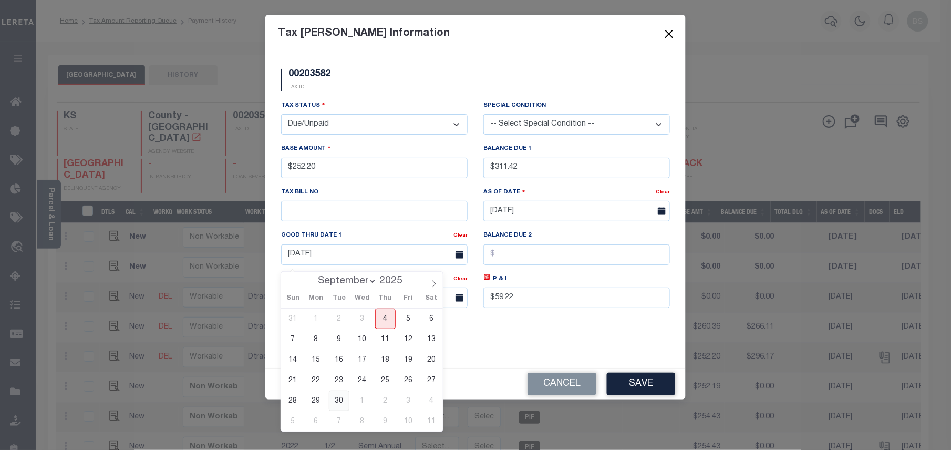
click at [333, 396] on span "30" at bounding box center [339, 400] width 20 height 20
type input "09/30/2025"
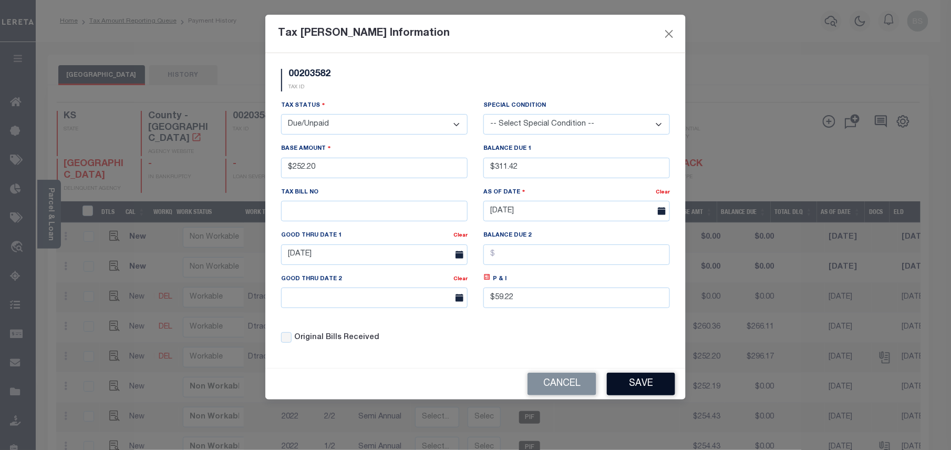
click at [639, 385] on button "Save" at bounding box center [641, 384] width 68 height 23
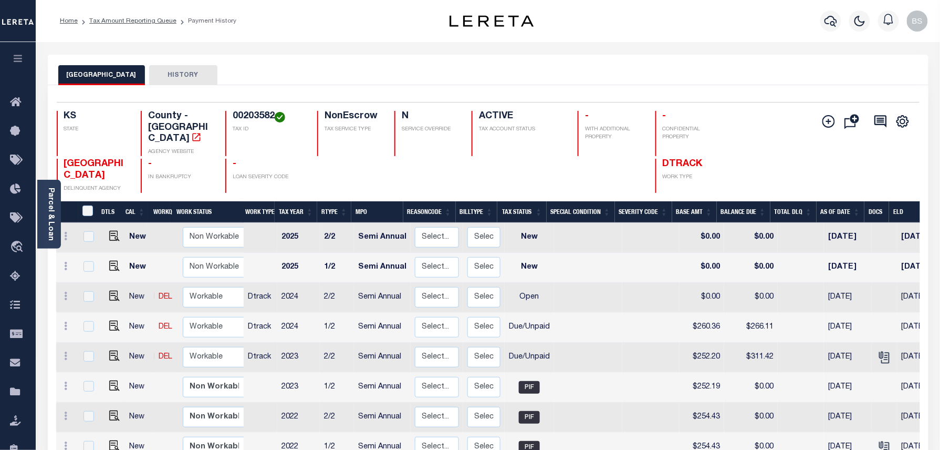
click at [650, 263] on td at bounding box center [651, 268] width 57 height 30
checkbox input "true"
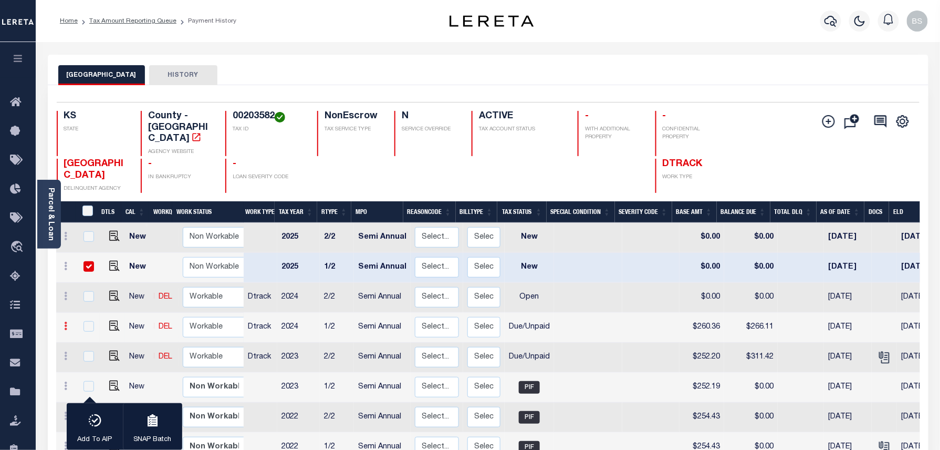
click at [68, 323] on link at bounding box center [66, 327] width 12 height 8
click at [92, 357] on img at bounding box center [91, 362] width 11 height 11
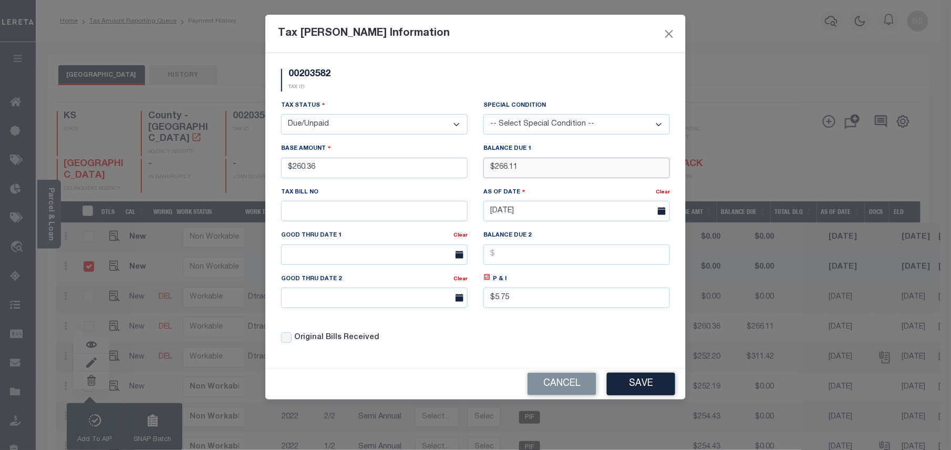
drag, startPoint x: 528, startPoint y: 167, endPoint x: 470, endPoint y: 168, distance: 58.3
click at [470, 168] on div "Tax Status - Select Status - Open Due/Unpaid Paid Incomplete No Tax Due Interna…" at bounding box center [475, 226] width 405 height 252
type input "$288.12"
click at [488, 281] on icon at bounding box center [487, 277] width 8 height 8
type input "$27.76"
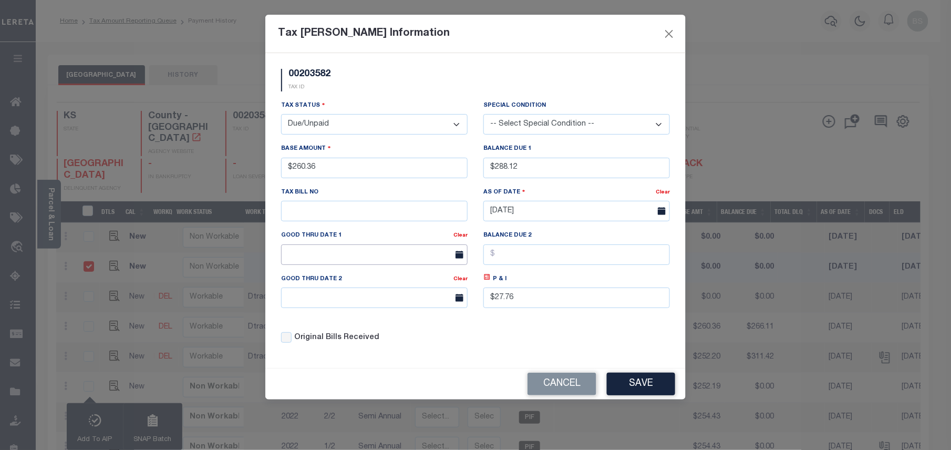
click at [382, 260] on input "text" at bounding box center [374, 254] width 187 height 20
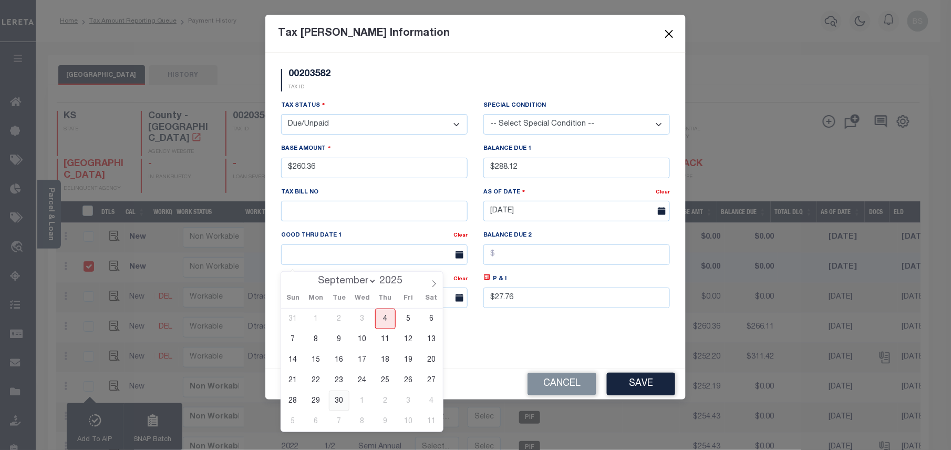
click at [346, 406] on span "30" at bounding box center [339, 400] width 20 height 20
type input "09/30/2025"
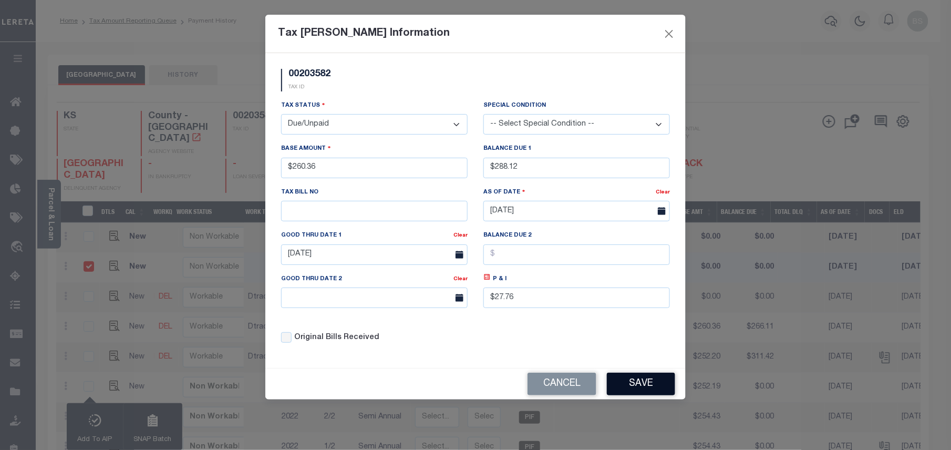
click at [660, 394] on button "Save" at bounding box center [641, 384] width 68 height 23
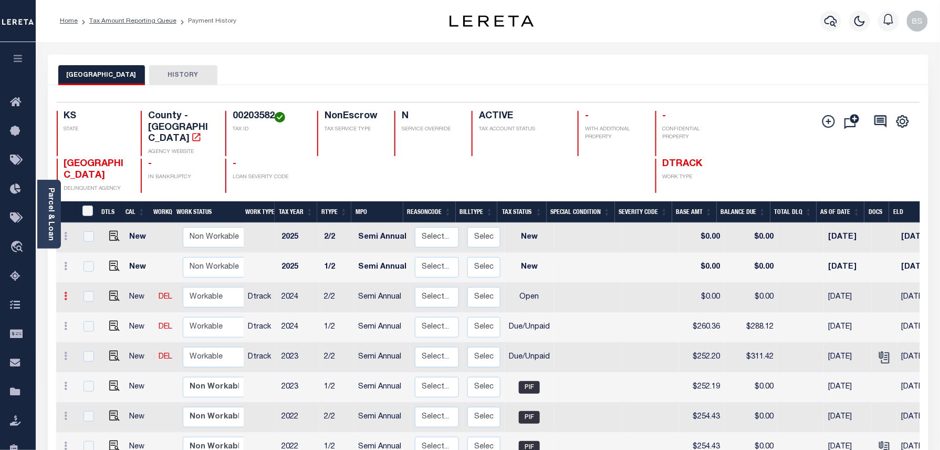
click at [66, 292] on icon at bounding box center [66, 296] width 3 height 8
click at [88, 327] on img at bounding box center [91, 332] width 11 height 11
select select "OP2"
type input "$0.00"
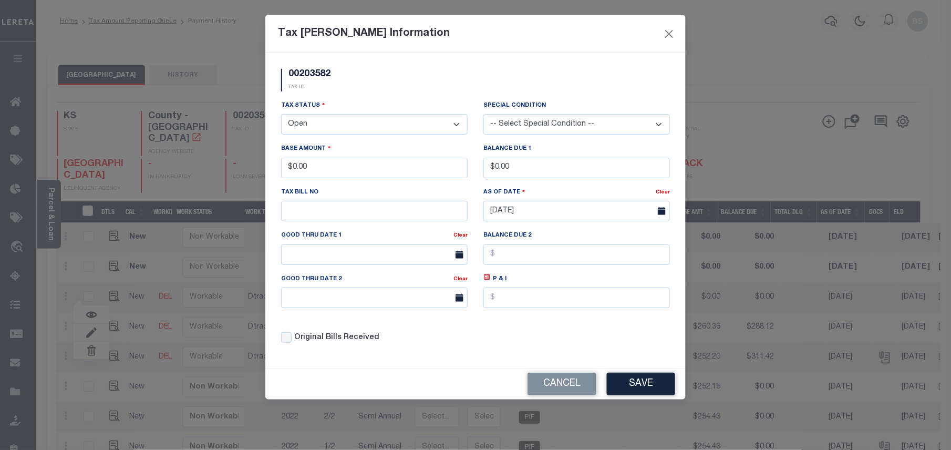
click at [344, 125] on select "- Select Status - Open Due/Unpaid Paid Incomplete No Tax Due Internal Refund Pr…" at bounding box center [374, 124] width 187 height 20
select select "DUE"
click at [281, 116] on select "- Select Status - Open Due/Unpaid Paid Incomplete No Tax Due Internal Refund Pr…" at bounding box center [374, 124] width 187 height 20
drag, startPoint x: 333, startPoint y: 169, endPoint x: 243, endPoint y: 152, distance: 91.5
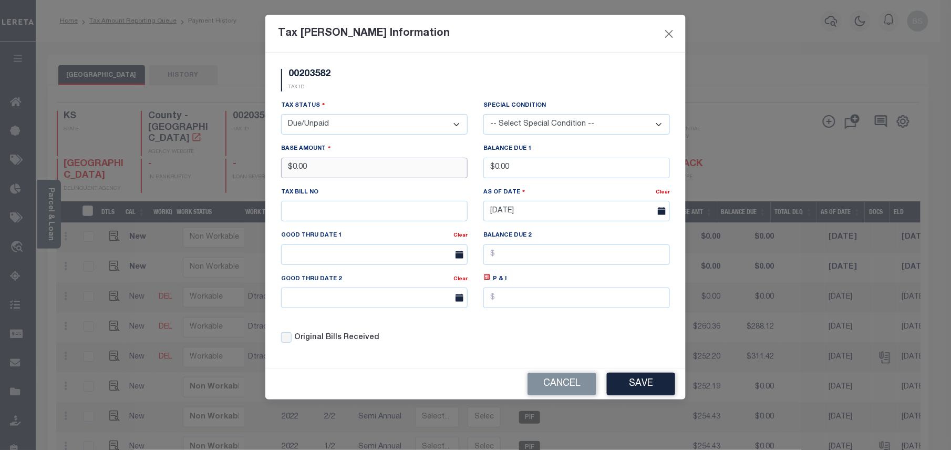
click at [243, 152] on div "Tax Bill Amount Information 00203582 TAX ID Installment: TaxID: 00203582 Tax St…" at bounding box center [475, 225] width 951 height 450
type input "$260.36"
drag, startPoint x: 530, startPoint y: 166, endPoint x: 490, endPoint y: 169, distance: 39.5
click at [490, 169] on input "$0.00" at bounding box center [576, 168] width 187 height 20
type input "$288.12"
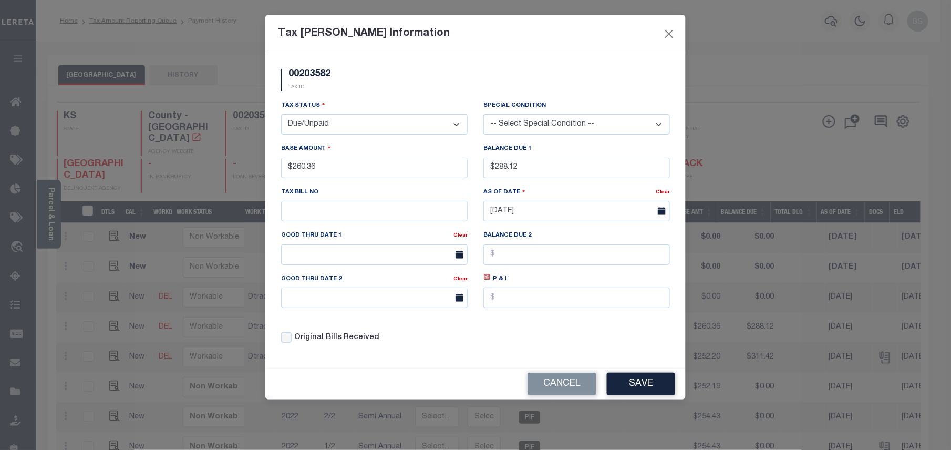
click at [488, 281] on icon at bounding box center [487, 277] width 8 height 8
type input "$27.76"
click at [400, 262] on input "text" at bounding box center [374, 254] width 187 height 20
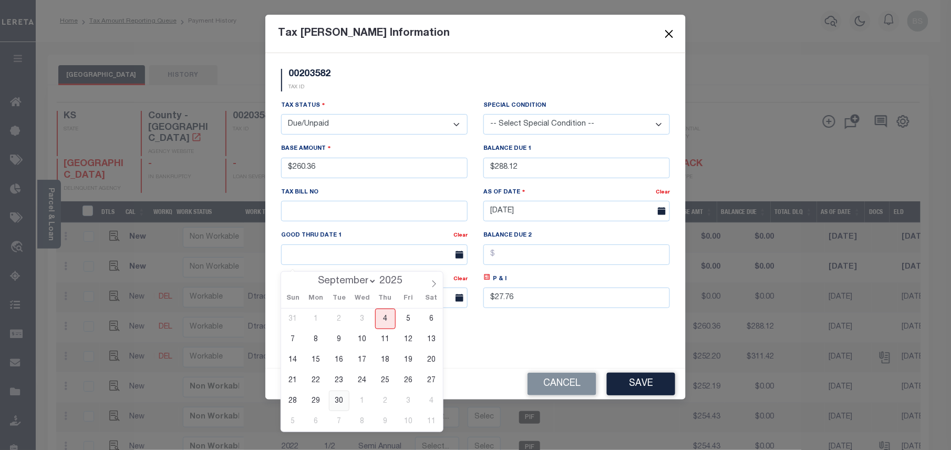
click at [339, 398] on span "30" at bounding box center [339, 400] width 20 height 20
type input "09/30/2025"
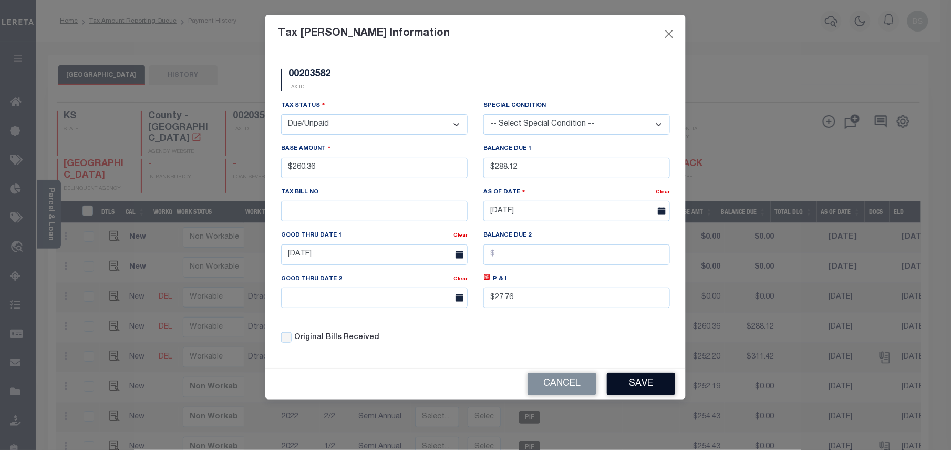
click at [637, 394] on button "Save" at bounding box center [641, 384] width 68 height 23
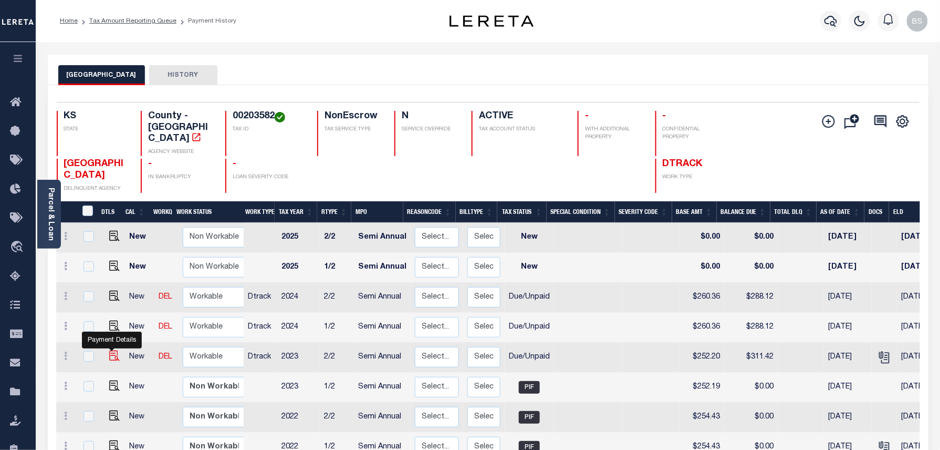
click at [110, 350] on img at bounding box center [114, 355] width 11 height 11
checkbox input "true"
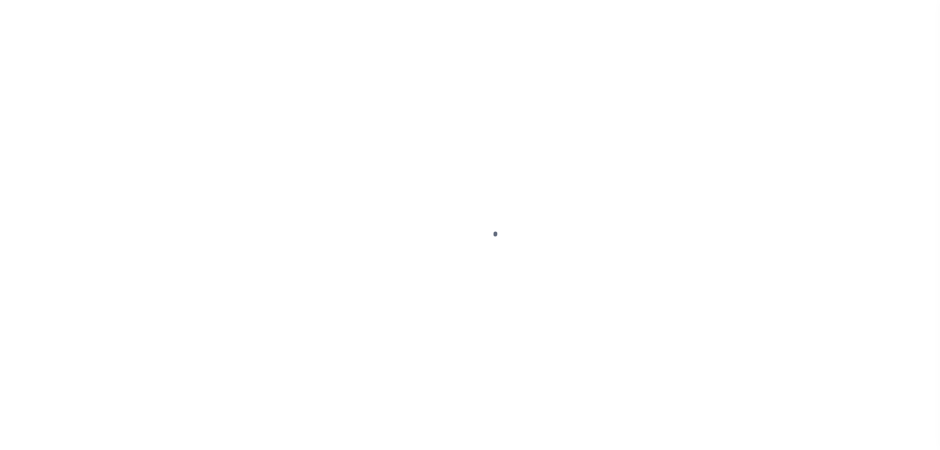
select select "DUE"
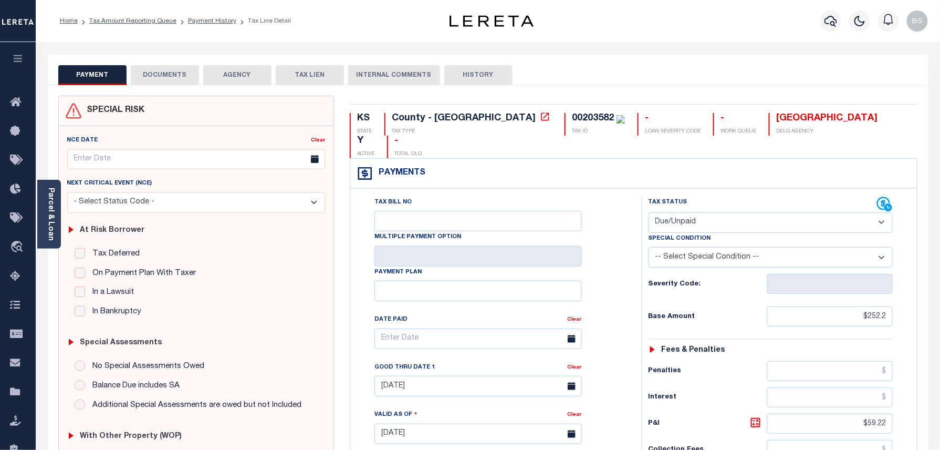
click at [164, 80] on button "DOCUMENTS" at bounding box center [165, 75] width 68 height 20
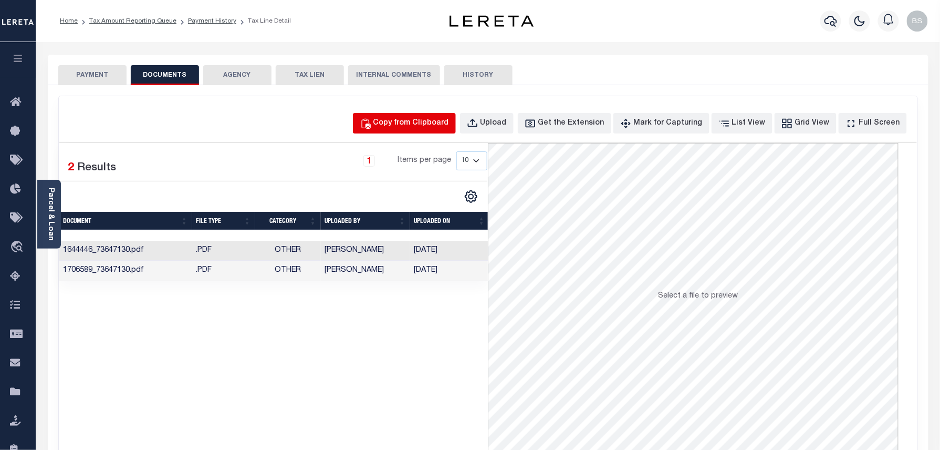
click at [432, 123] on div "Copy from Clipboard" at bounding box center [412, 124] width 76 height 12
select select "POP"
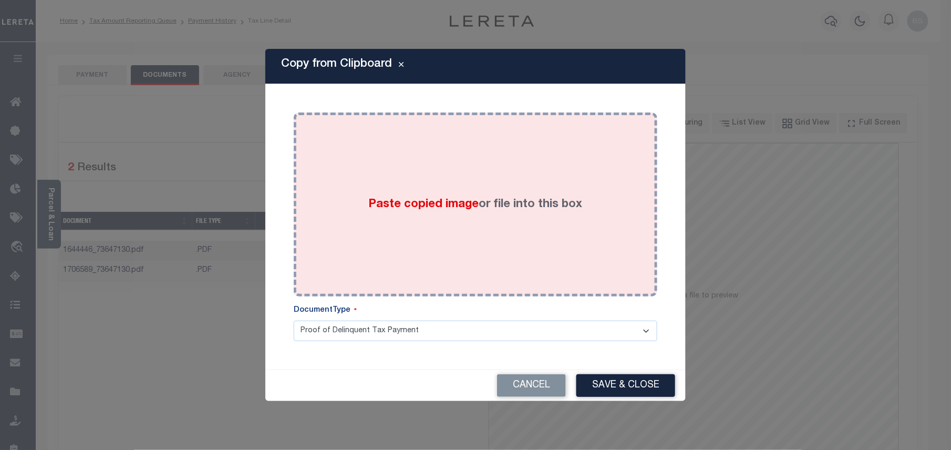
click at [464, 173] on div "Paste copied image or file into this box" at bounding box center [476, 204] width 348 height 168
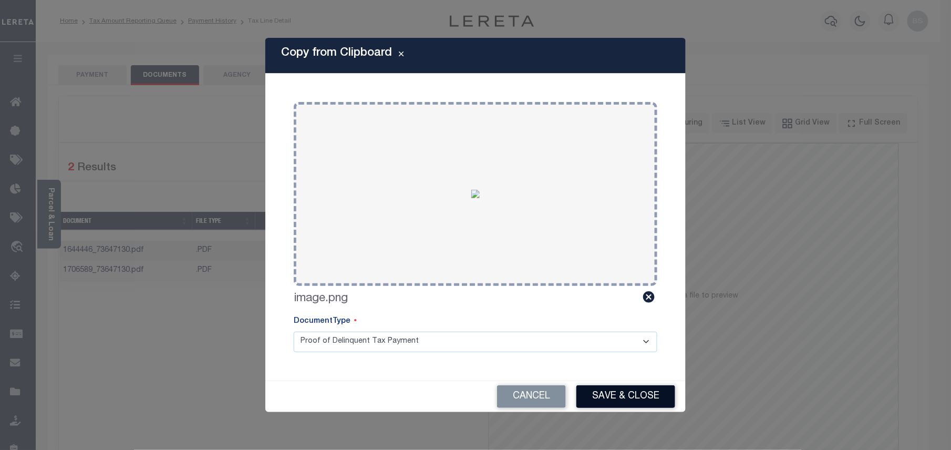
click at [621, 402] on button "Save & Close" at bounding box center [625, 396] width 99 height 23
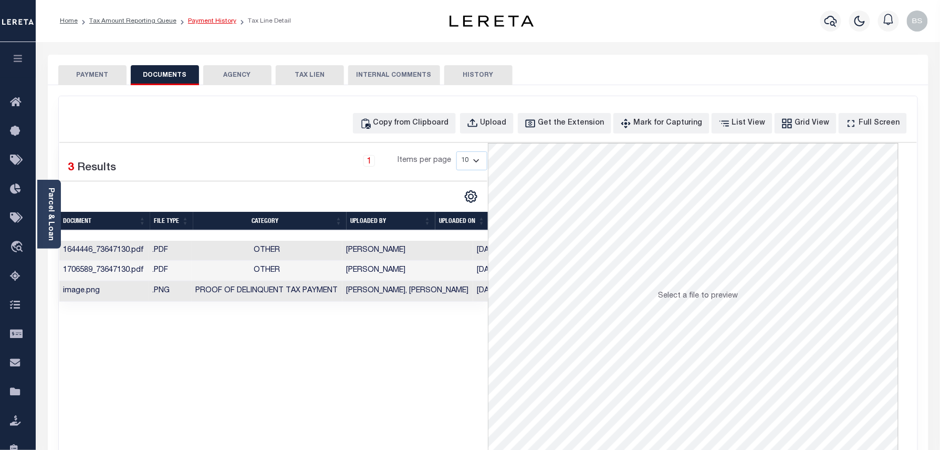
click at [202, 23] on link "Payment History" at bounding box center [212, 21] width 48 height 6
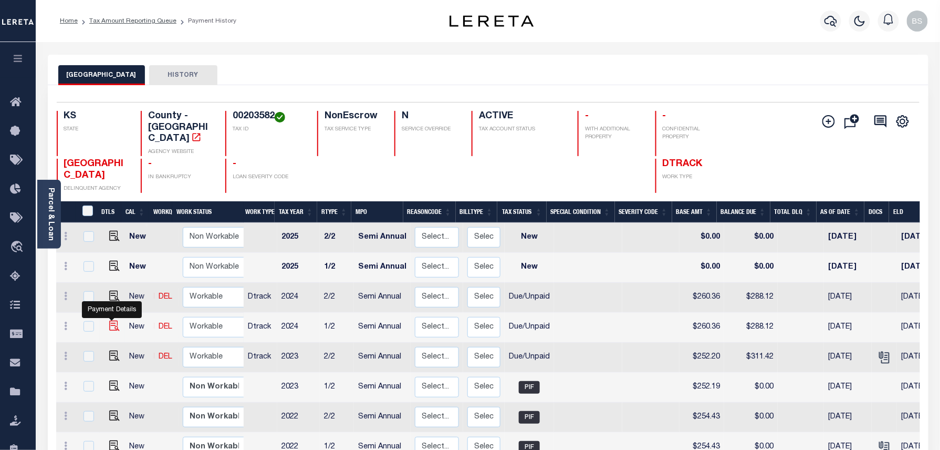
click at [110, 320] on img "" at bounding box center [114, 325] width 11 height 11
checkbox input "true"
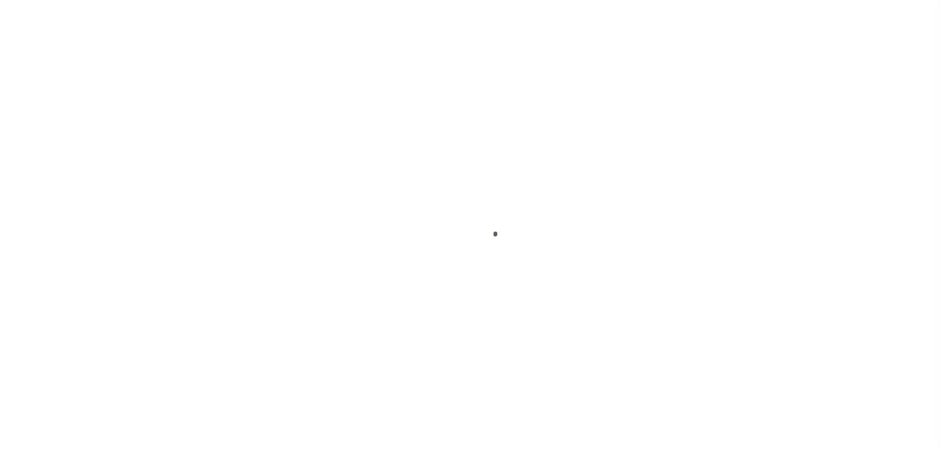
select select "DUE"
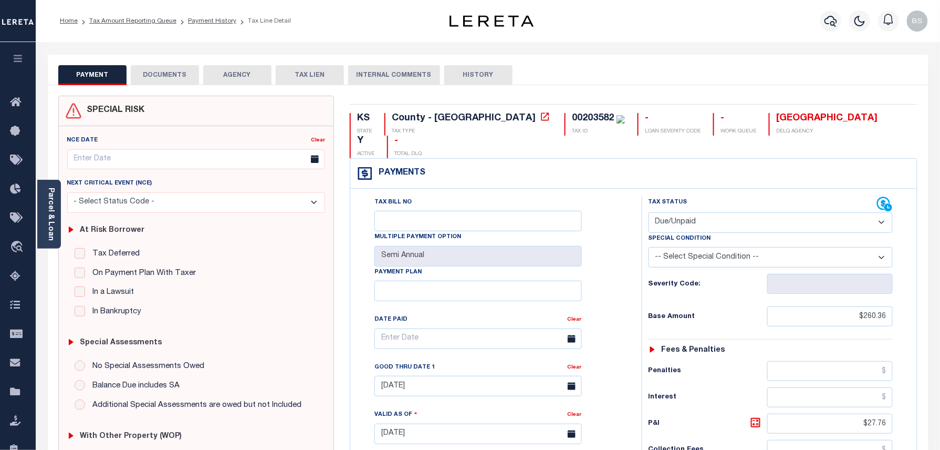
click at [183, 80] on button "DOCUMENTS" at bounding box center [165, 75] width 68 height 20
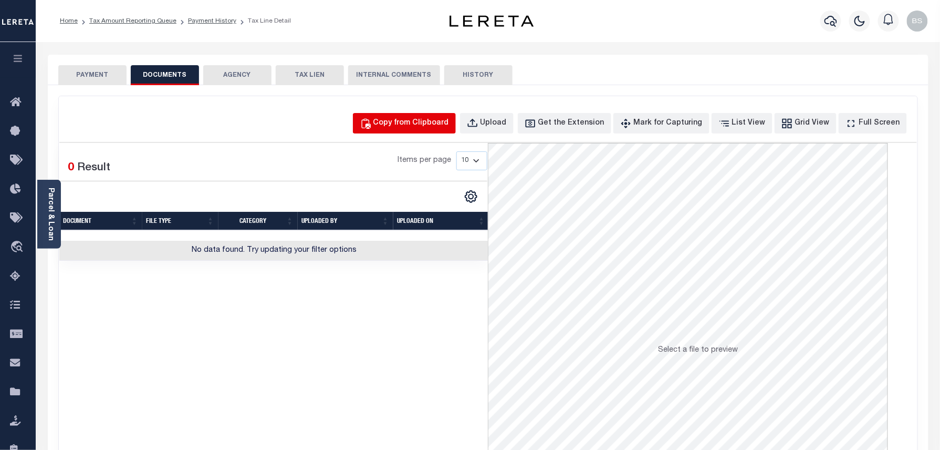
click at [434, 122] on div "Copy from Clipboard" at bounding box center [412, 124] width 76 height 12
select select "POP"
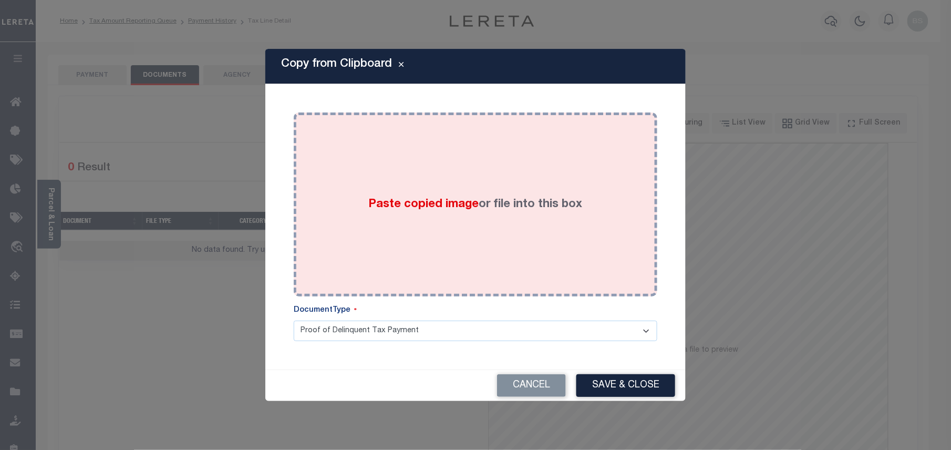
click at [513, 201] on label "Paste copied image or file into this box" at bounding box center [476, 204] width 214 height 17
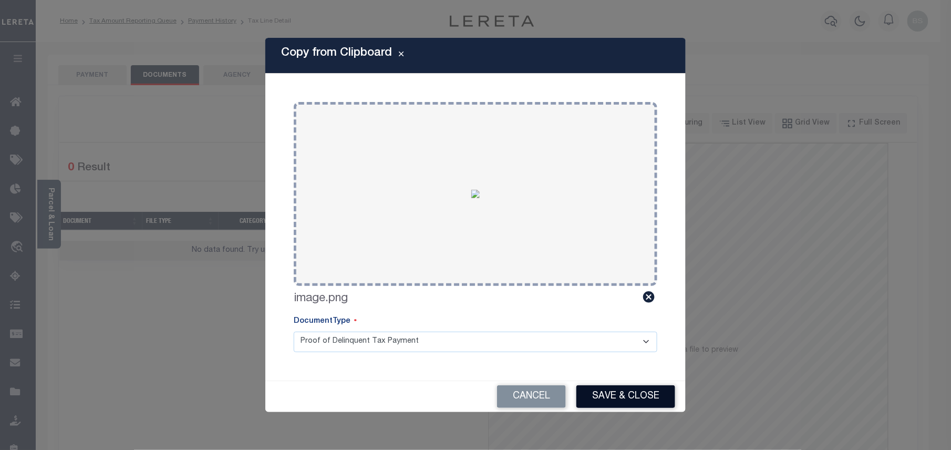
click at [627, 388] on button "Save & Close" at bounding box center [625, 396] width 99 height 23
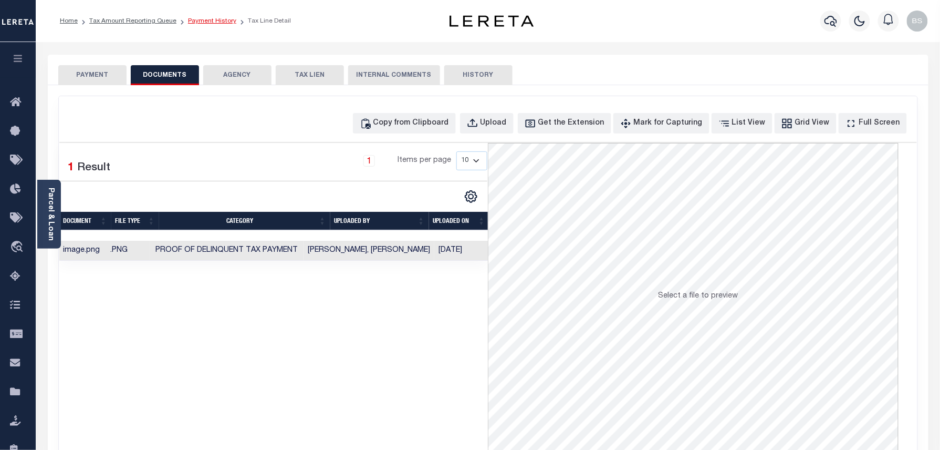
click at [218, 23] on link "Payment History" at bounding box center [212, 21] width 48 height 6
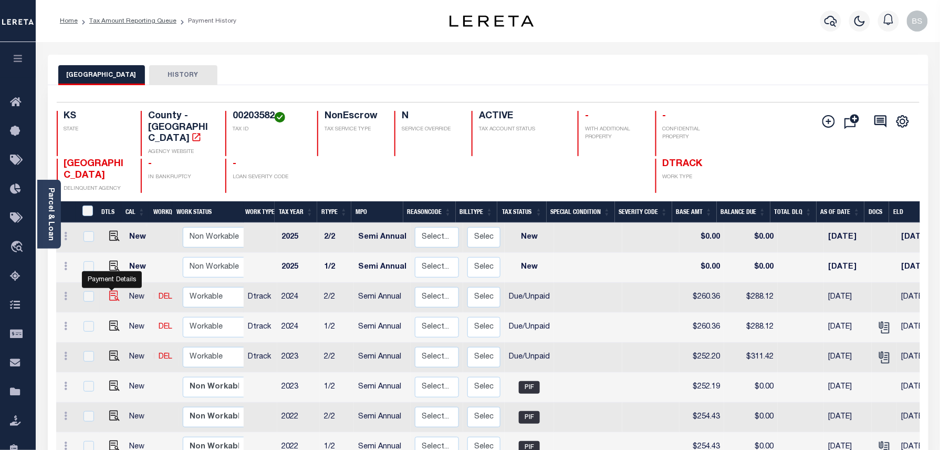
click at [113, 291] on img "" at bounding box center [114, 296] width 11 height 11
checkbox input "true"
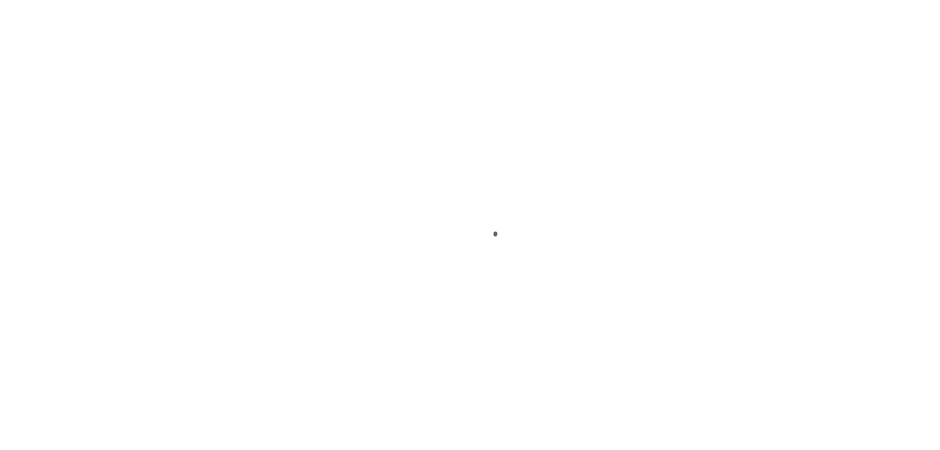
select select "DUE"
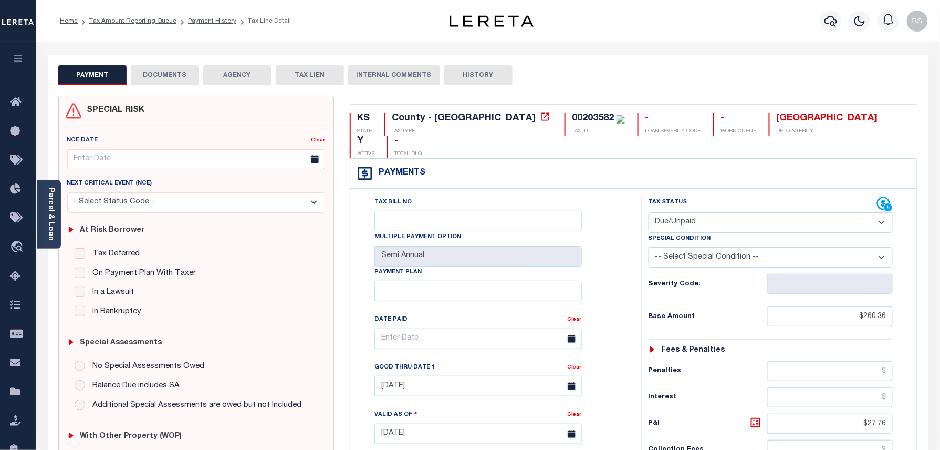
click at [163, 78] on button "DOCUMENTS" at bounding box center [165, 75] width 68 height 20
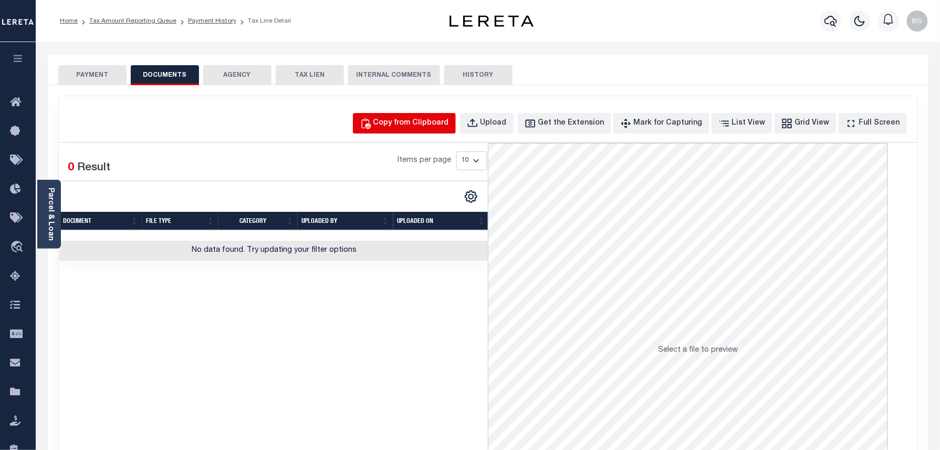
click at [425, 125] on div "Copy from Clipboard" at bounding box center [412, 124] width 76 height 12
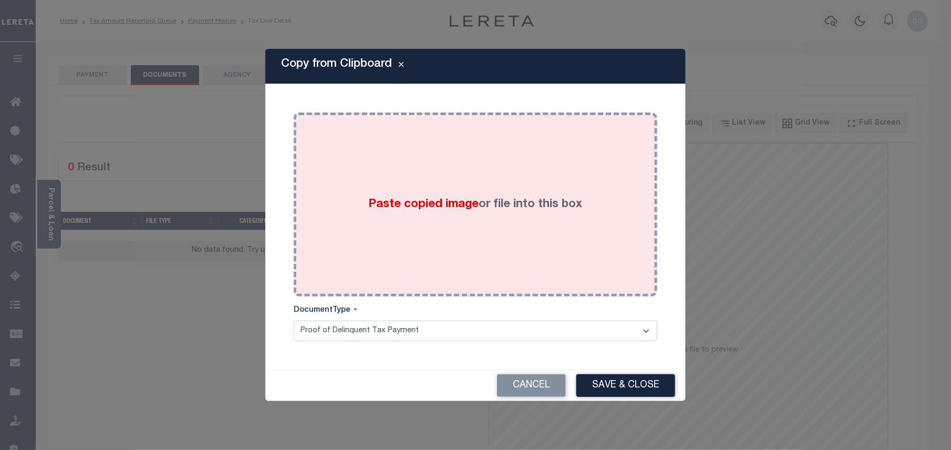
click at [513, 244] on div "Paste copied image or file into this box" at bounding box center [476, 204] width 348 height 168
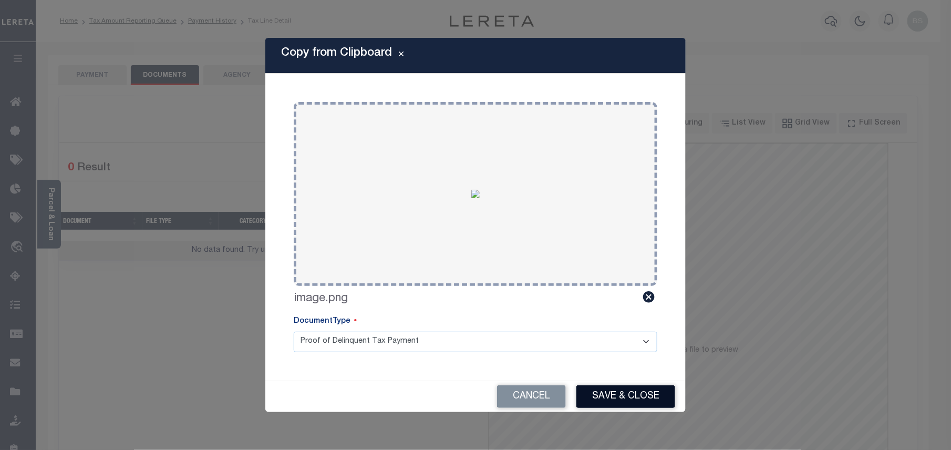
click at [622, 396] on button "Save & Close" at bounding box center [625, 396] width 99 height 23
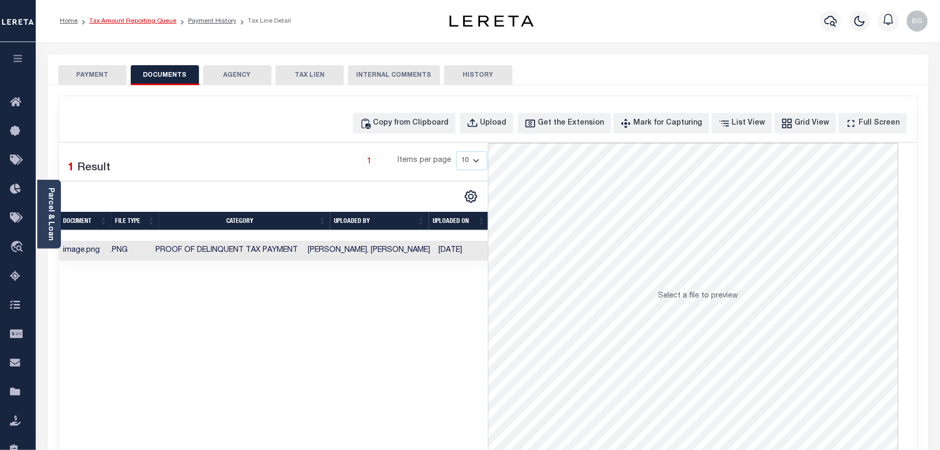
click at [156, 18] on link "Tax Amount Reporting Queue" at bounding box center [132, 21] width 87 height 6
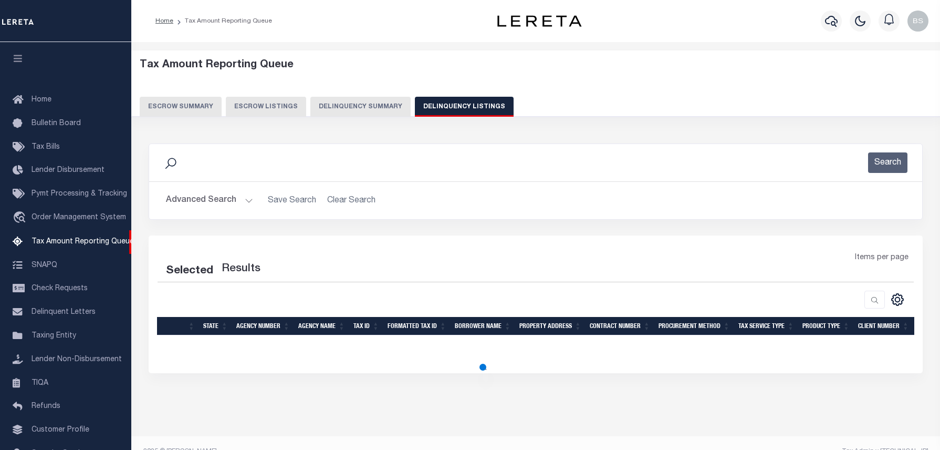
select select "100"
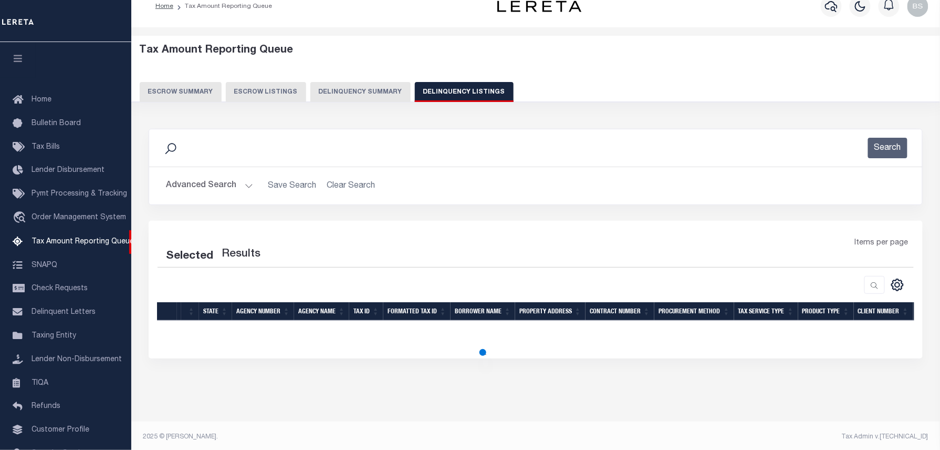
select select "100"
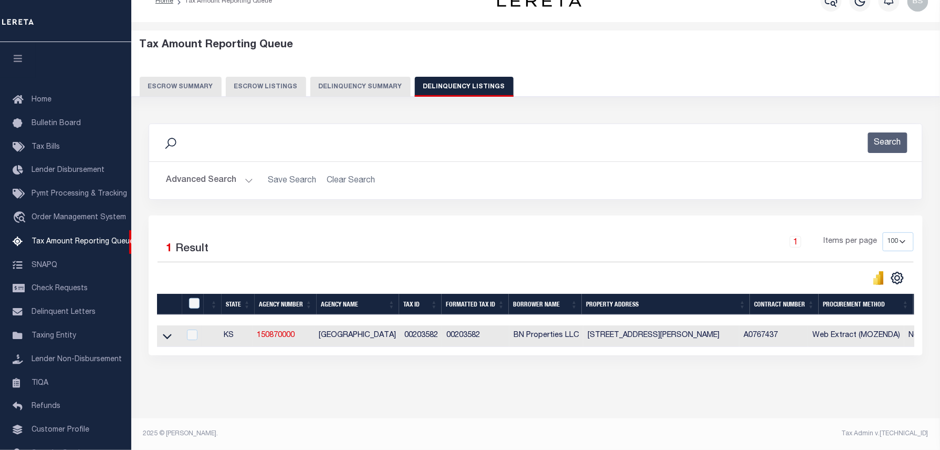
scroll to position [59, 0]
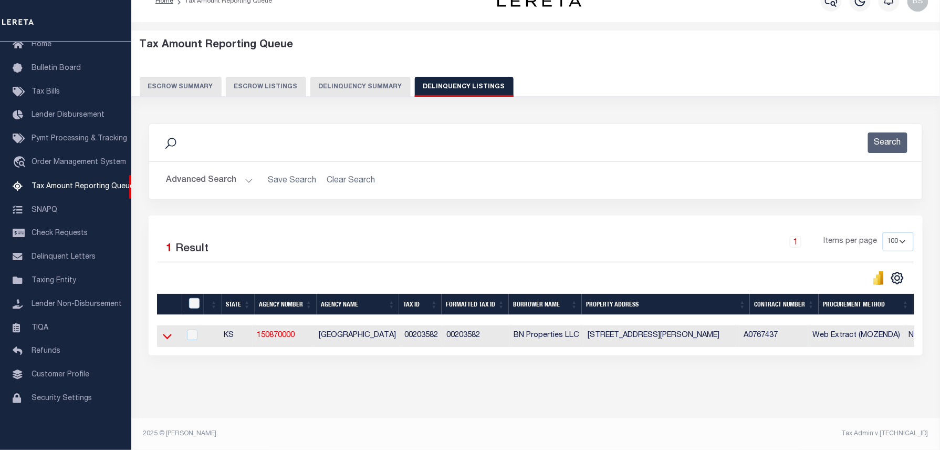
click at [165, 330] on icon at bounding box center [167, 335] width 9 height 11
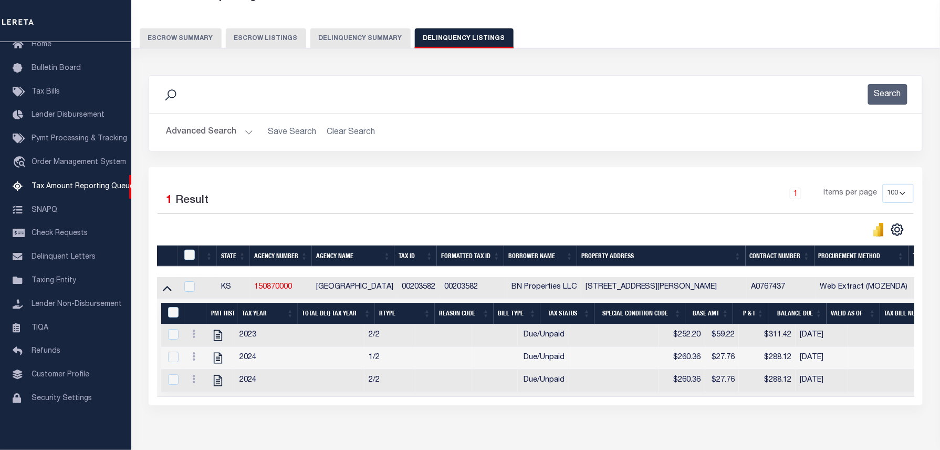
scroll to position [131, 0]
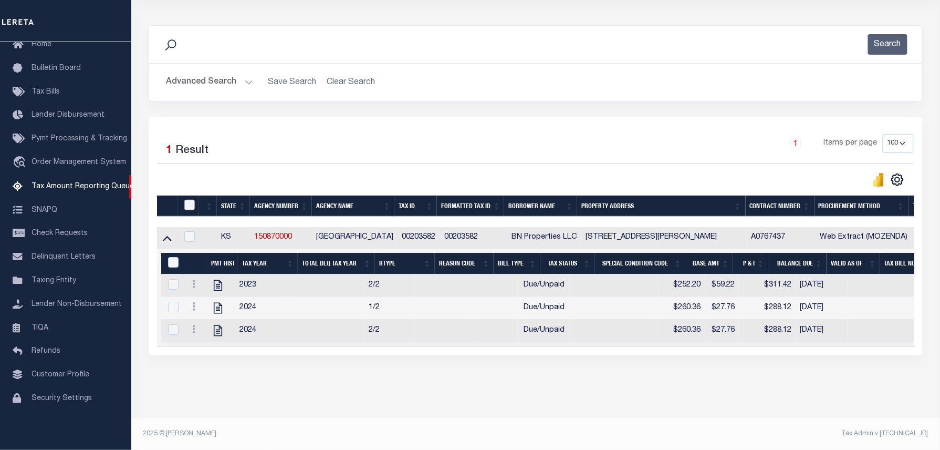
click at [190, 200] on input "checkbox" at bounding box center [189, 205] width 11 height 11
checkbox input "true"
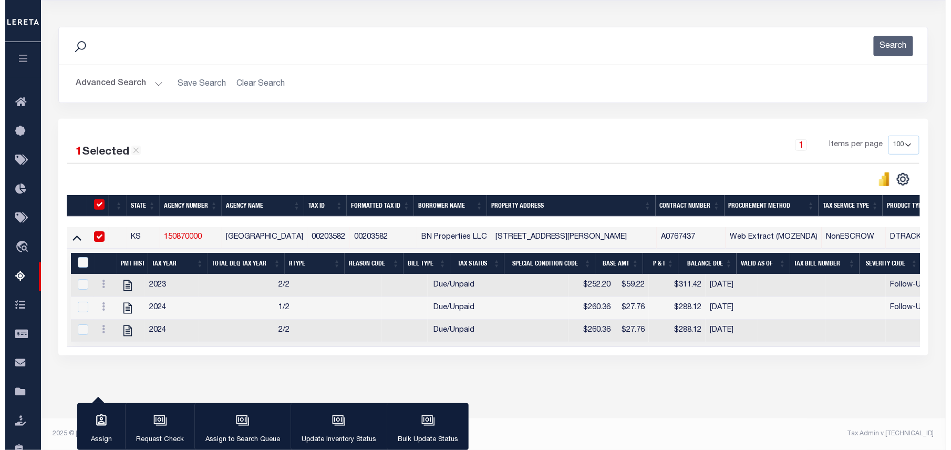
scroll to position [129, 0]
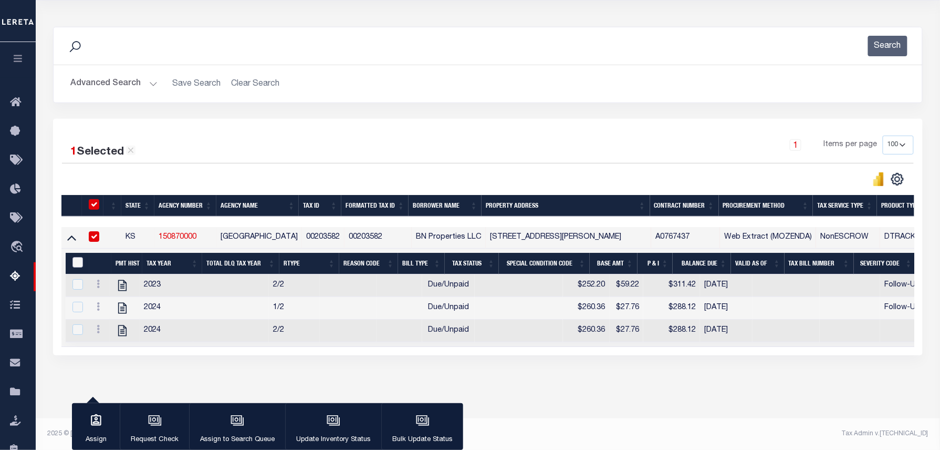
click at [74, 257] on input "&nbsp;" at bounding box center [78, 262] width 11 height 11
checkbox input "true"
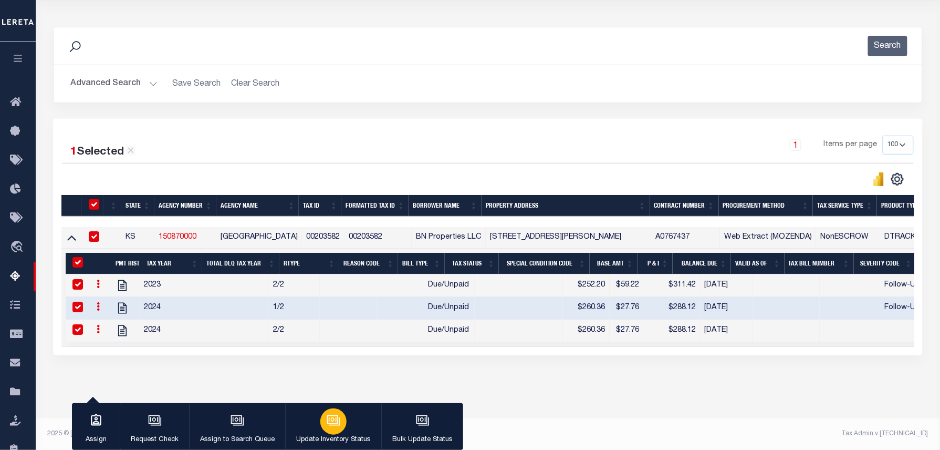
click at [322, 421] on div "button" at bounding box center [333, 421] width 26 height 26
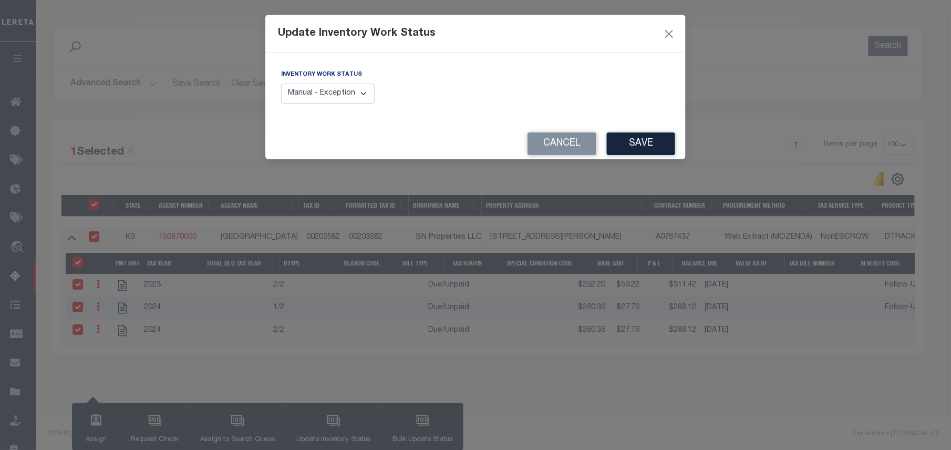
click at [333, 91] on select "Manual - Exception Pended - Awaiting Search Late Add Exception Completed" at bounding box center [328, 94] width 94 height 20
select select "4"
click at [281, 84] on select "Manual - Exception Pended - Awaiting Search Late Add Exception Completed" at bounding box center [328, 94] width 94 height 20
click at [638, 155] on button "Save" at bounding box center [641, 143] width 68 height 23
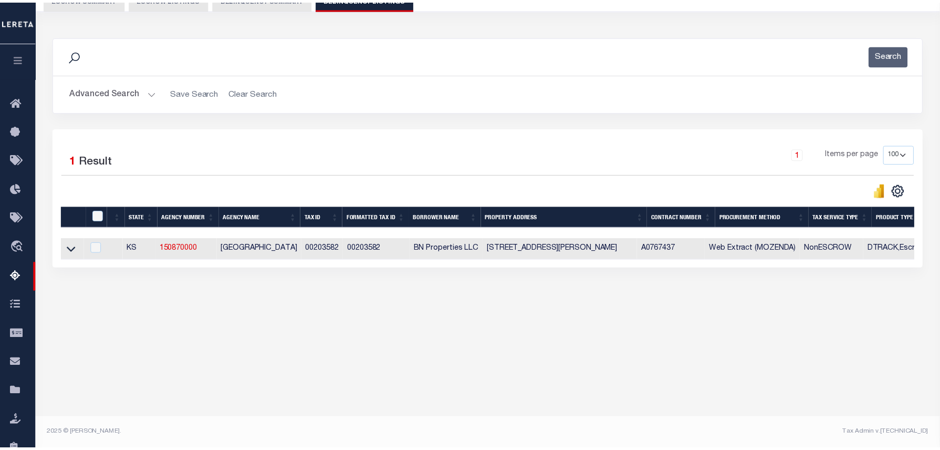
scroll to position [107, 0]
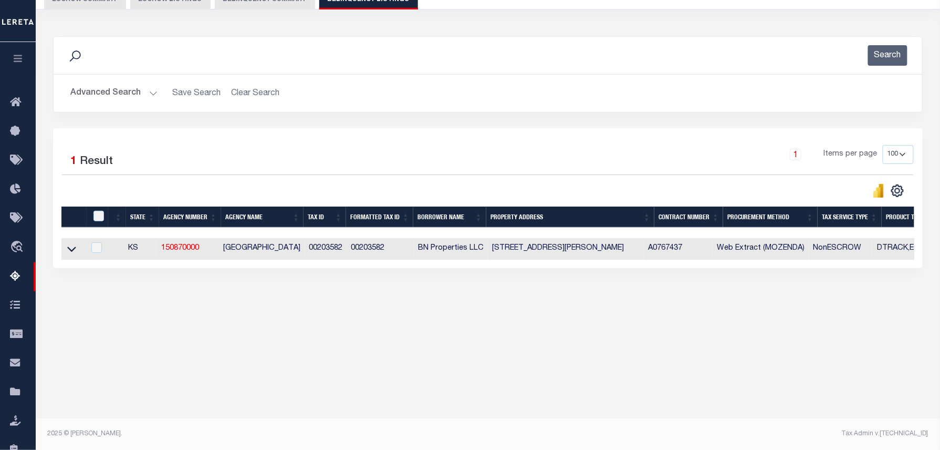
click at [139, 92] on button "Advanced Search" at bounding box center [113, 93] width 87 height 20
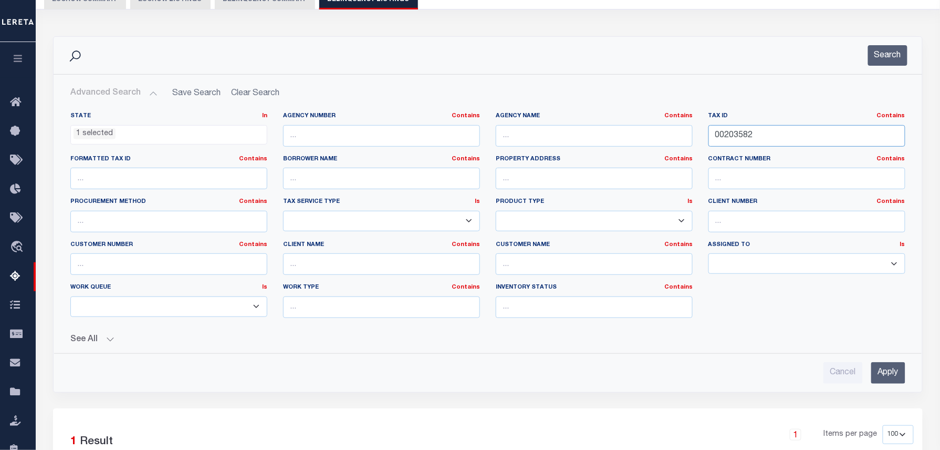
drag, startPoint x: 780, startPoint y: 137, endPoint x: 667, endPoint y: 137, distance: 113.0
click at [667, 137] on div "State In In AK AL AR AZ CA CO CT DC DE FL GA GU HI IA ID IL IN KS [GEOGRAPHIC_D…" at bounding box center [488, 219] width 851 height 214
paste input "776"
type input "00203776"
click at [885, 63] on button "Search" at bounding box center [887, 55] width 39 height 20
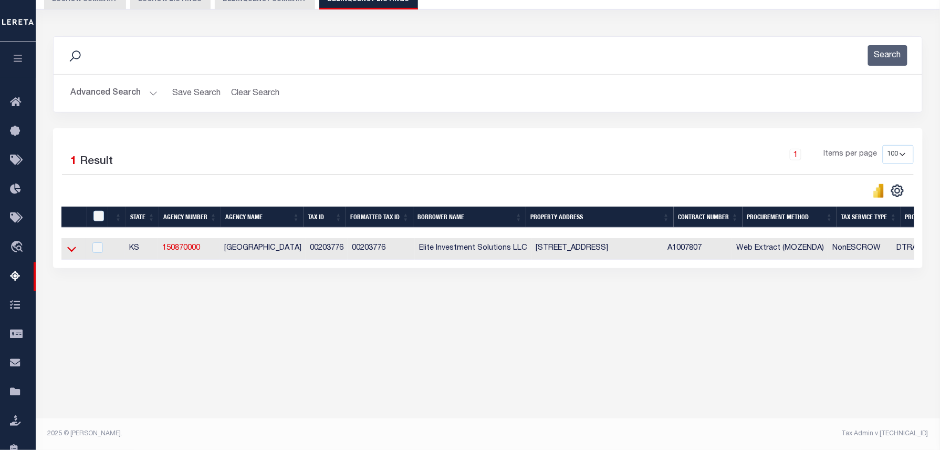
click at [68, 248] on icon at bounding box center [71, 248] width 9 height 11
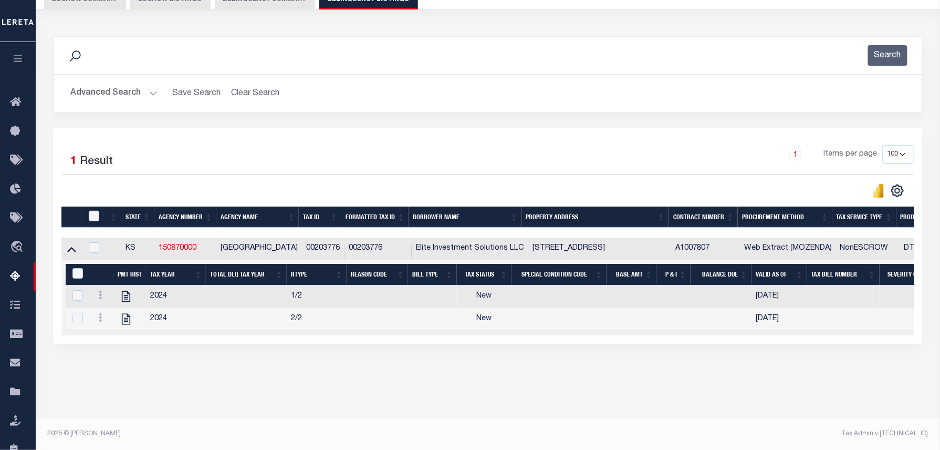
drag, startPoint x: 517, startPoint y: 348, endPoint x: 953, endPoint y: 350, distance: 436.1
click at [940, 350] on html "Home Tax Amount Reporting Queue Profile" at bounding box center [470, 171] width 940 height 557
